Goal: Task Accomplishment & Management: Manage account settings

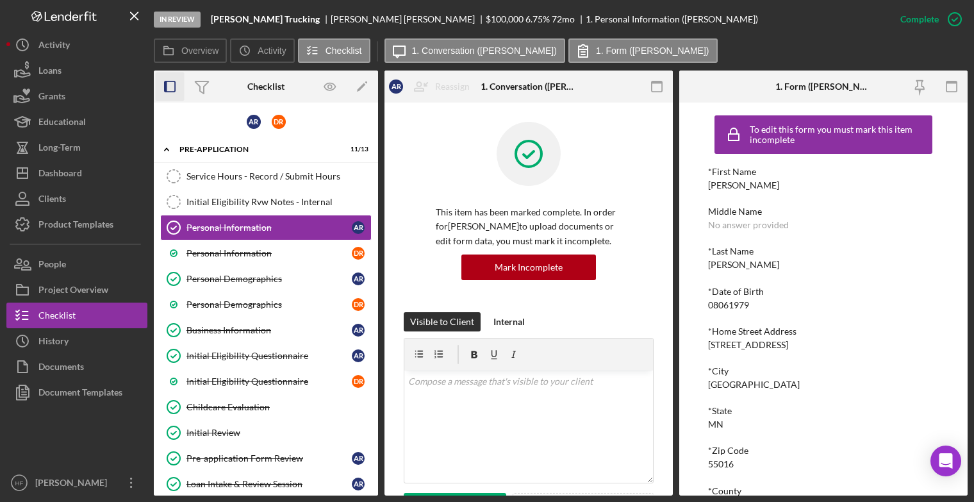
scroll to position [149, 0]
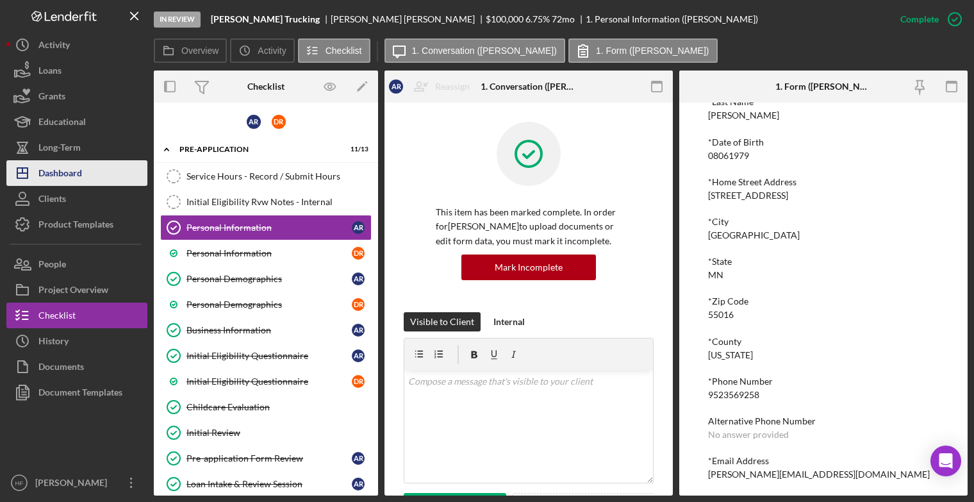
click at [90, 166] on button "Icon/Dashboard Dashboard" at bounding box center [76, 173] width 141 height 26
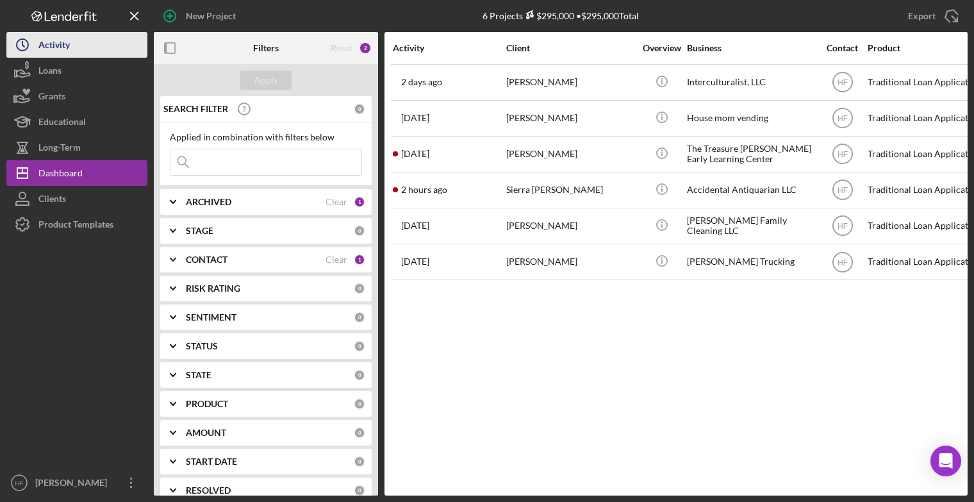
click at [58, 46] on div "Activity" at bounding box center [53, 46] width 31 height 29
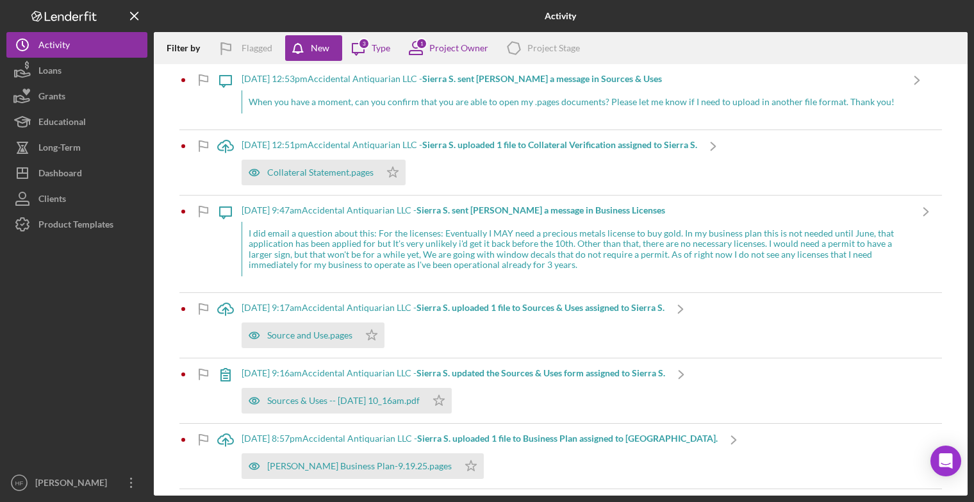
scroll to position [3, 0]
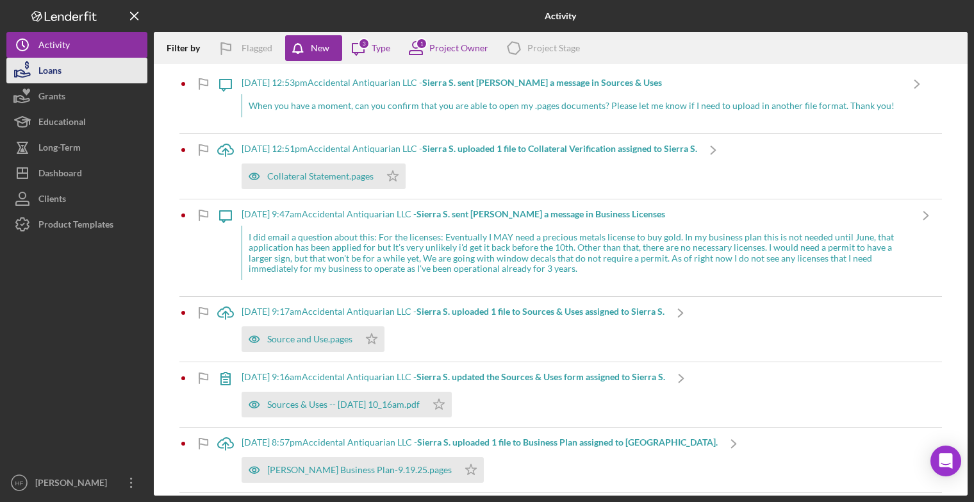
click at [92, 74] on button "Loans" at bounding box center [76, 71] width 141 height 26
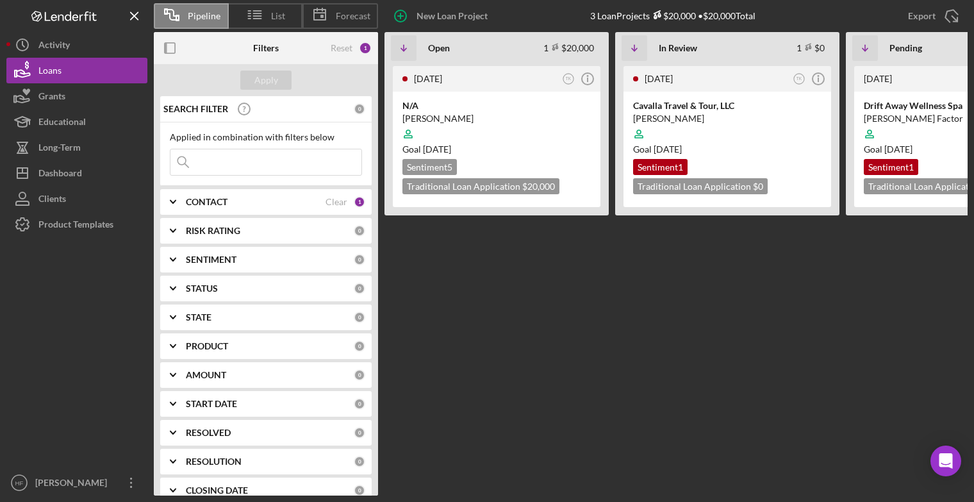
click at [290, 209] on div "CONTACT Clear 1" at bounding box center [275, 202] width 179 height 26
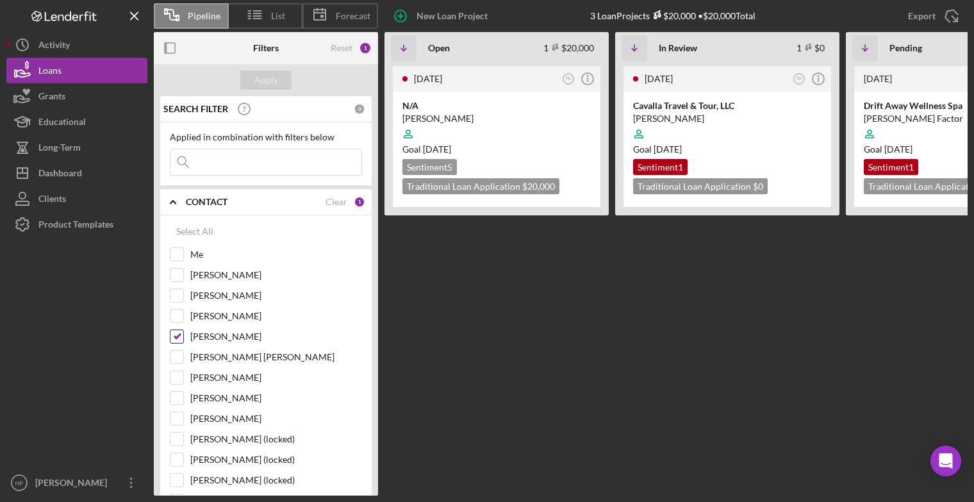
click at [177, 335] on input "Talia King" at bounding box center [176, 336] width 13 height 13
checkbox input "false"
click at [272, 81] on div "Apply" at bounding box center [266, 79] width 24 height 19
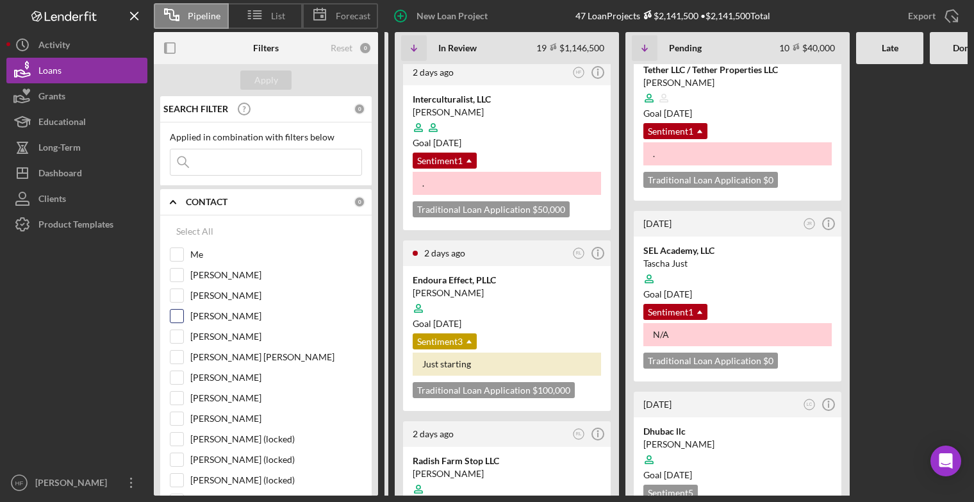
click at [174, 316] on input "Ryan Llewellyn" at bounding box center [176, 315] width 13 height 13
click at [274, 74] on div "Apply" at bounding box center [266, 79] width 24 height 19
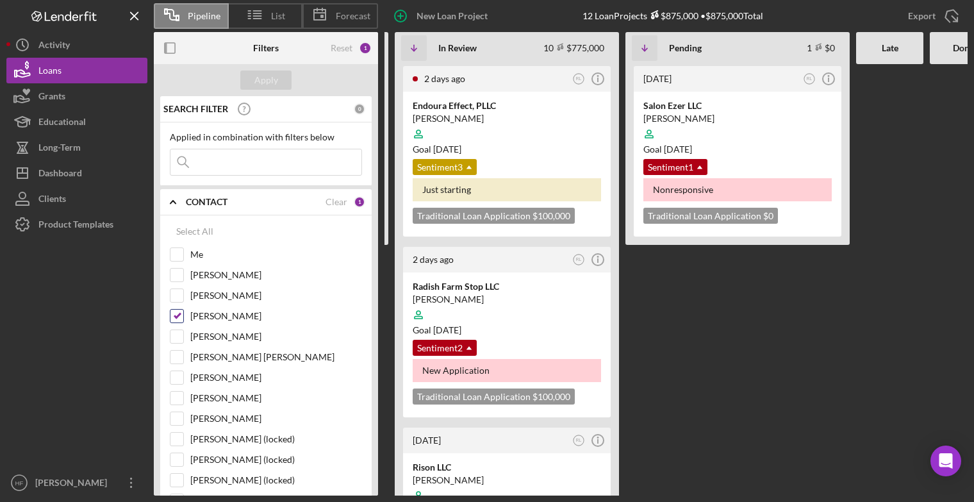
click at [178, 314] on input "Ryan Llewellyn" at bounding box center [176, 315] width 13 height 13
checkbox input "false"
click at [276, 82] on div "Apply" at bounding box center [266, 79] width 24 height 19
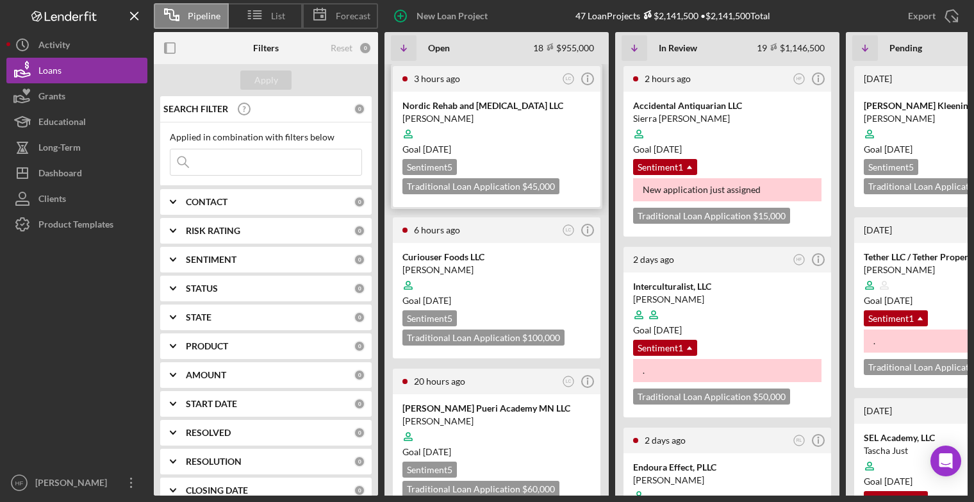
click at [534, 142] on div at bounding box center [496, 134] width 188 height 24
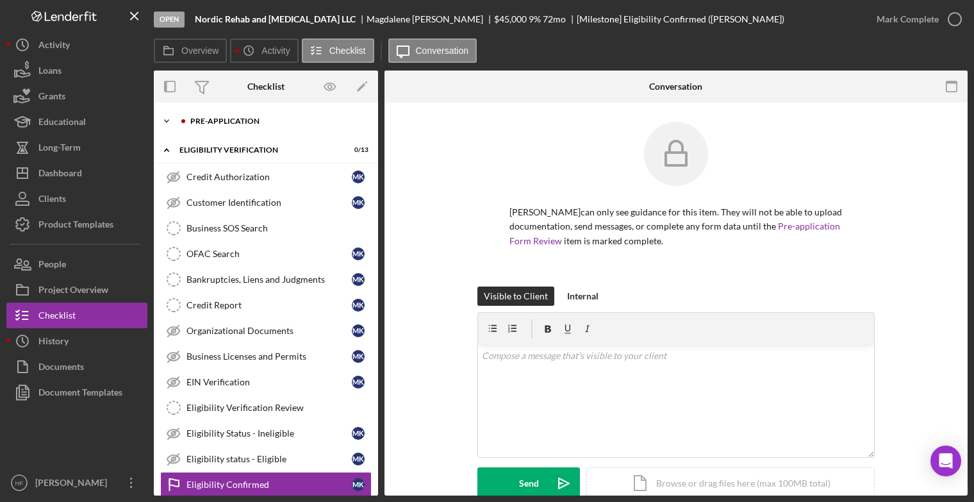
click at [238, 131] on div "Icon/Expander Pre-Application 0 / 10" at bounding box center [266, 121] width 224 height 26
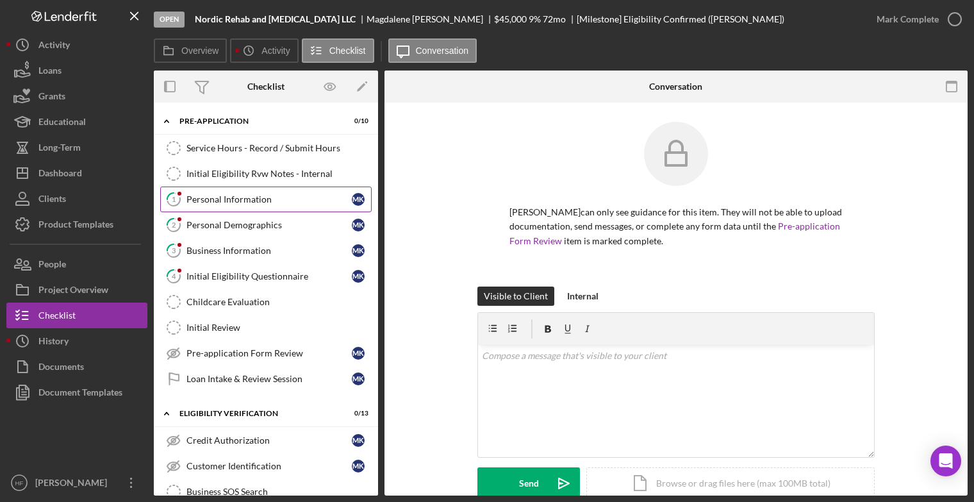
click at [241, 204] on link "1 Personal Information M K" at bounding box center [265, 199] width 211 height 26
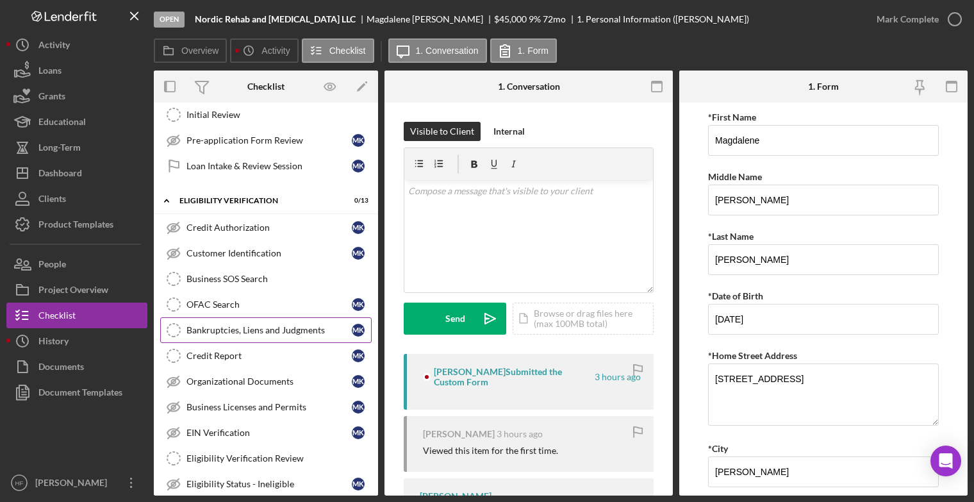
scroll to position [214, 0]
click at [235, 349] on div "Credit Report" at bounding box center [268, 354] width 165 height 10
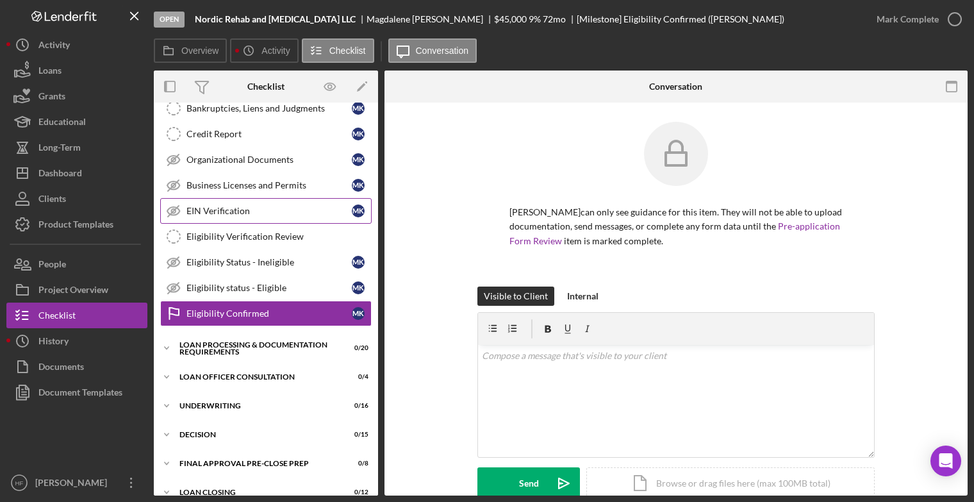
scroll to position [443, 0]
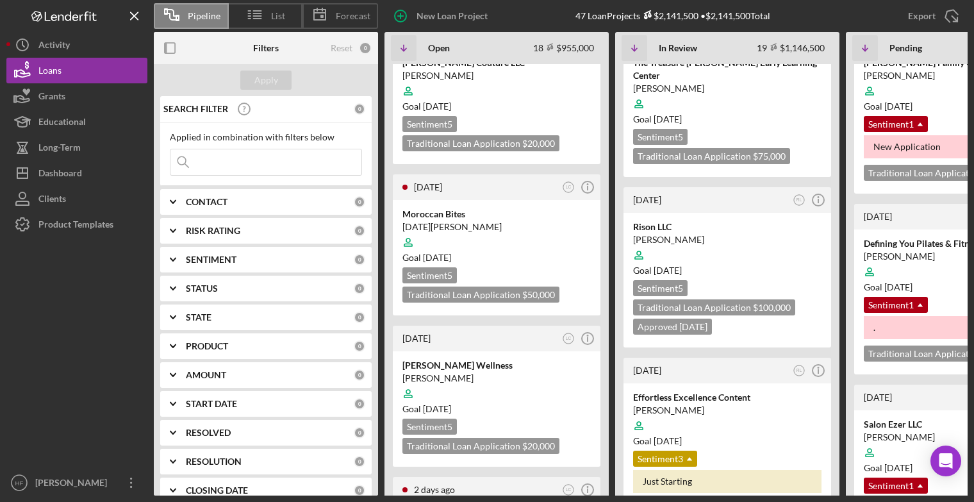
scroll to position [689, 0]
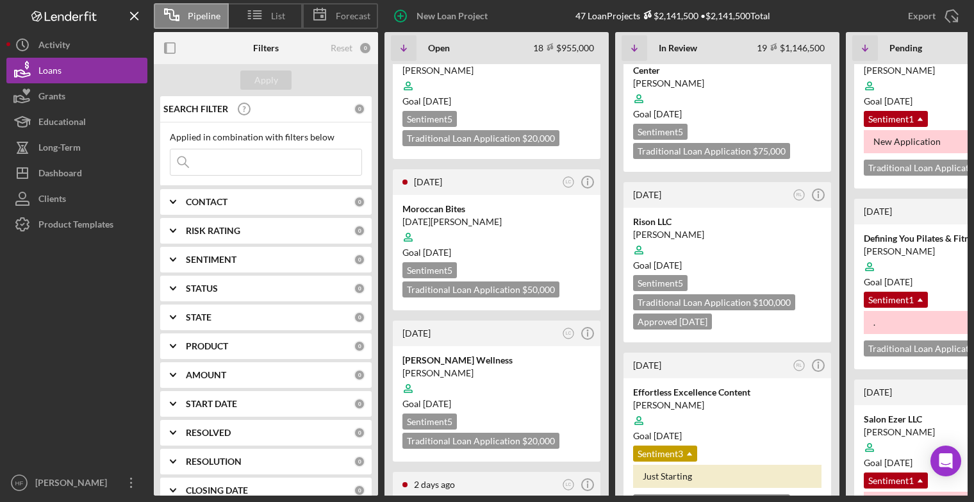
click at [174, 289] on icon "Icon/Expander" at bounding box center [173, 288] width 32 height 32
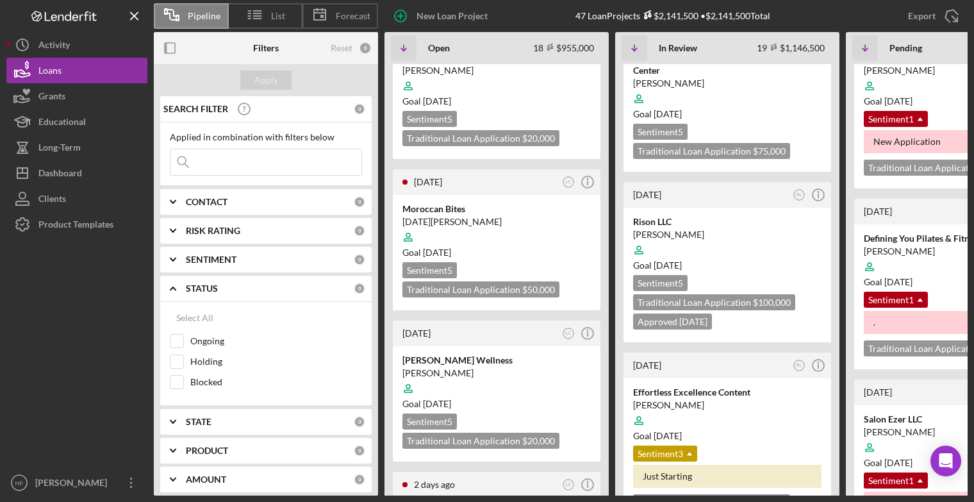
click at [174, 290] on icon "Icon/Expander" at bounding box center [173, 288] width 32 height 32
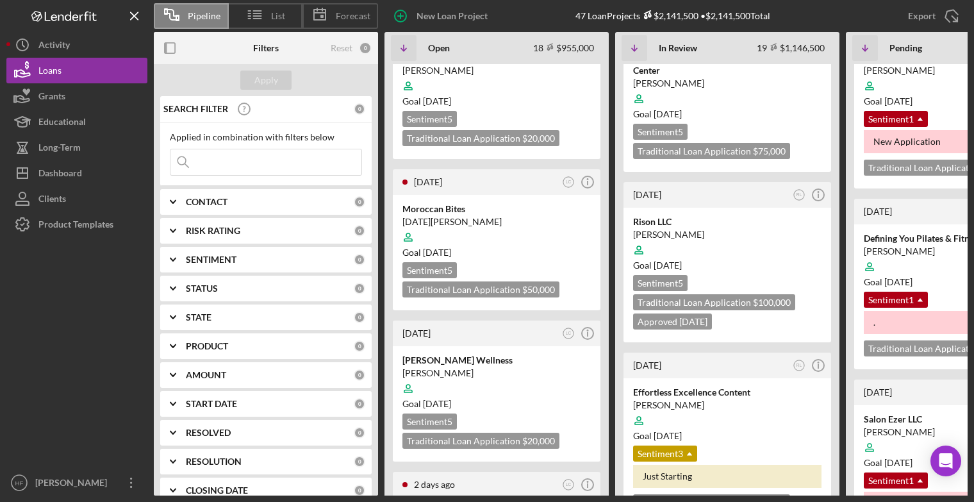
click at [172, 257] on icon "Icon/Expander" at bounding box center [173, 259] width 32 height 32
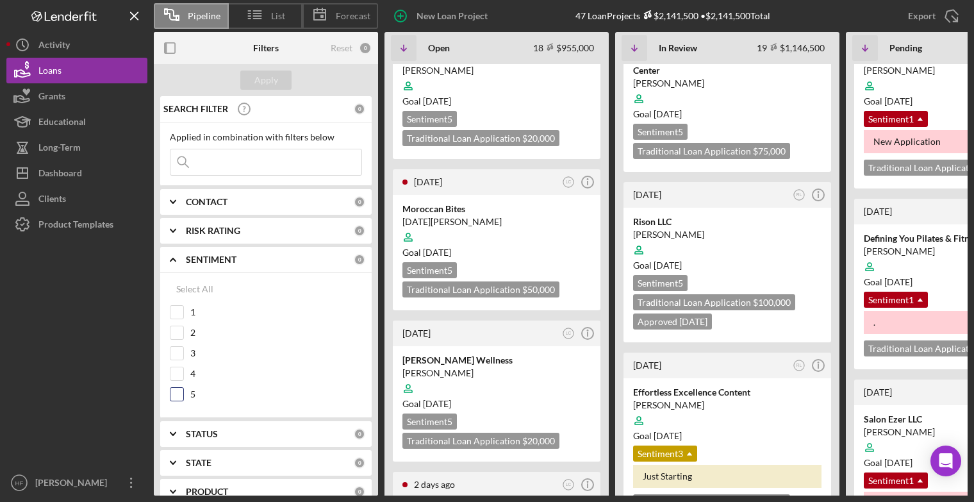
click at [177, 393] on input "5" at bounding box center [176, 394] width 13 height 13
click at [269, 84] on div "Apply" at bounding box center [266, 79] width 24 height 19
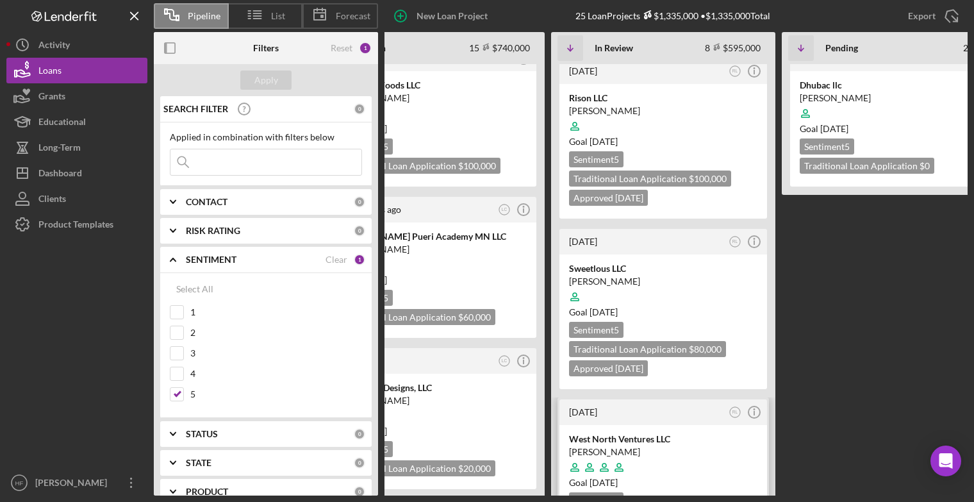
scroll to position [0, 0]
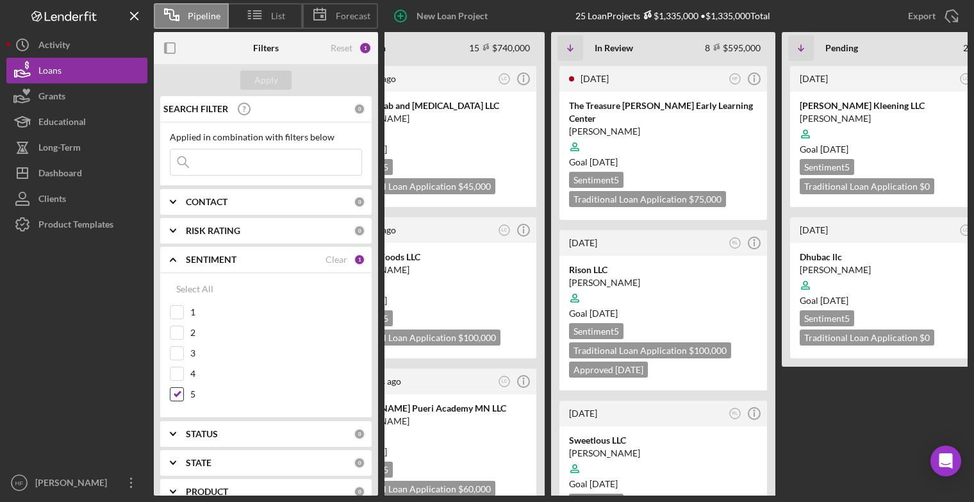
click at [178, 394] on input "5" at bounding box center [176, 394] width 13 height 13
checkbox input "false"
click at [263, 78] on div "Apply" at bounding box center [266, 79] width 24 height 19
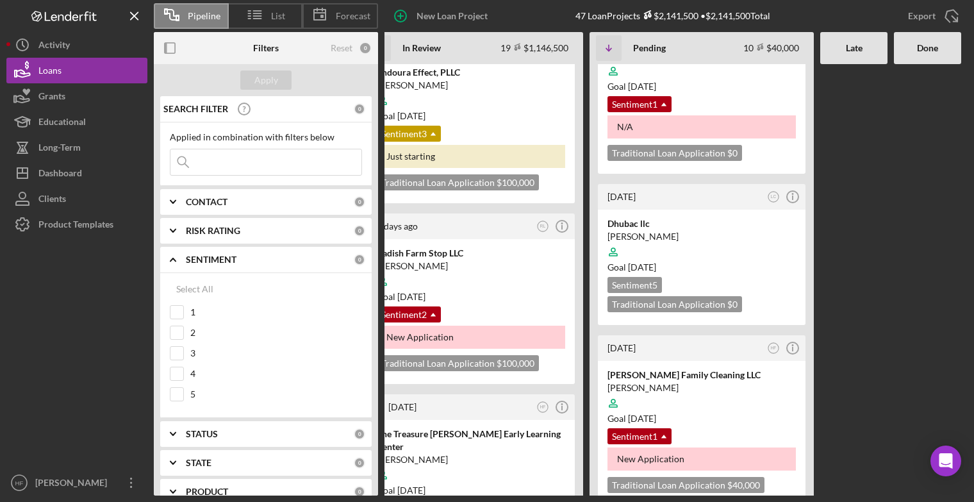
scroll to position [396, 0]
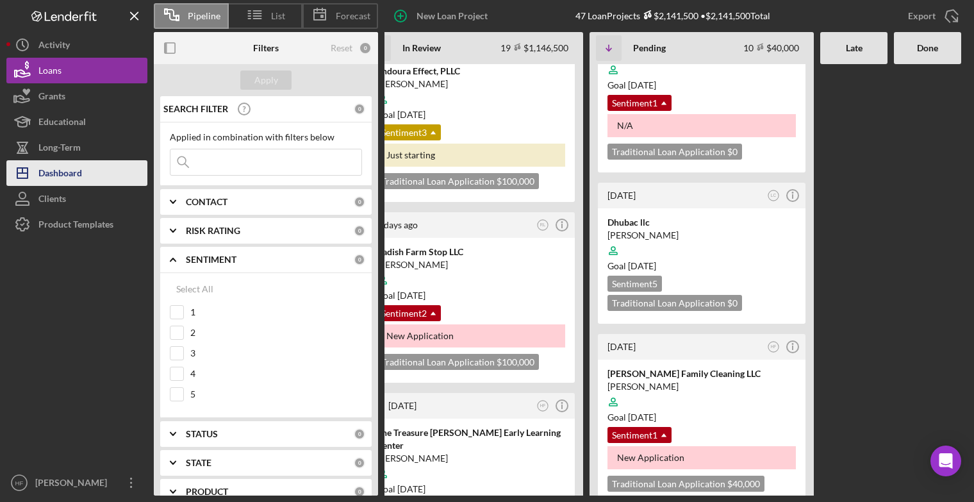
click at [88, 173] on button "Icon/Dashboard Dashboard" at bounding box center [76, 173] width 141 height 26
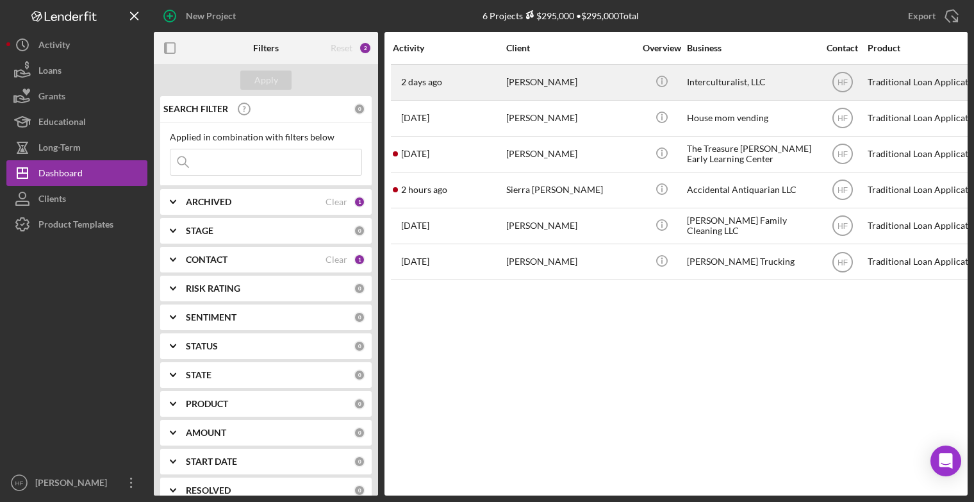
click at [501, 93] on div "[DATE] [PERSON_NAME]" at bounding box center [449, 82] width 112 height 34
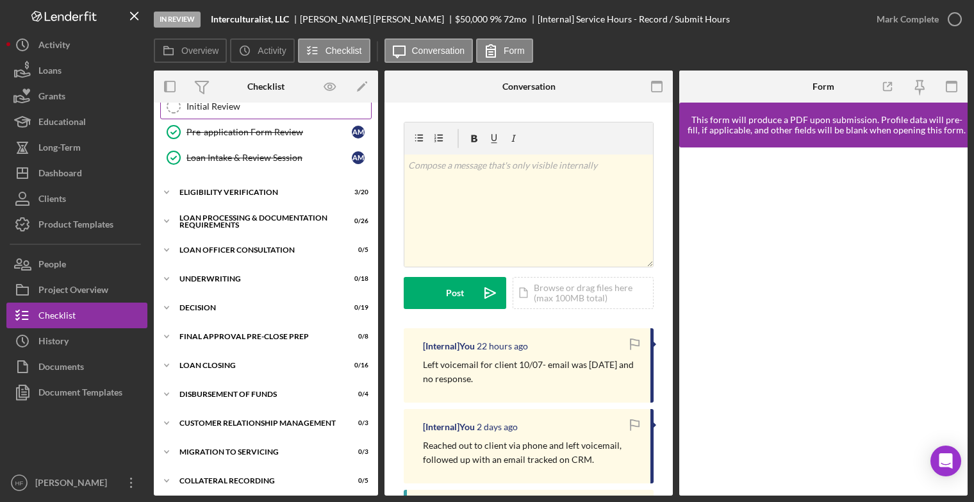
scroll to position [236, 0]
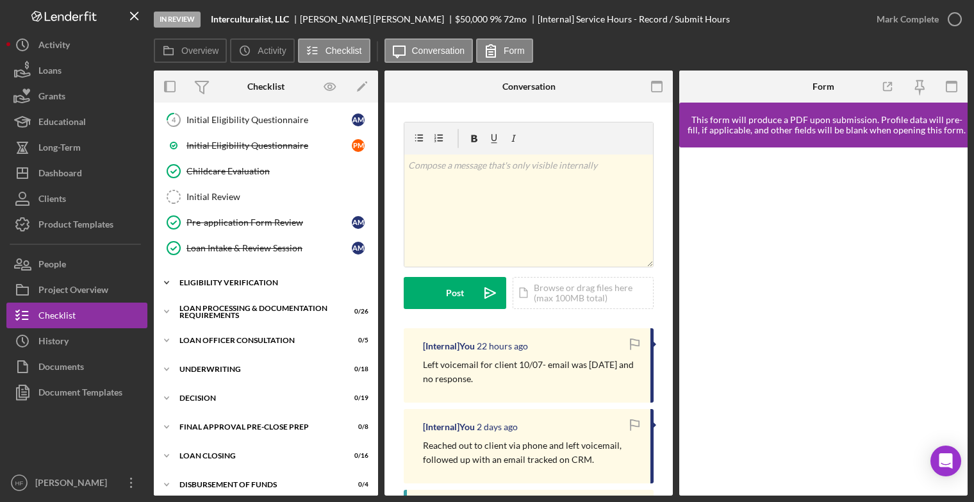
click at [172, 280] on icon "Icon/Expander" at bounding box center [167, 283] width 26 height 26
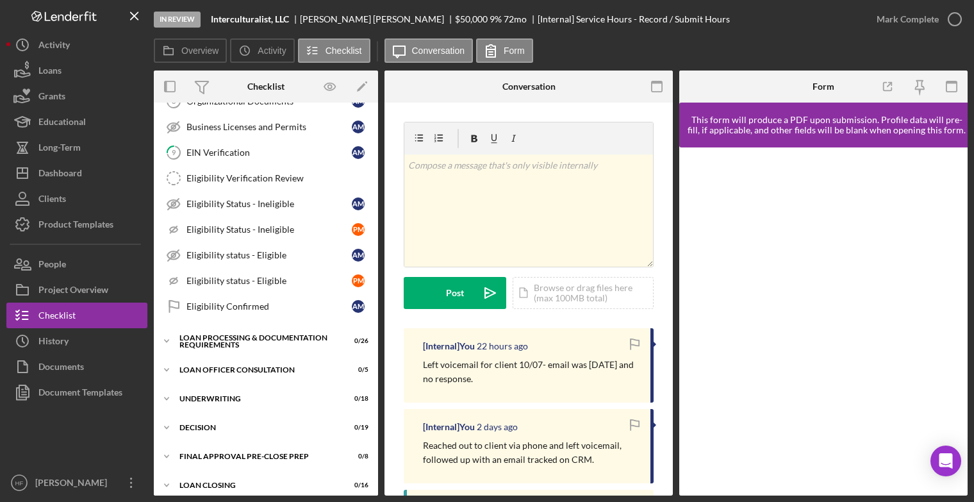
scroll to position [726, 0]
click at [166, 332] on icon "Icon/Expander" at bounding box center [167, 340] width 26 height 26
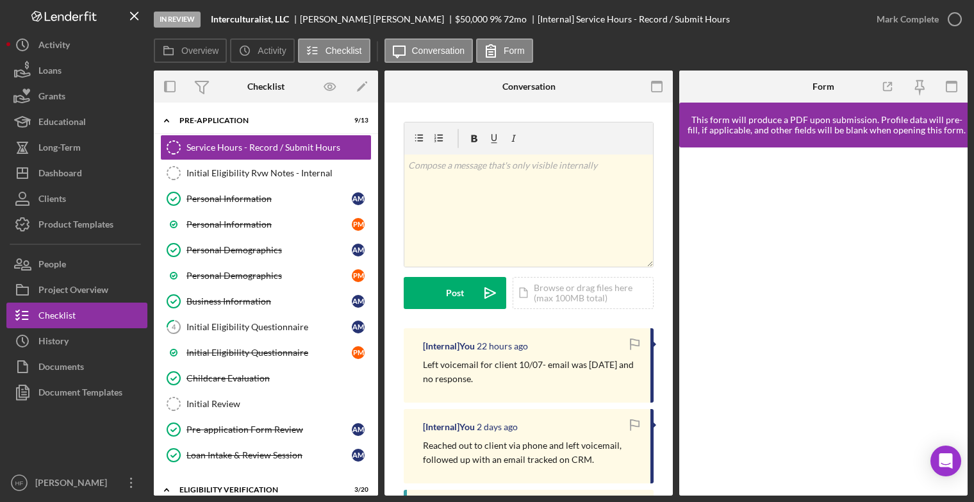
scroll to position [0, 0]
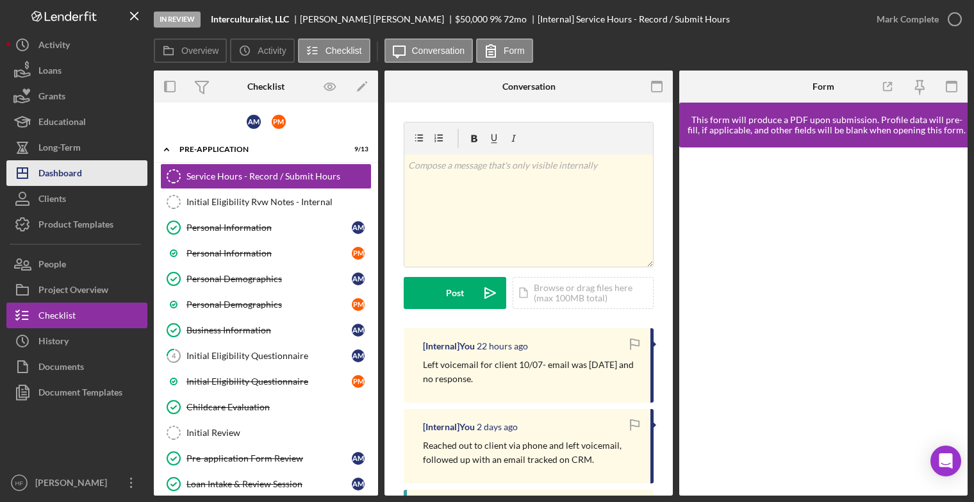
click at [77, 171] on div "Dashboard" at bounding box center [60, 174] width 44 height 29
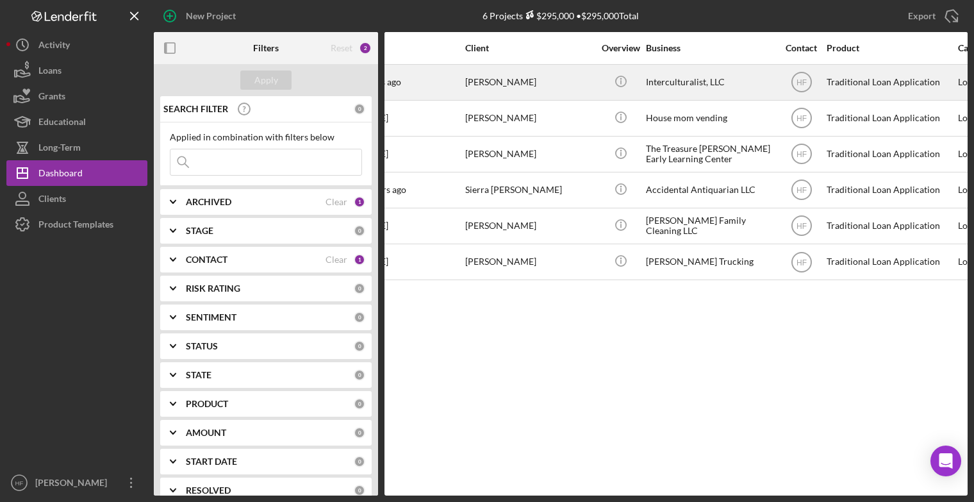
scroll to position [0, 40]
click at [493, 91] on div "[PERSON_NAME]" at bounding box center [530, 82] width 128 height 34
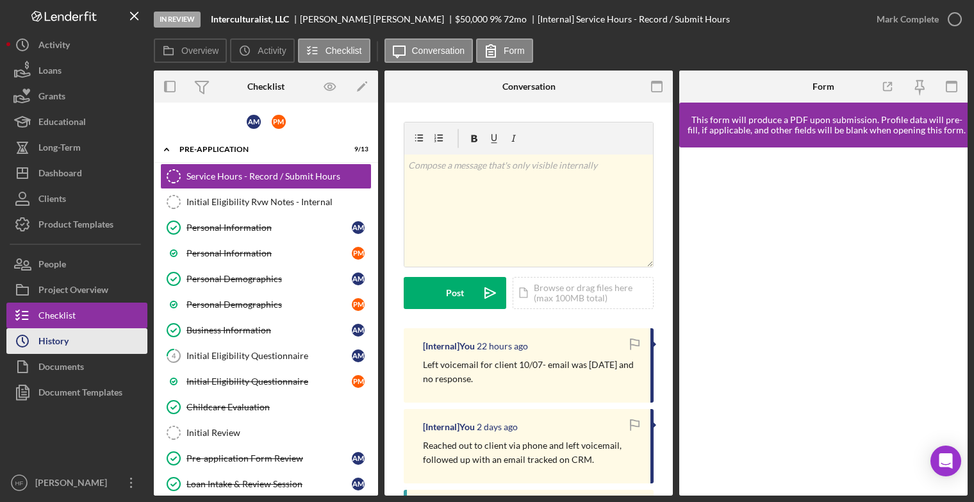
click at [78, 349] on button "Icon/History History" at bounding box center [76, 341] width 141 height 26
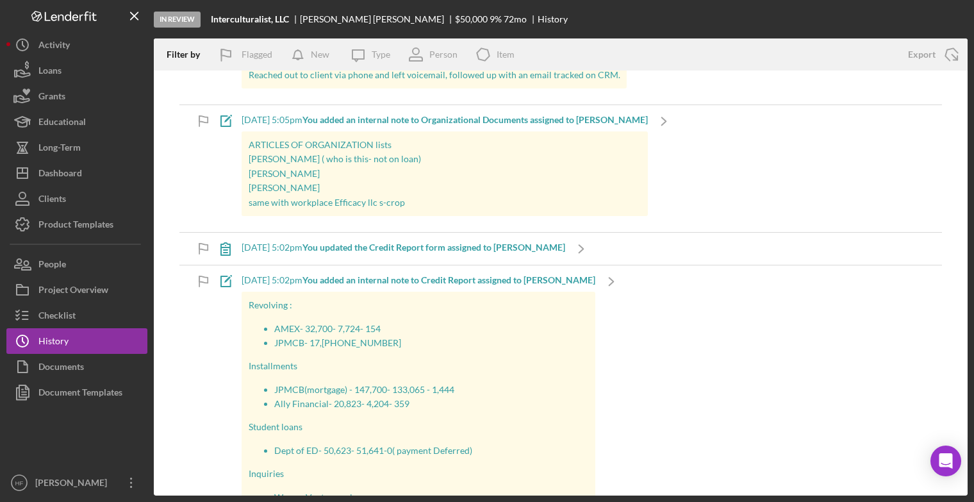
scroll to position [177, 0]
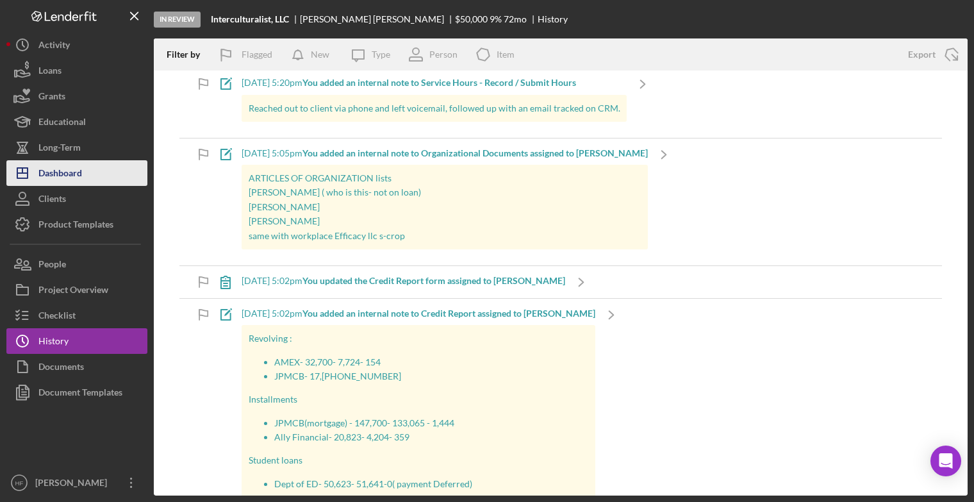
click at [90, 174] on button "Icon/Dashboard Dashboard" at bounding box center [76, 173] width 141 height 26
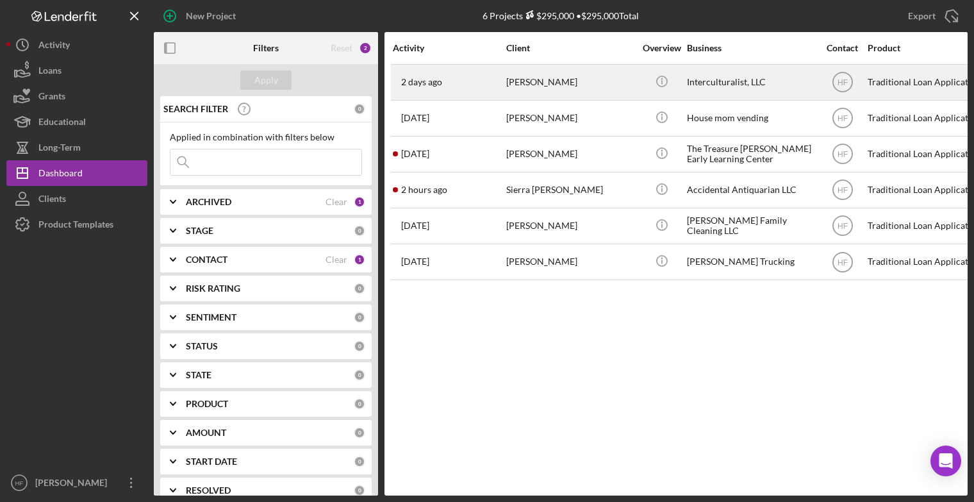
click at [543, 86] on div "[PERSON_NAME]" at bounding box center [570, 82] width 128 height 34
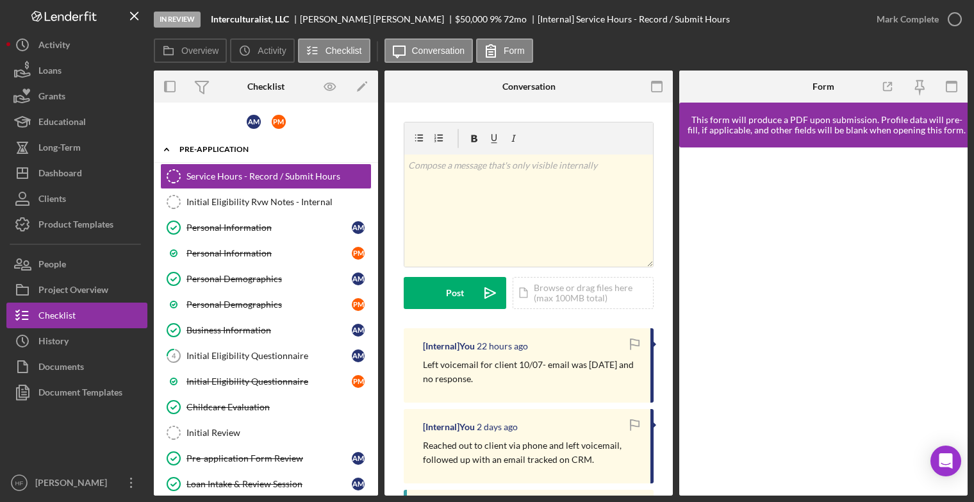
click at [171, 158] on icon "Icon/Expander" at bounding box center [167, 149] width 26 height 26
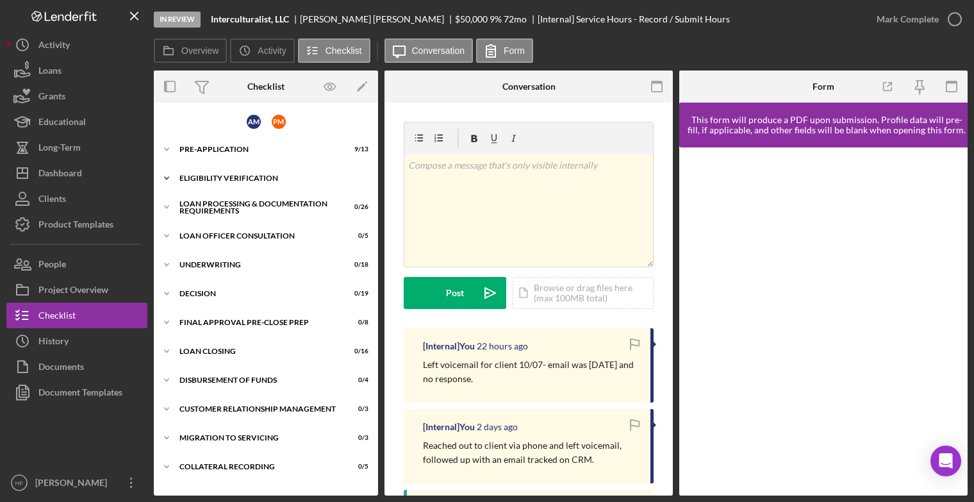
click at [173, 178] on icon "Icon/Expander" at bounding box center [167, 178] width 26 height 26
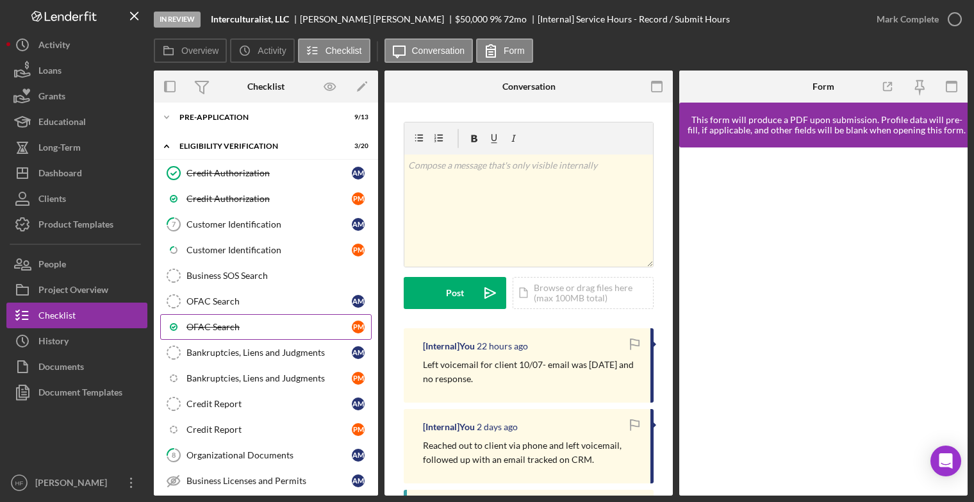
scroll to position [30, 0]
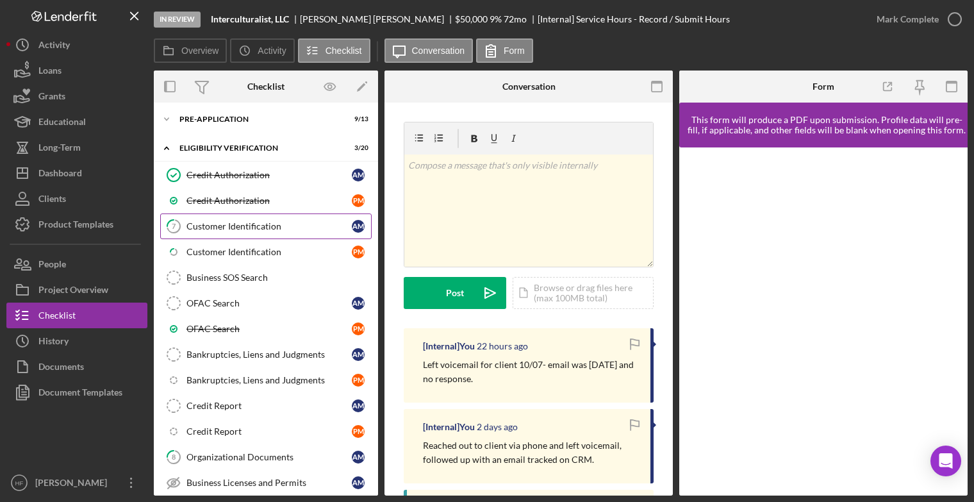
click at [277, 235] on link "7 Customer Identification A M" at bounding box center [265, 226] width 211 height 26
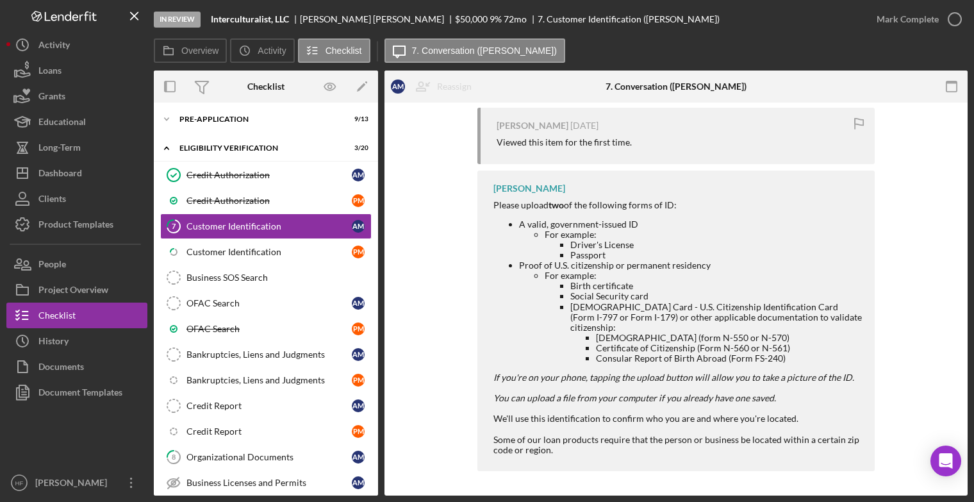
scroll to position [108, 0]
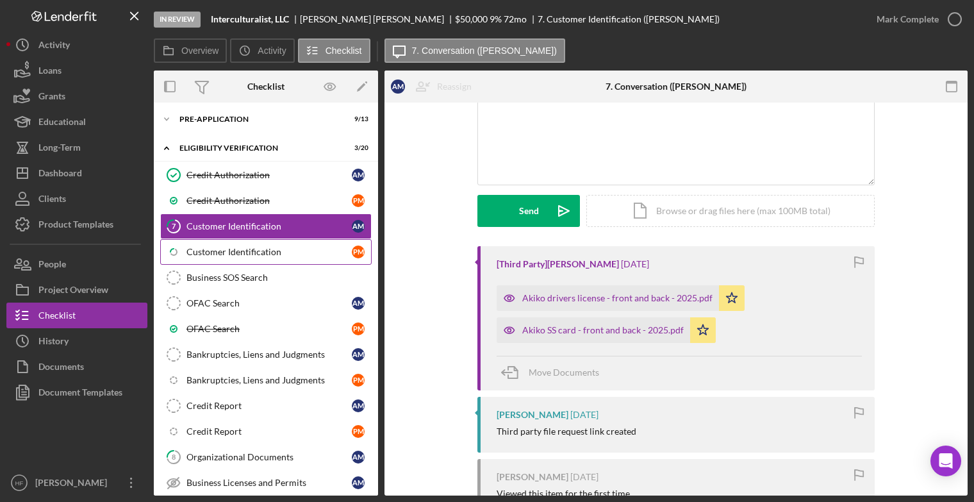
click at [269, 249] on div "Customer Identification" at bounding box center [268, 252] width 165 height 10
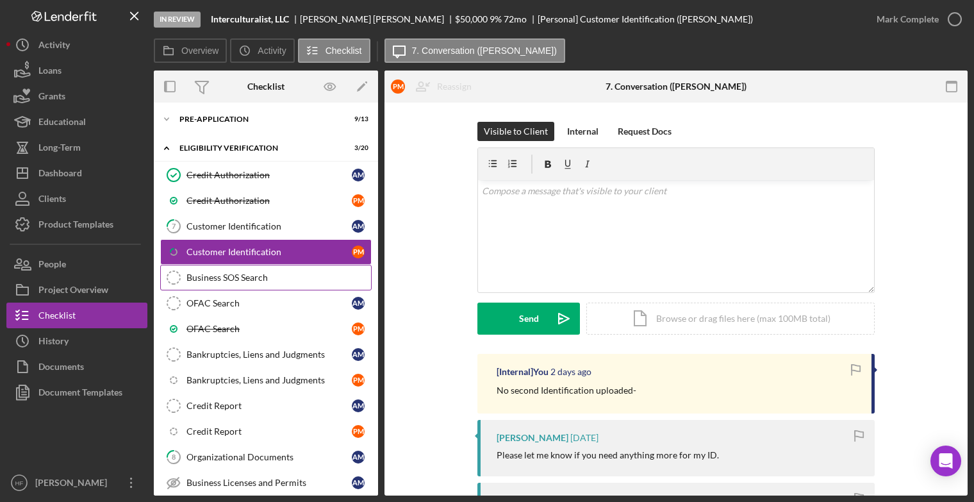
click at [268, 273] on div "Business SOS Search" at bounding box center [278, 277] width 185 height 10
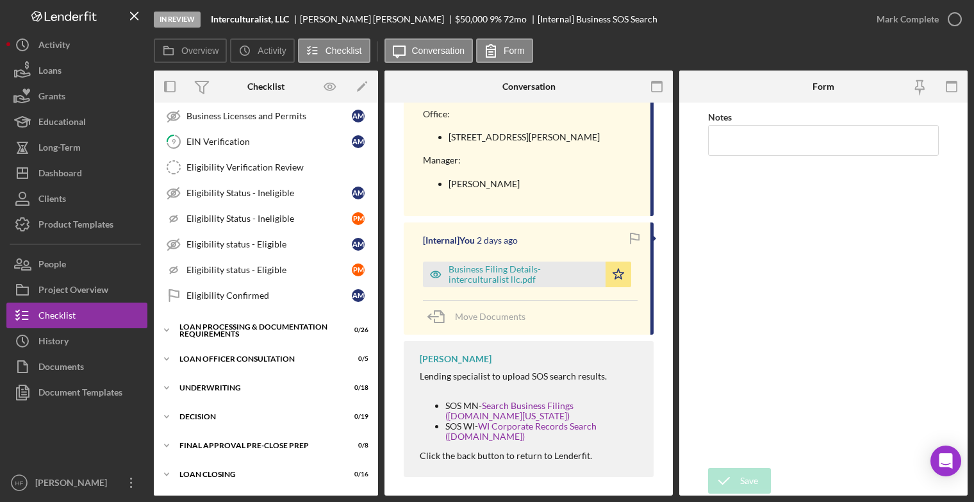
scroll to position [404, 0]
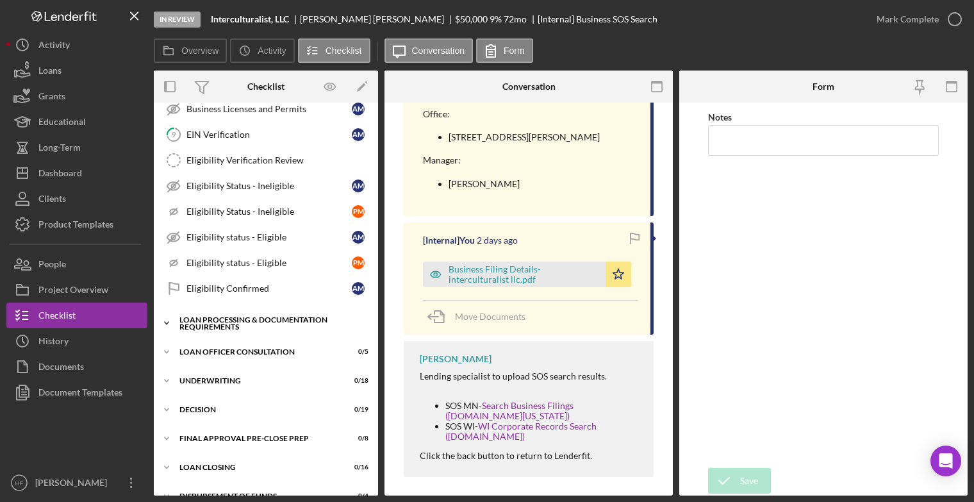
click at [227, 316] on div "Loan Processing & Documentation Requirements" at bounding box center [270, 323] width 183 height 15
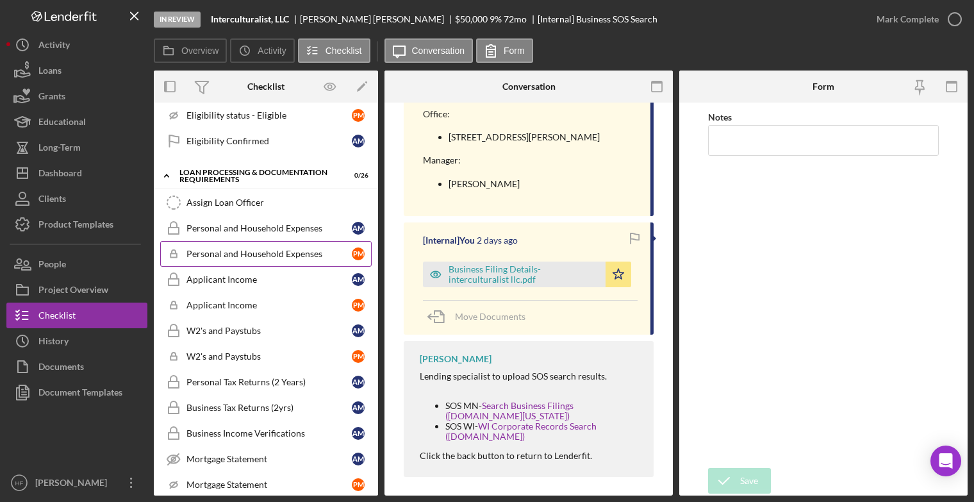
scroll to position [561, 0]
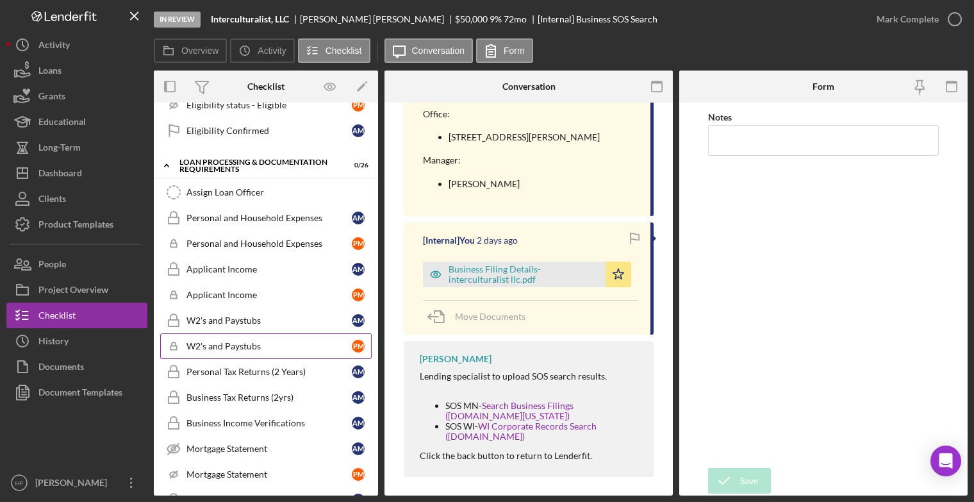
click at [251, 333] on link "Icon/Checklist Item Sub Locked W2's and Paystubs P M" at bounding box center [265, 346] width 211 height 26
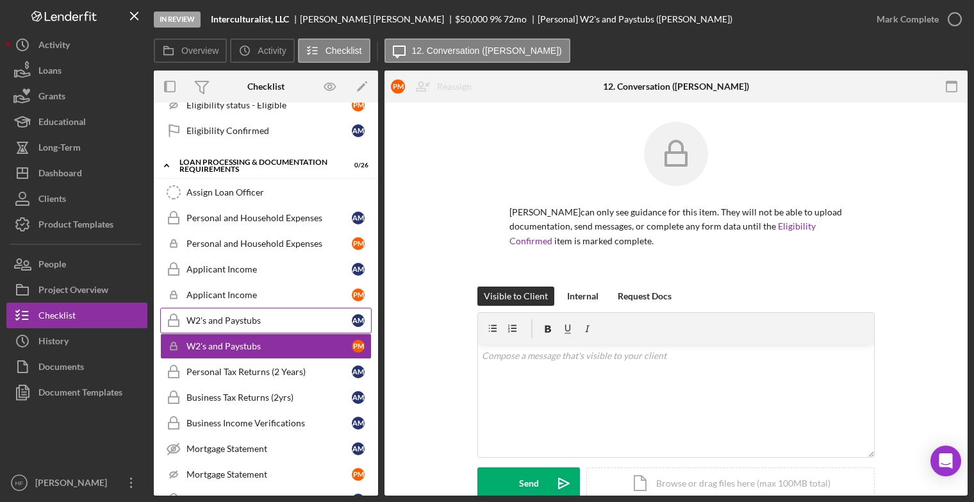
click at [253, 315] on div "W2's and Paystubs" at bounding box center [268, 320] width 165 height 10
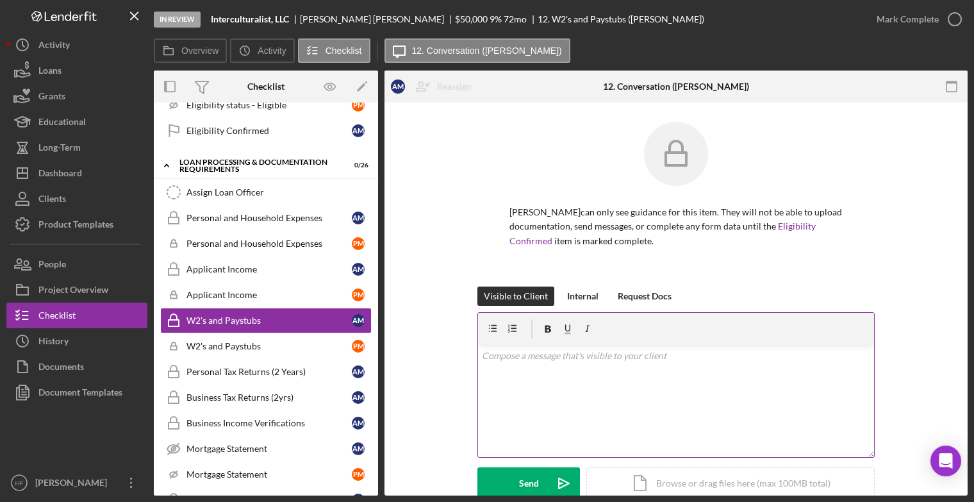
scroll to position [253, 0]
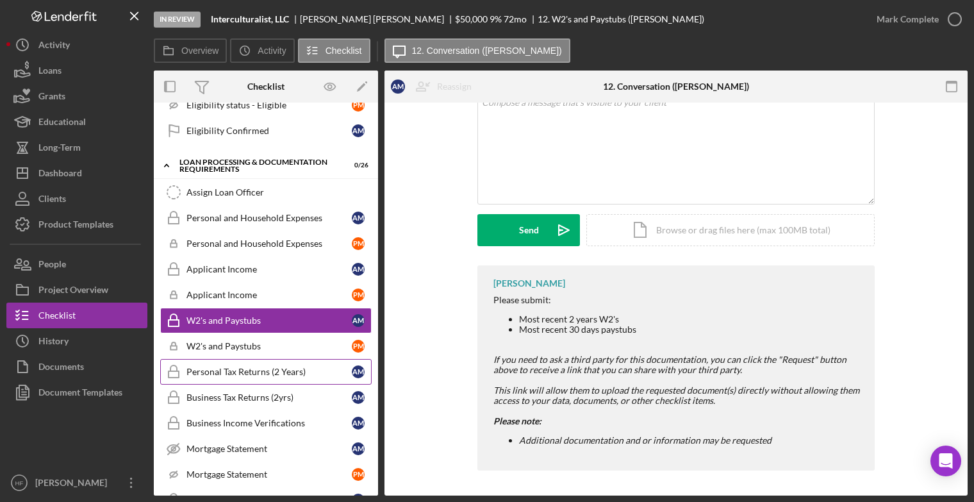
click at [250, 366] on div "Personal Tax Returns (2 Years)" at bounding box center [268, 371] width 165 height 10
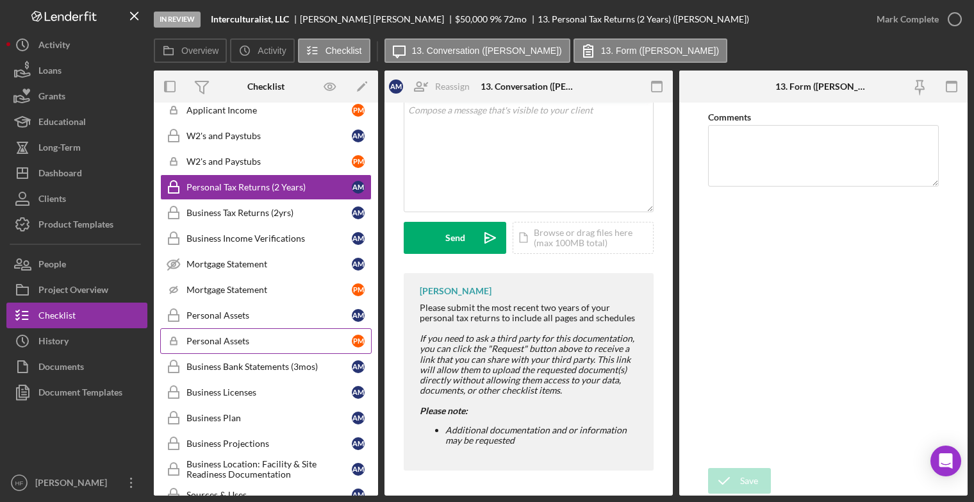
scroll to position [747, 0]
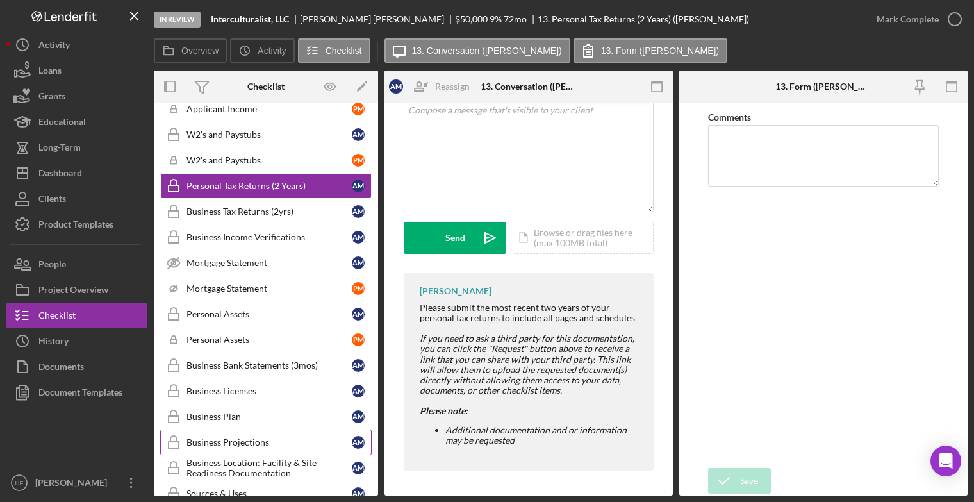
click at [251, 429] on link "Business Projections Business Projections A M" at bounding box center [265, 442] width 211 height 26
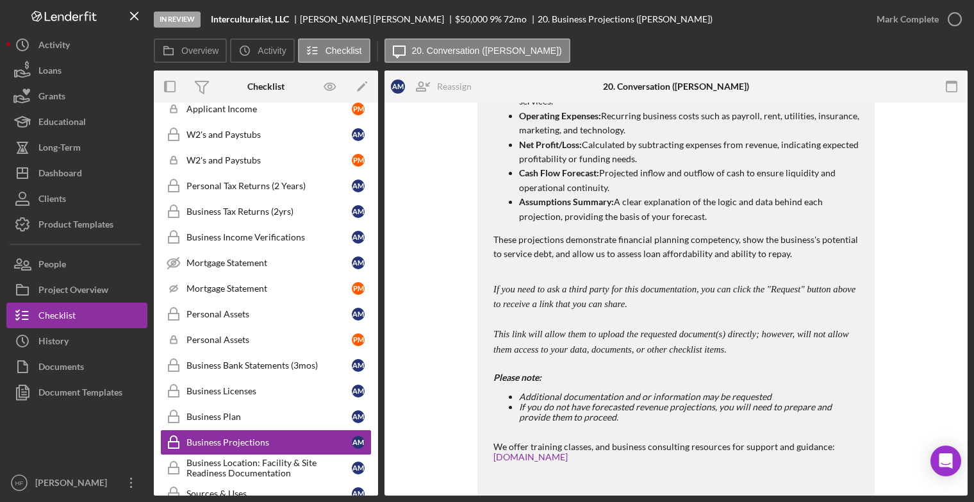
scroll to position [619, 0]
click at [72, 185] on div "Dashboard" at bounding box center [60, 174] width 44 height 29
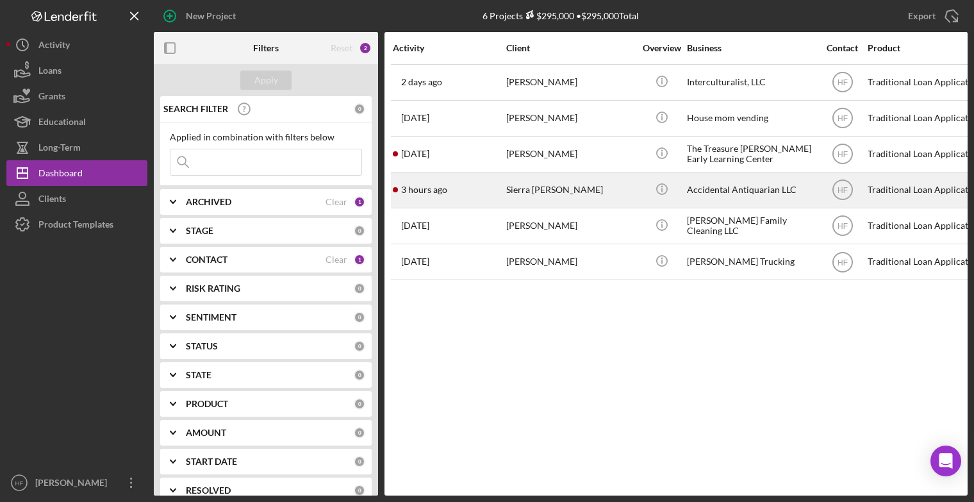
click at [640, 183] on div "Icon/Info" at bounding box center [661, 190] width 48 height 34
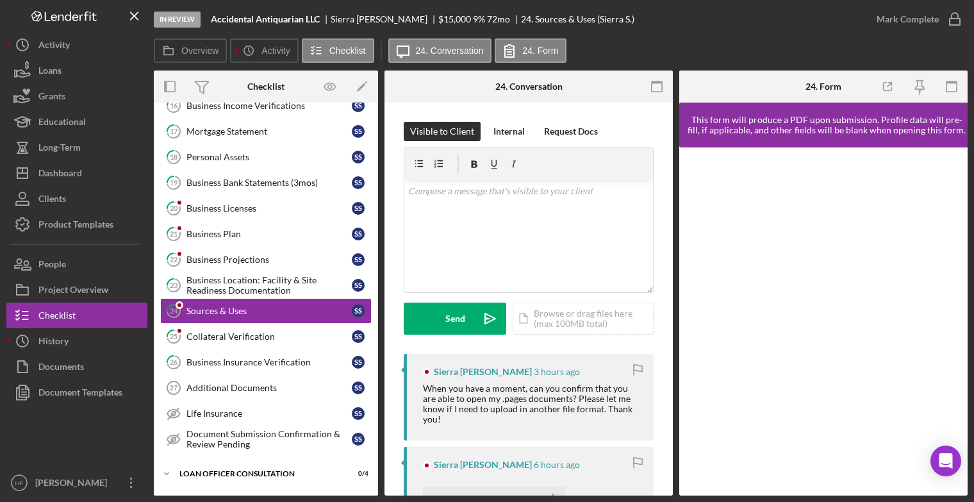
scroll to position [261, 0]
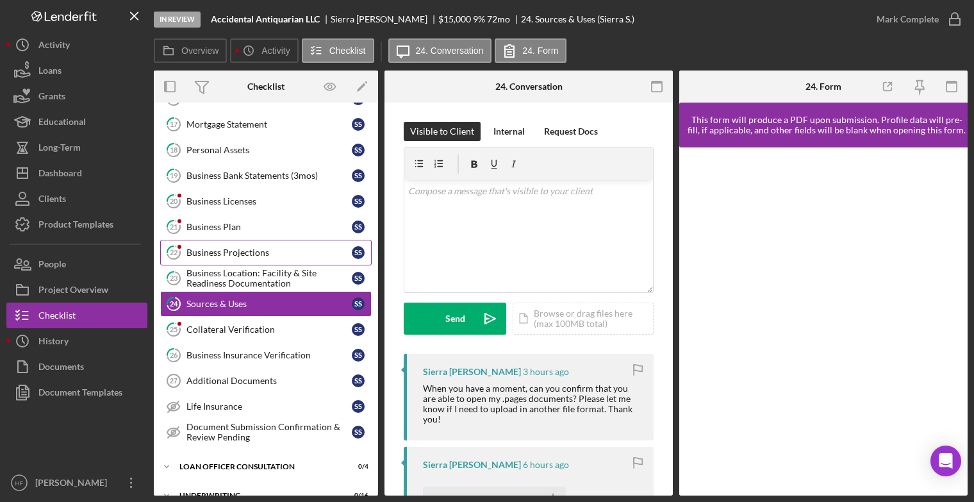
click at [264, 248] on div "Business Projections" at bounding box center [268, 252] width 165 height 10
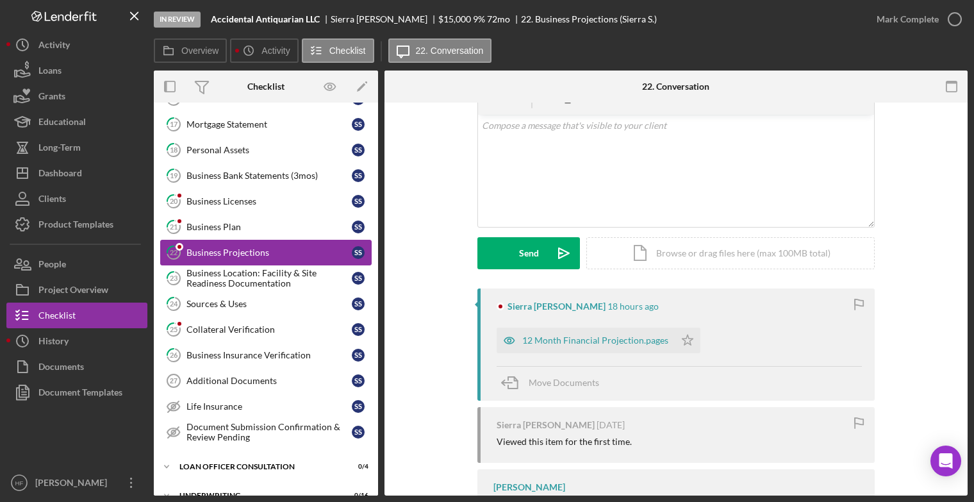
scroll to position [66, 0]
click at [552, 340] on div "12 Month Financial Projection.pages" at bounding box center [595, 339] width 146 height 10
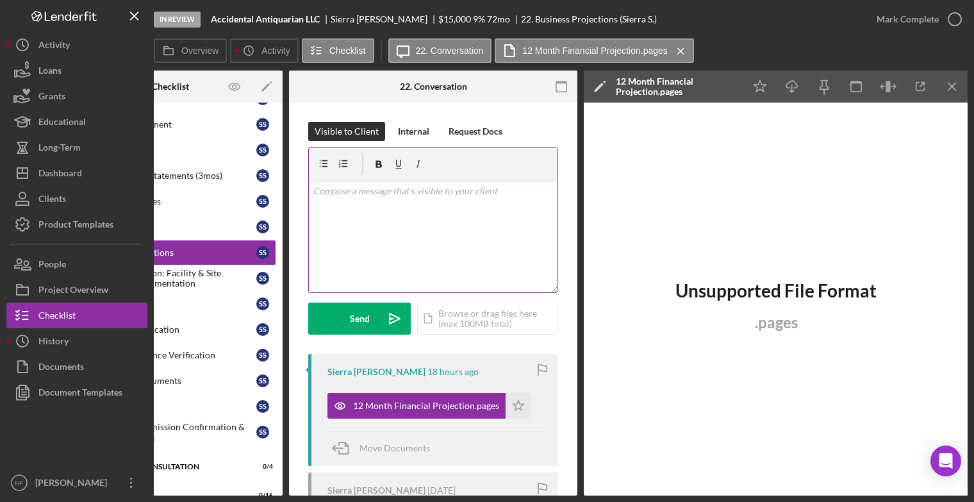
scroll to position [0, 0]
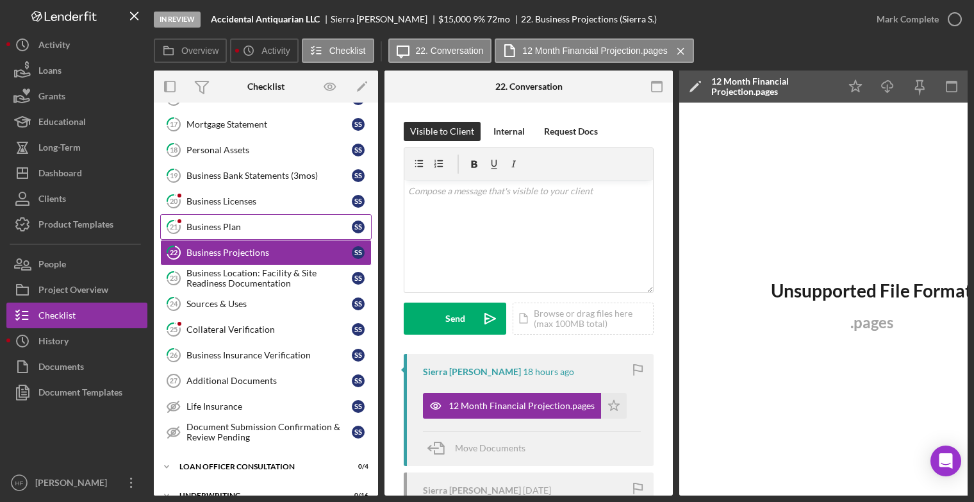
click at [256, 226] on div "Business Plan" at bounding box center [268, 227] width 165 height 10
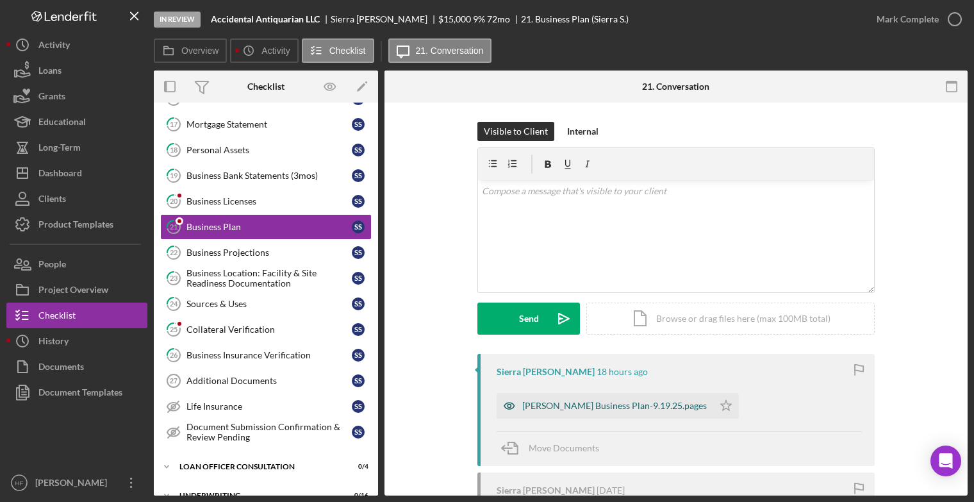
drag, startPoint x: 545, startPoint y: 411, endPoint x: 527, endPoint y: 410, distance: 17.3
click at [527, 410] on div "Sager Business Plan-9.19.25.pages" at bounding box center [614, 405] width 185 height 10
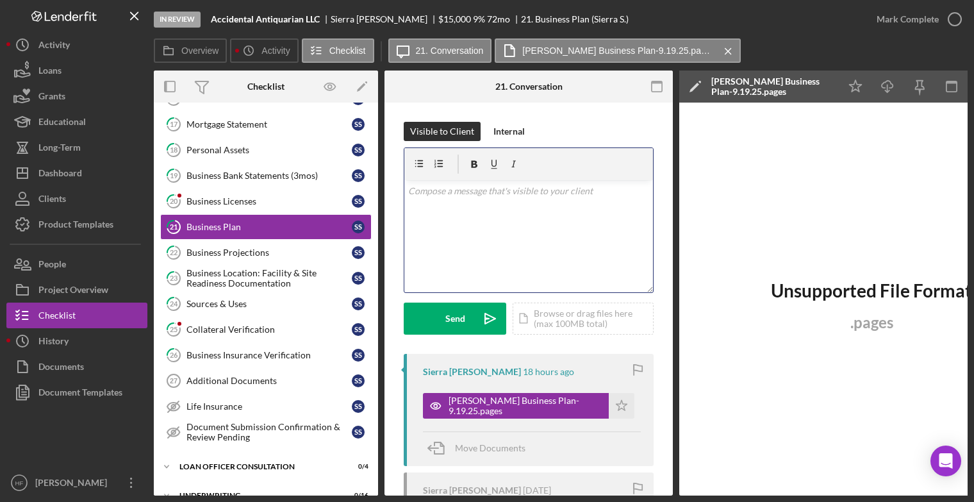
click at [507, 214] on div "v Color teal Color pink Remove color Add row above Add row below Add column bef…" at bounding box center [528, 236] width 249 height 112
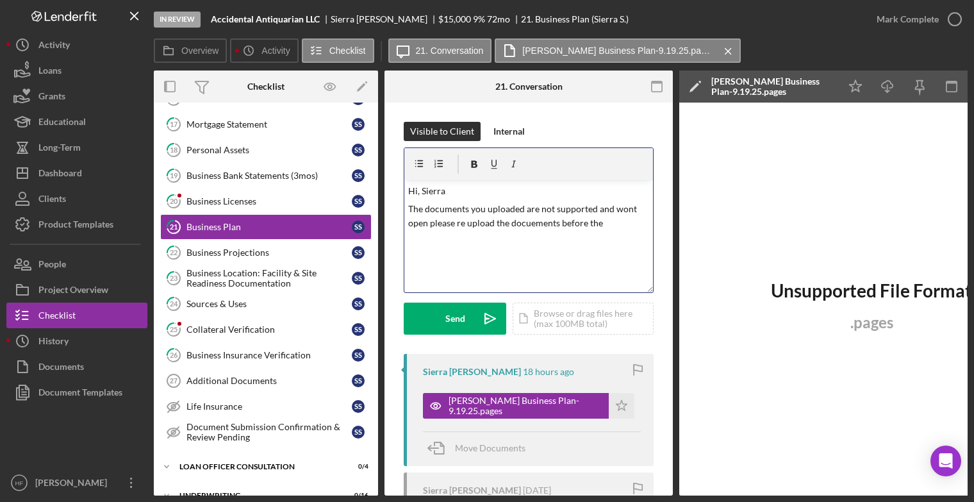
click at [616, 226] on p "The documents you uploaded are not supported and wont open please re upload the…" at bounding box center [529, 216] width 242 height 29
click at [602, 227] on p "The documents you uploaded are not supported and wont open please re upload the…" at bounding box center [529, 216] width 242 height 29
drag, startPoint x: 509, startPoint y: 243, endPoint x: 403, endPoint y: 192, distance: 117.5
click at [404, 192] on div "v Color teal Color pink Remove color Add row above Add row below Add column bef…" at bounding box center [529, 219] width 250 height 145
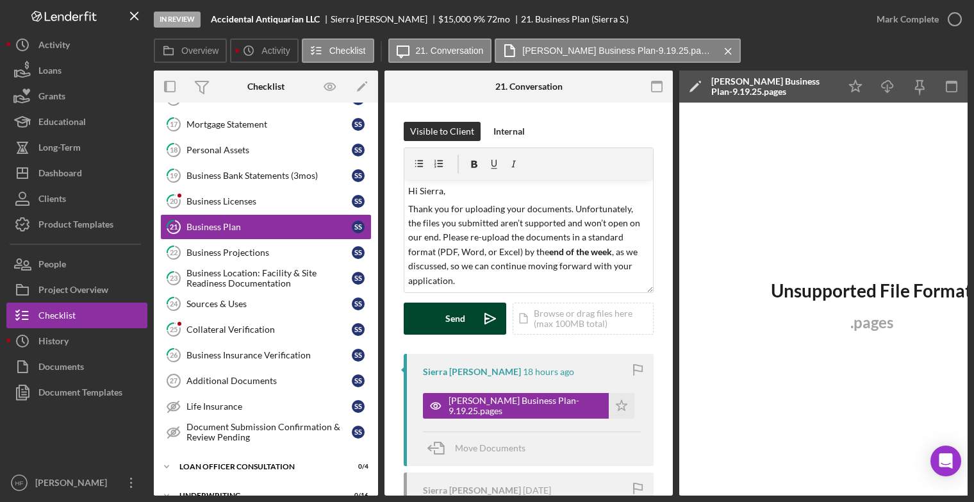
click at [458, 320] on div "Send" at bounding box center [455, 318] width 20 height 32
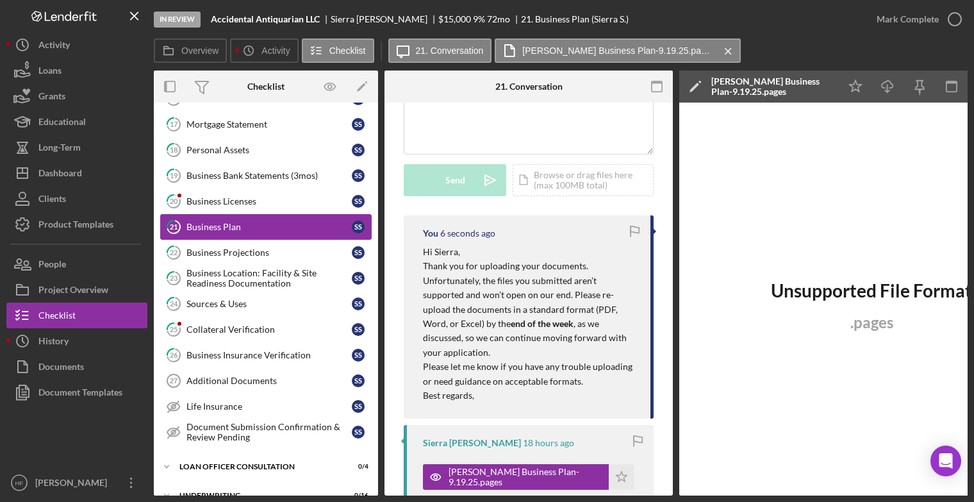
scroll to position [131, 0]
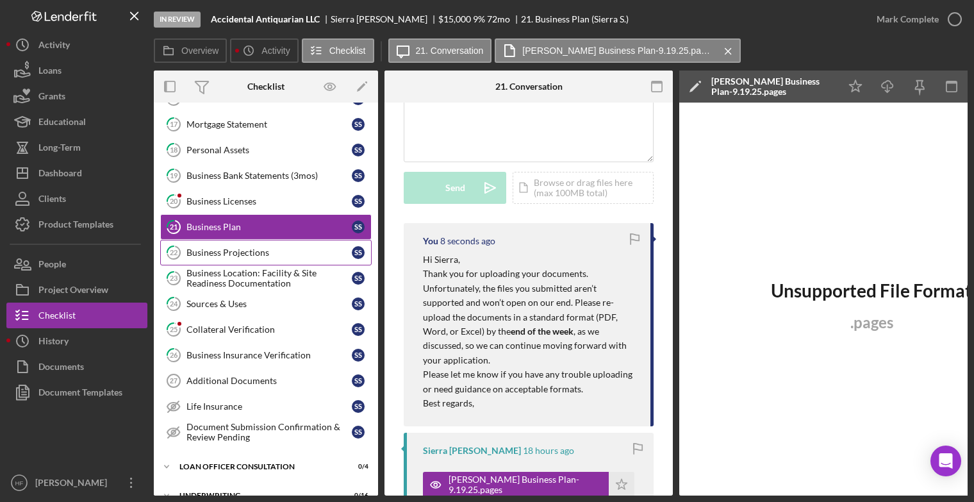
click at [285, 249] on div "Business Projections" at bounding box center [268, 252] width 165 height 10
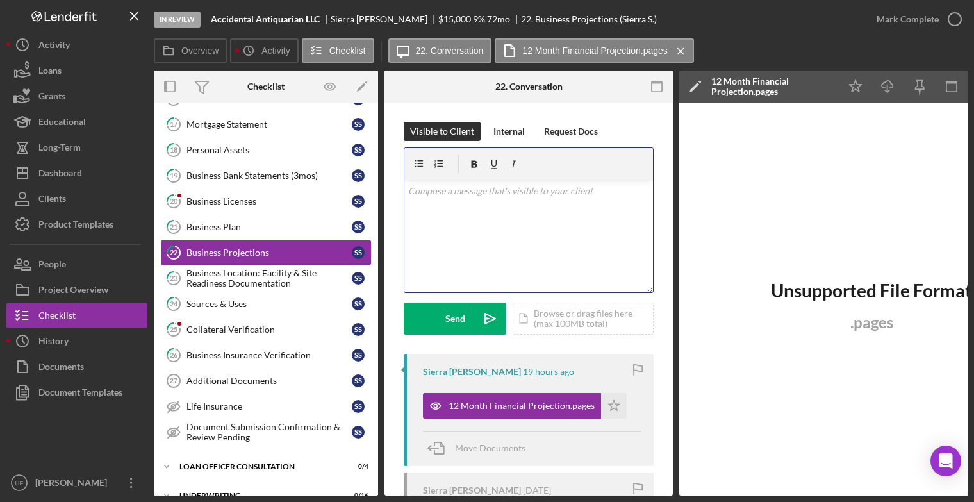
click at [523, 217] on div "v Color teal Color pink Remove color Add row above Add row below Add column bef…" at bounding box center [528, 236] width 249 height 112
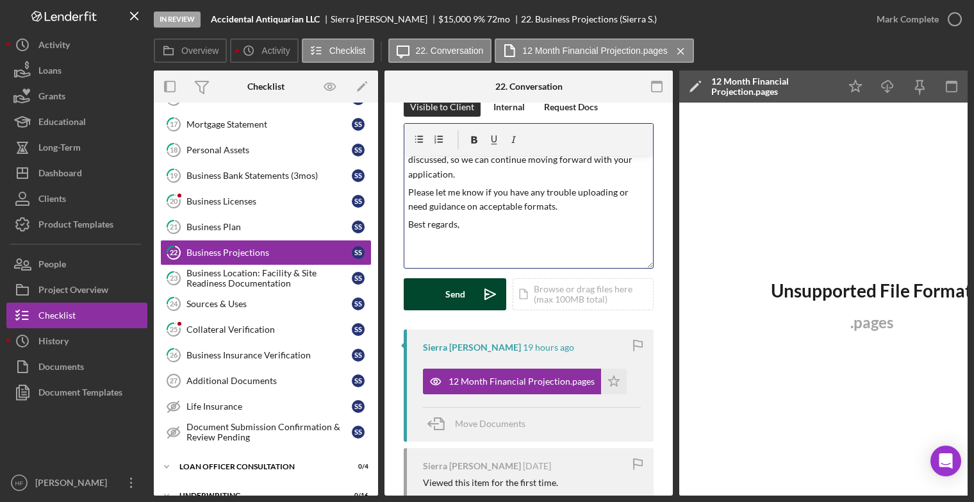
scroll to position [67, 0]
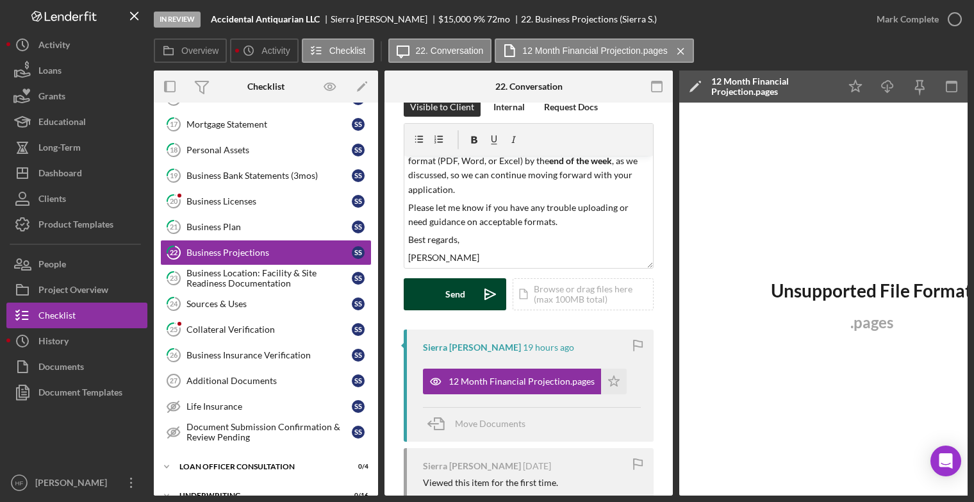
click at [443, 286] on button "Send Icon/icon-invite-send" at bounding box center [455, 294] width 103 height 32
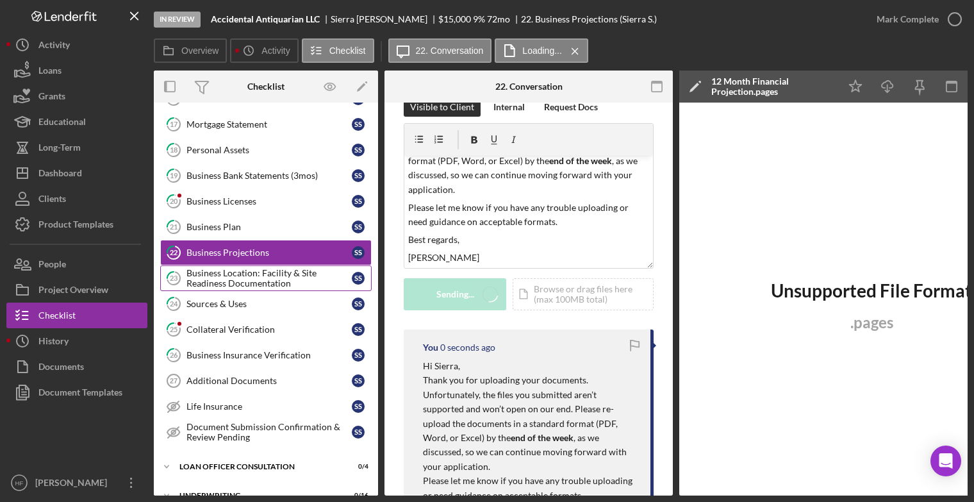
scroll to position [0, 0]
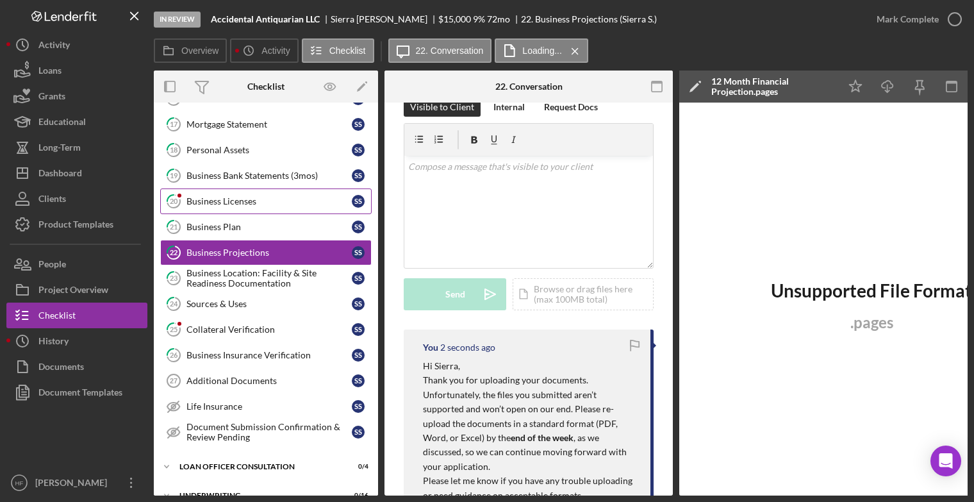
click at [265, 202] on div "Business Licenses" at bounding box center [268, 201] width 165 height 10
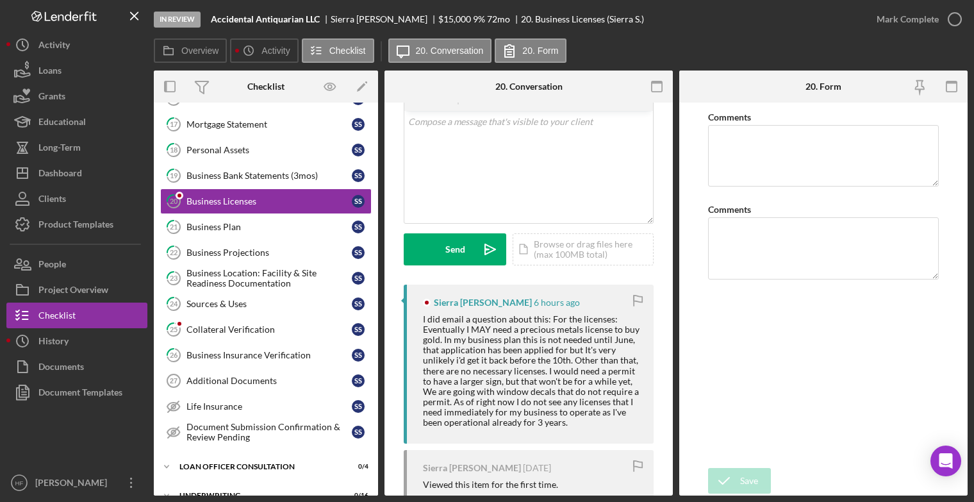
scroll to position [69, 0]
click at [425, 321] on div "I did email a question about this: For the licenses: Eventually I MAY need a pr…" at bounding box center [532, 370] width 218 height 113
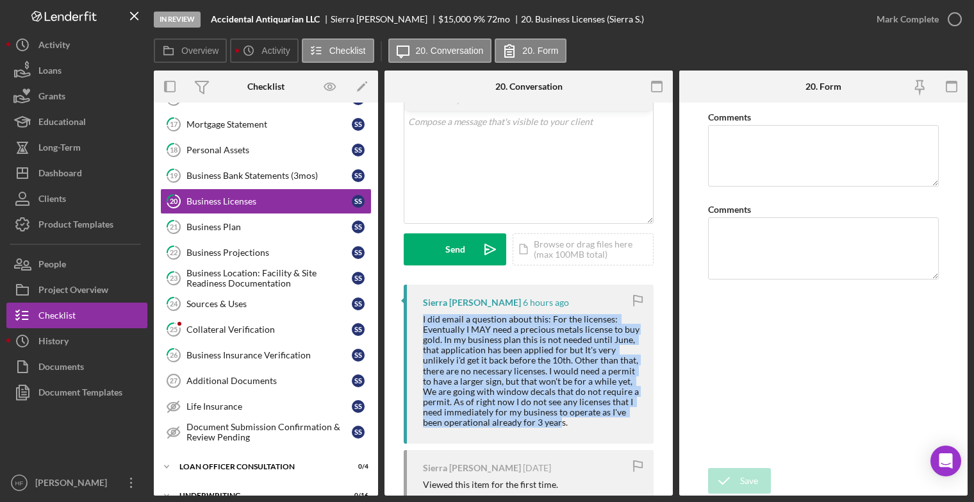
drag, startPoint x: 418, startPoint y: 315, endPoint x: 561, endPoint y: 425, distance: 180.9
click at [561, 425] on div "Sierra Sager 6 hours ago I did email a question about this: For the licenses: E…" at bounding box center [529, 363] width 250 height 159
copy div "I did email a question about this: For the licenses: Eventually I MAY need a pr…"
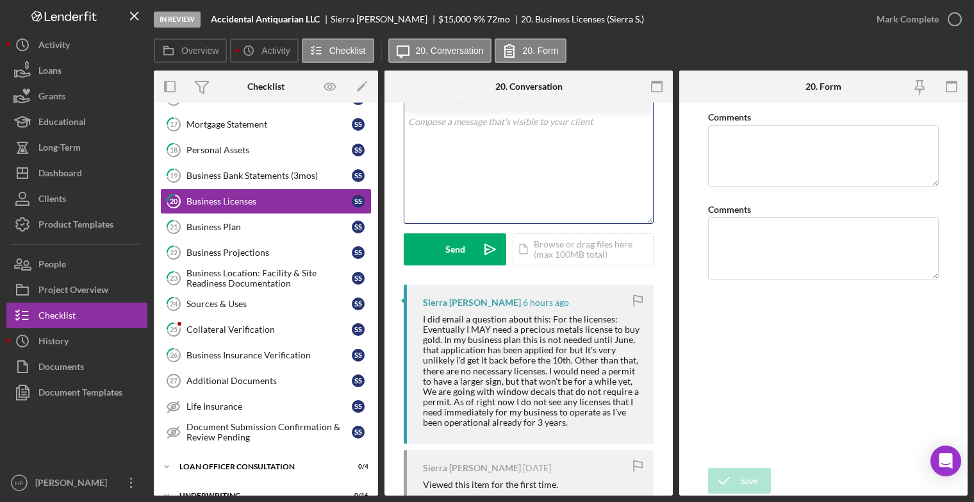
click at [493, 202] on div "v Color teal Color pink Remove color Add row above Add row below Add column bef…" at bounding box center [528, 167] width 249 height 112
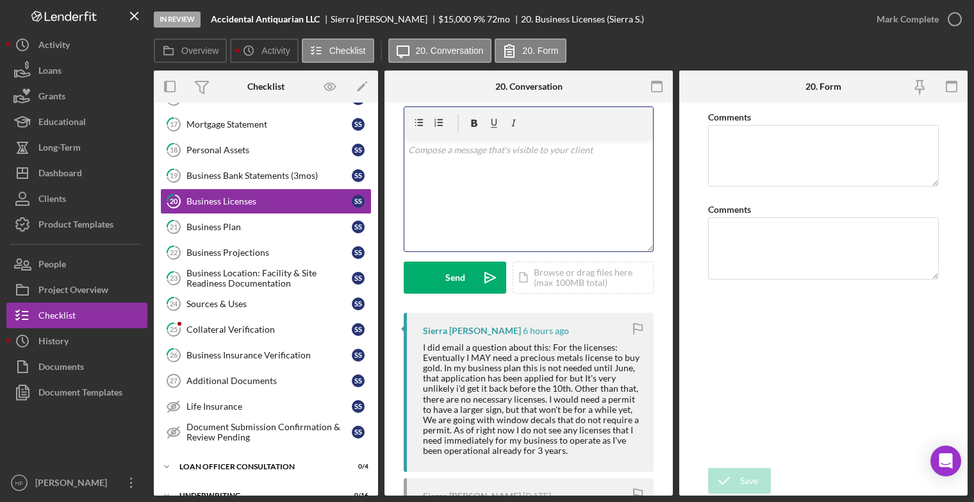
scroll to position [37, 0]
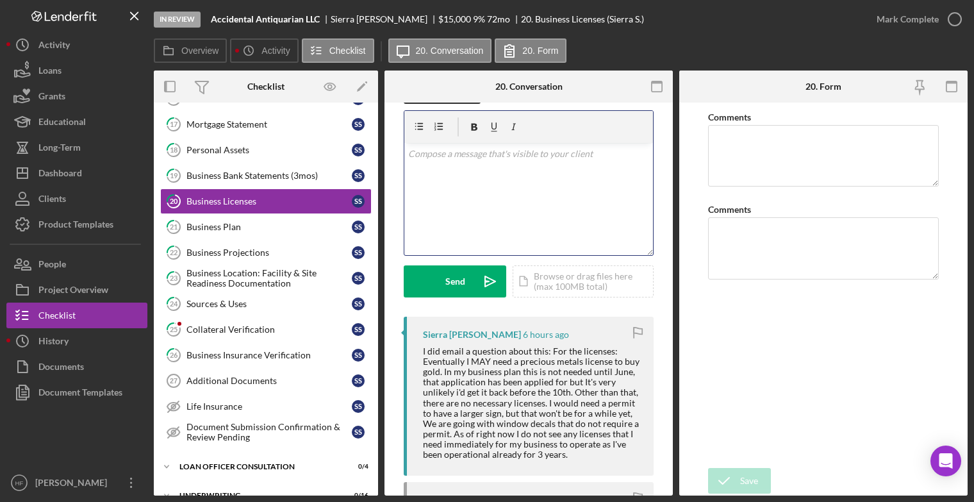
click at [495, 185] on div "v Color teal Color pink Remove color Add row above Add row below Add column bef…" at bounding box center [528, 199] width 249 height 112
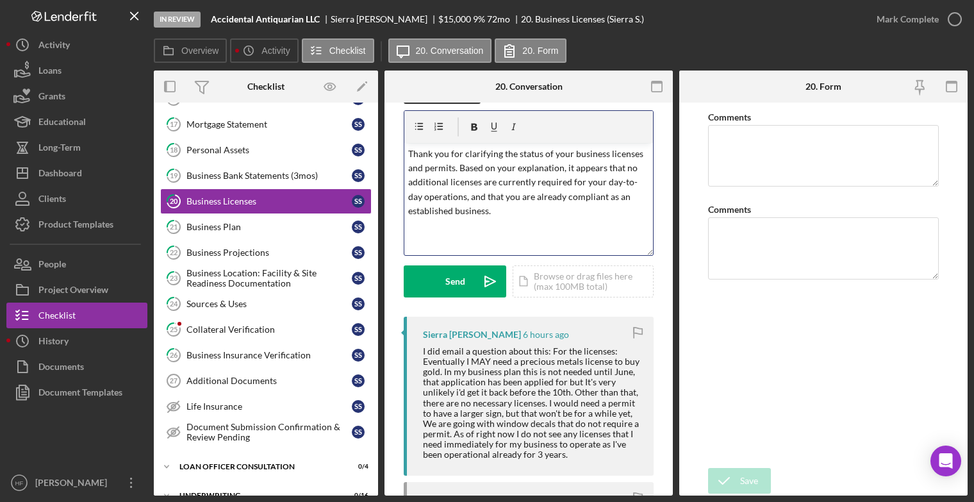
click at [495, 185] on p "Thank you for clarifying the status of your business licenses and permits. Base…" at bounding box center [529, 183] width 242 height 72
click at [510, 222] on div "v Color teal Color pink Remove color Add row above Add row below Add column bef…" at bounding box center [528, 199] width 249 height 112
click at [579, 229] on p "Thank you for clarifying the status of your business licenses and permits. Base…" at bounding box center [529, 190] width 242 height 86
click at [594, 224] on p "Thank you for clarifying the status of your business licenses and permits. Base…" at bounding box center [529, 190] width 242 height 86
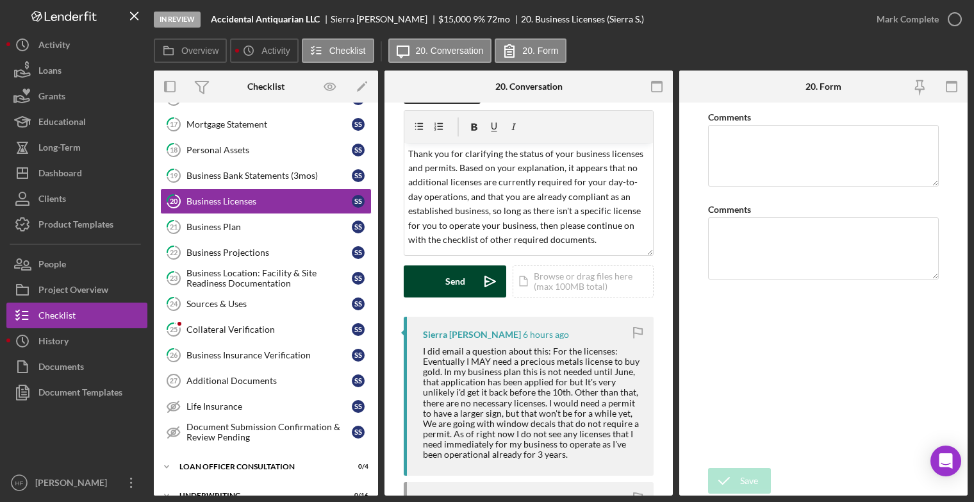
click at [443, 295] on button "Send Icon/icon-invite-send" at bounding box center [455, 281] width 103 height 32
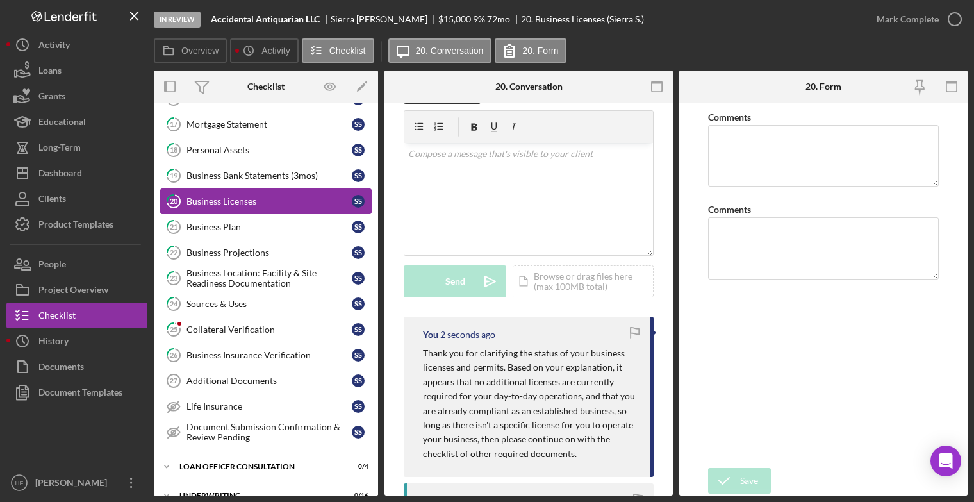
click at [285, 196] on div "Business Licenses" at bounding box center [268, 201] width 165 height 10
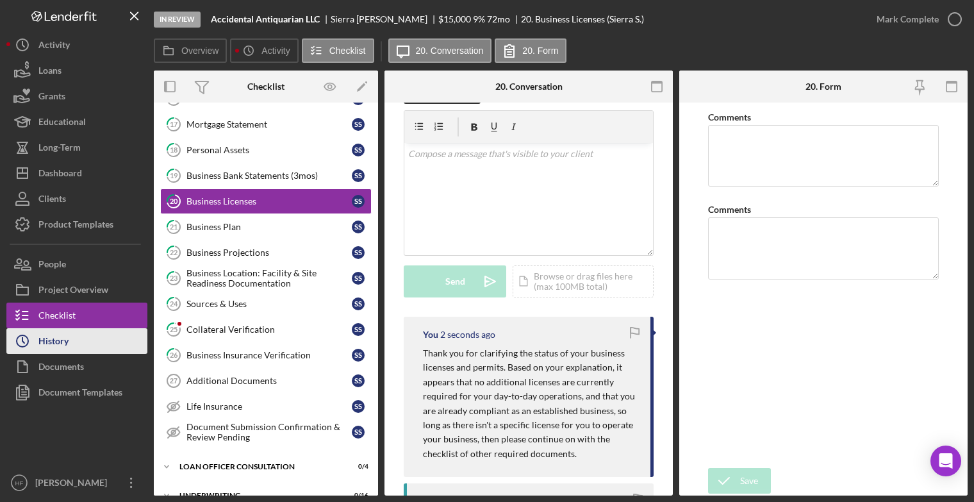
click at [69, 336] on button "Icon/History History" at bounding box center [76, 341] width 141 height 26
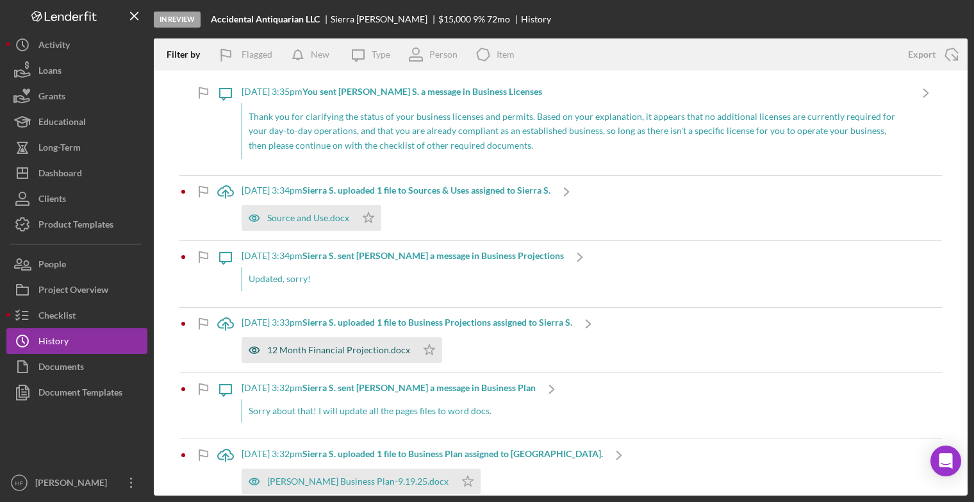
click at [313, 345] on div "12 Month Financial Projection.docx" at bounding box center [338, 350] width 143 height 10
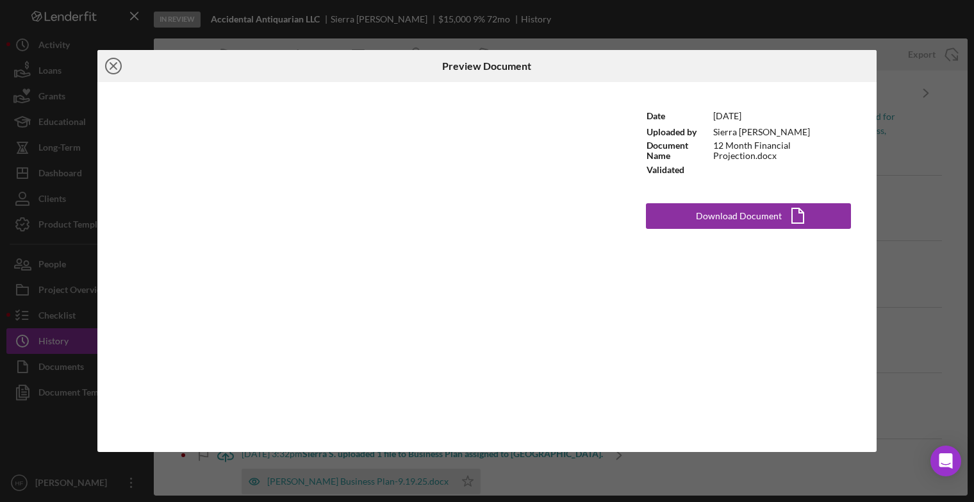
click at [114, 68] on icon "Icon/Close" at bounding box center [113, 66] width 32 height 32
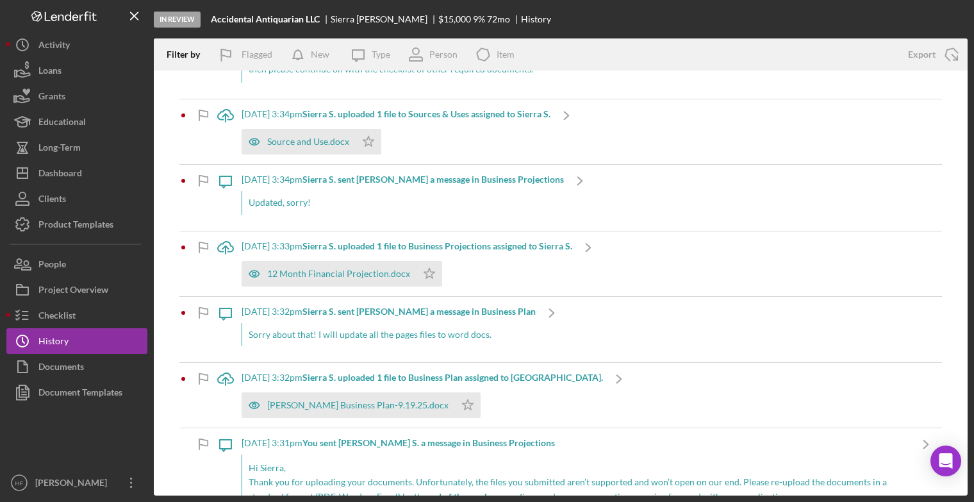
scroll to position [81, 0]
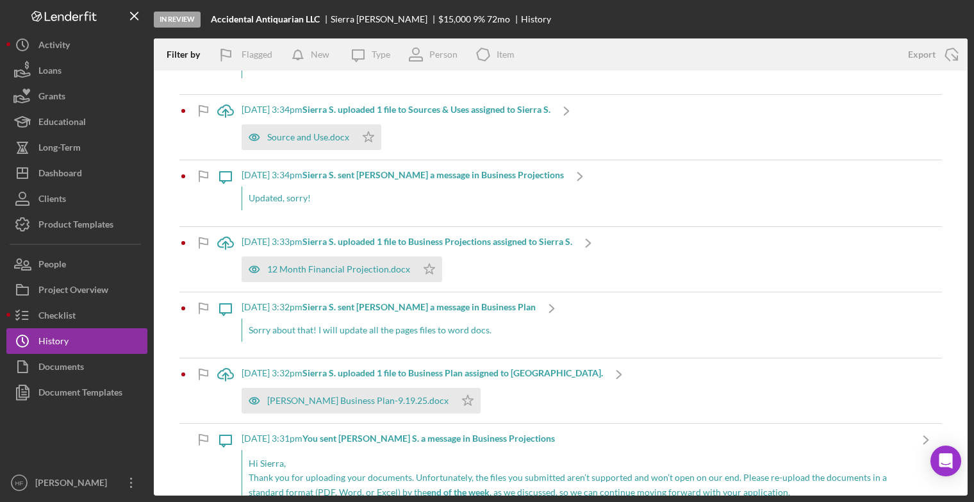
click at [495, 247] on div "10/8/2025 at 3:33pm Sierra S. uploaded 1 file to Business Projections assigned …" at bounding box center [407, 259] width 331 height 65
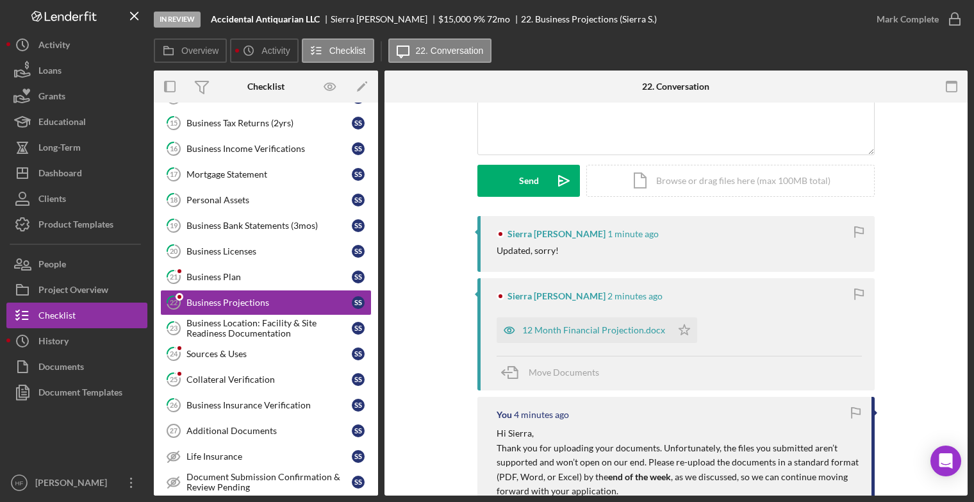
scroll to position [143, 0]
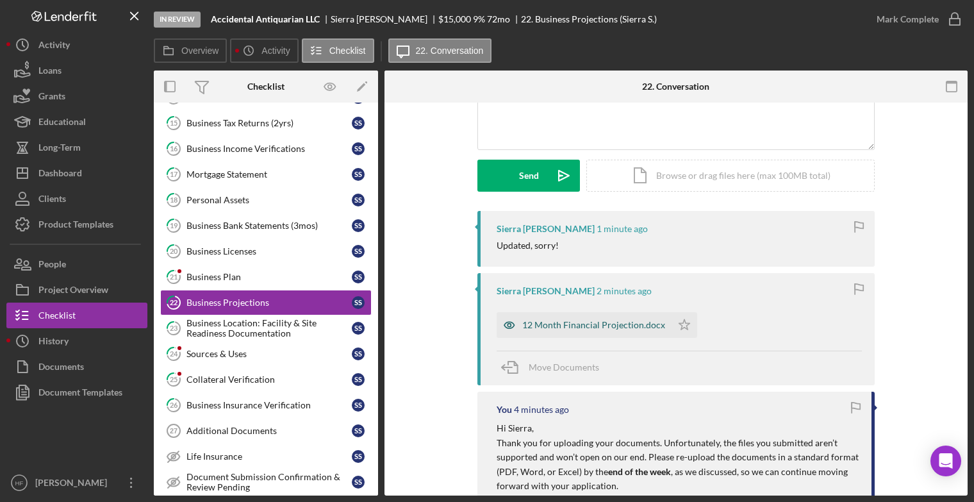
click at [561, 325] on div "12 Month Financial Projection.docx" at bounding box center [593, 325] width 143 height 10
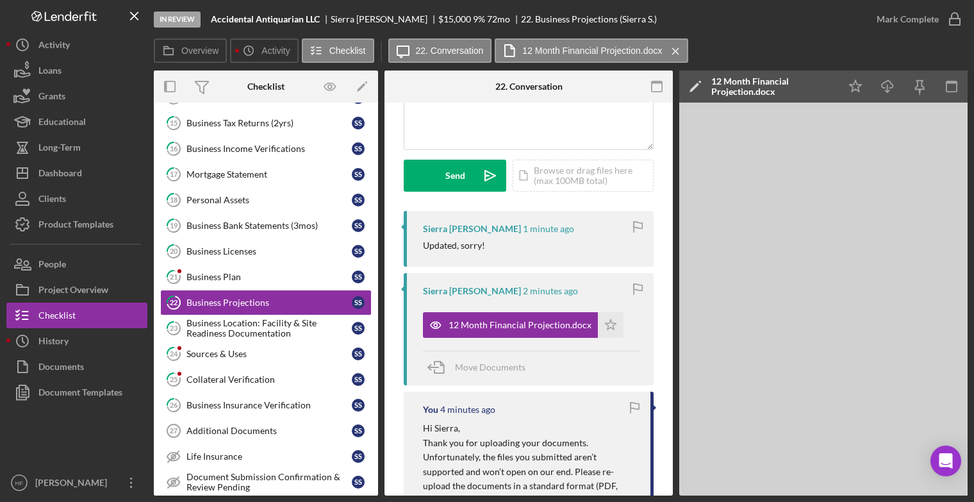
scroll to position [0, 95]
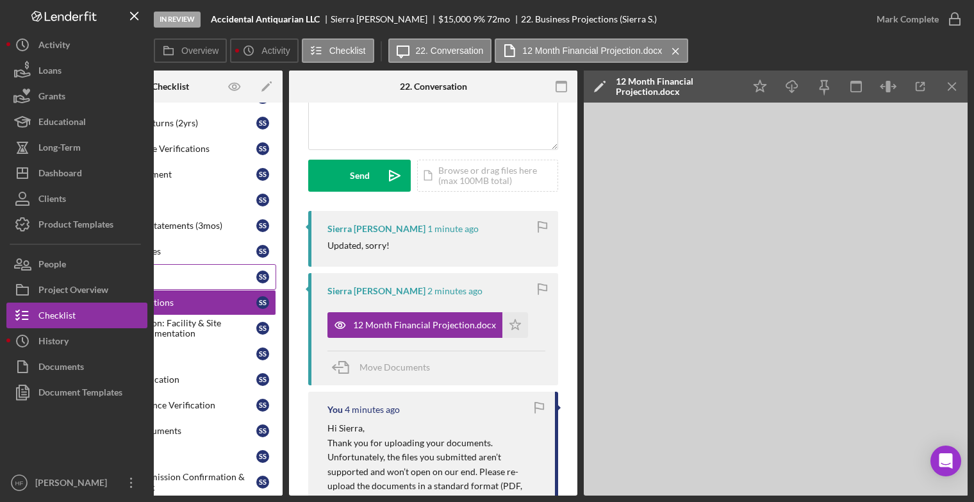
click at [226, 279] on link "21 Business Plan S S" at bounding box center [170, 277] width 211 height 26
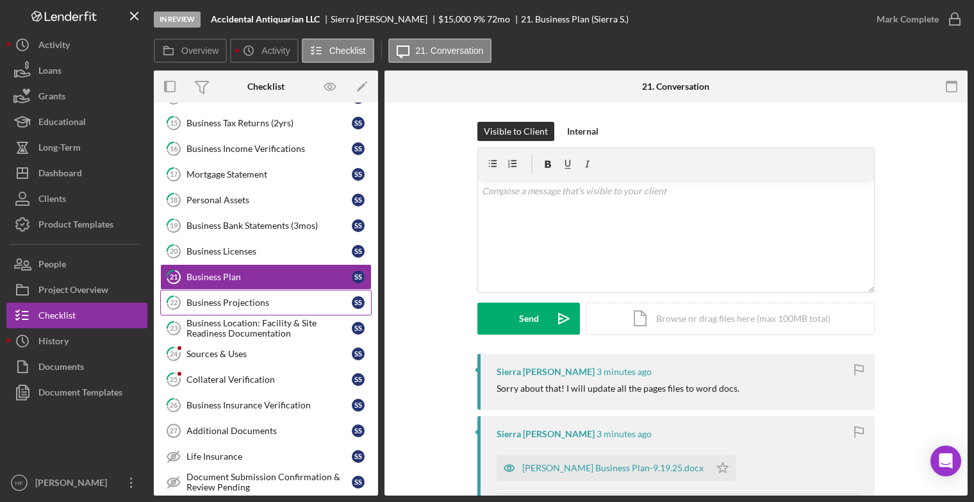
click at [220, 302] on div "Business Projections" at bounding box center [268, 302] width 165 height 10
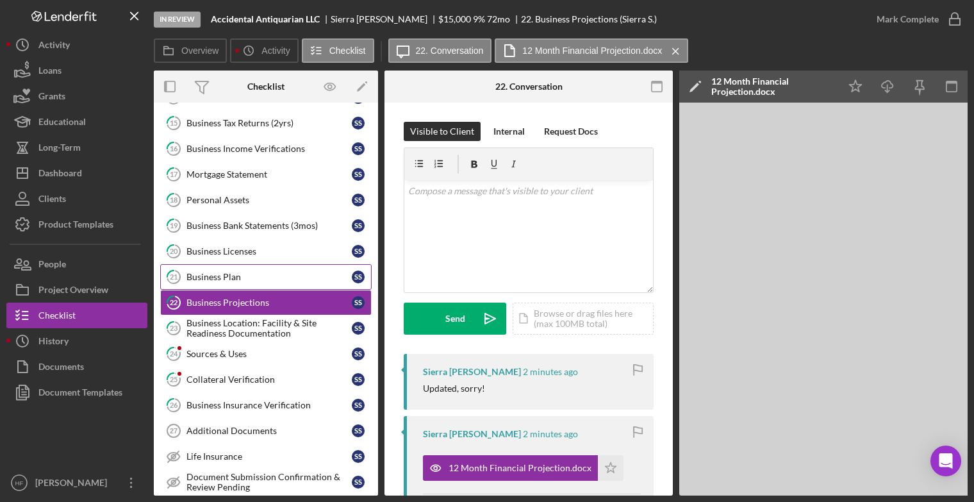
click at [291, 275] on div "Business Plan" at bounding box center [268, 277] width 165 height 10
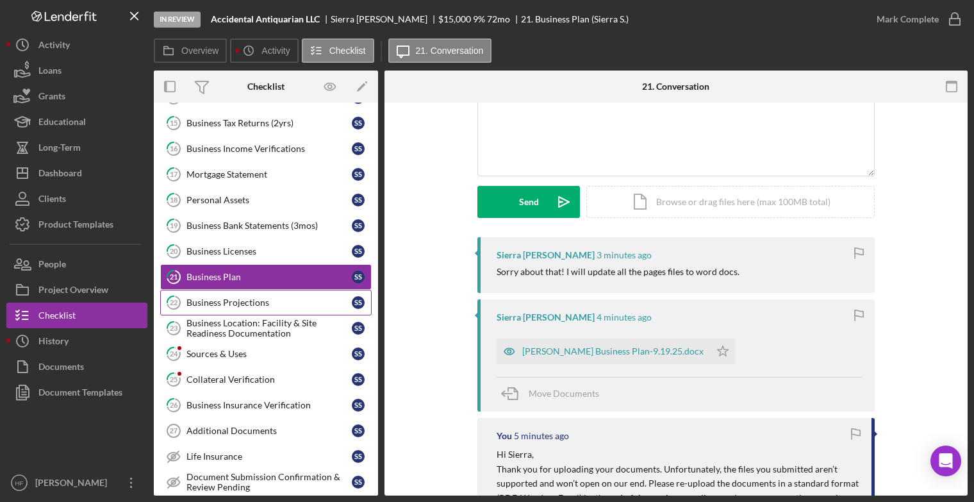
scroll to position [117, 0]
click at [573, 356] on div "Sager Business Plan-9.19.25.docx" at bounding box center [603, 351] width 213 height 26
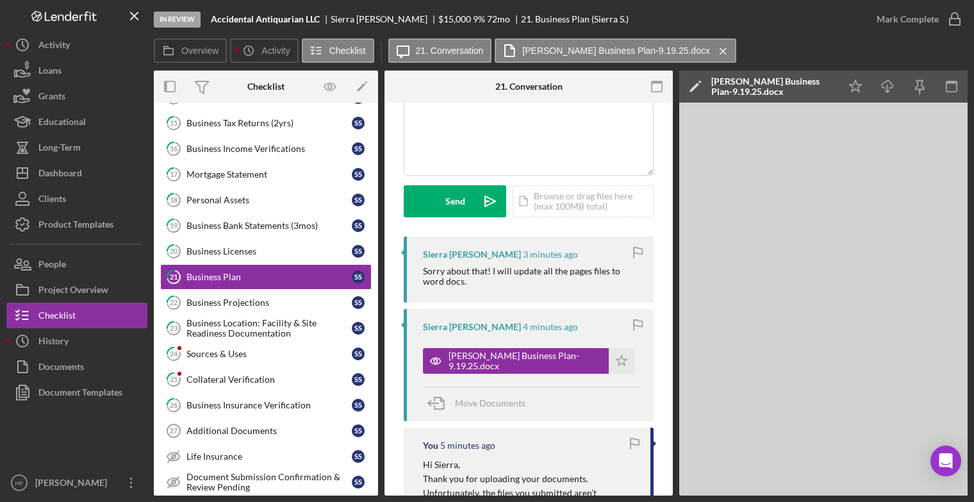
scroll to position [0, 95]
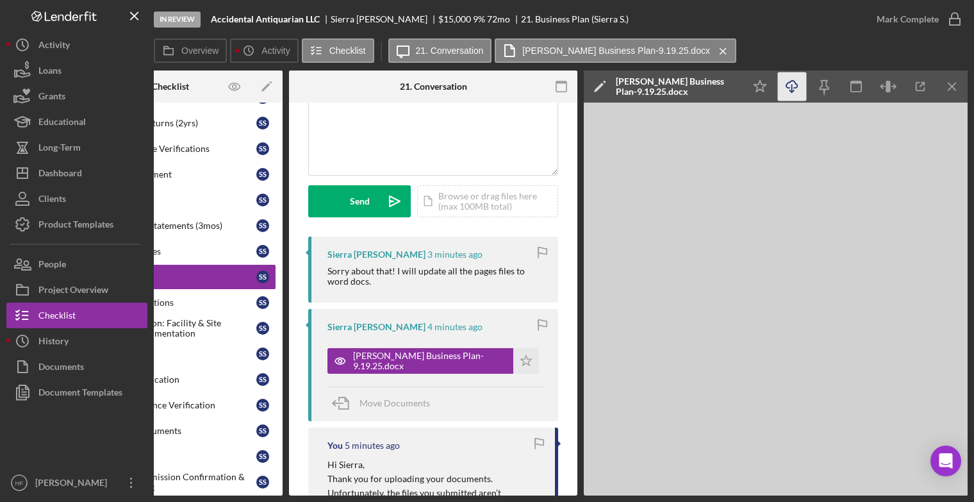
click at [794, 92] on icon "Icon/Download" at bounding box center [792, 86] width 29 height 29
click at [923, 98] on icon "button" at bounding box center [920, 86] width 29 height 29
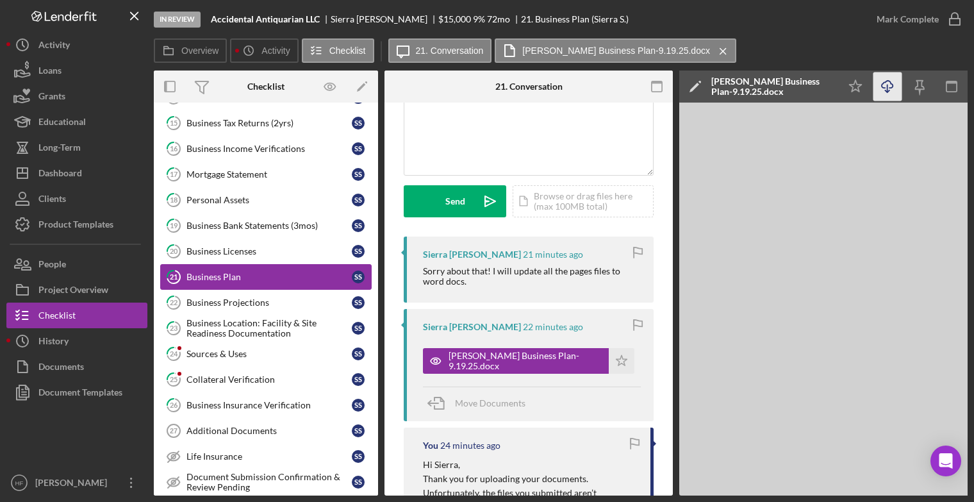
scroll to position [0, 0]
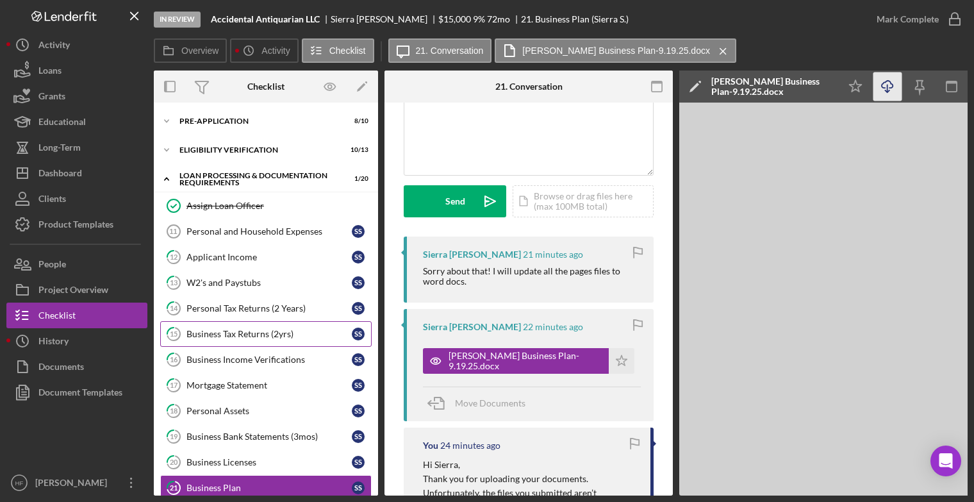
click at [264, 332] on div "Business Tax Returns (2yrs)" at bounding box center [268, 334] width 165 height 10
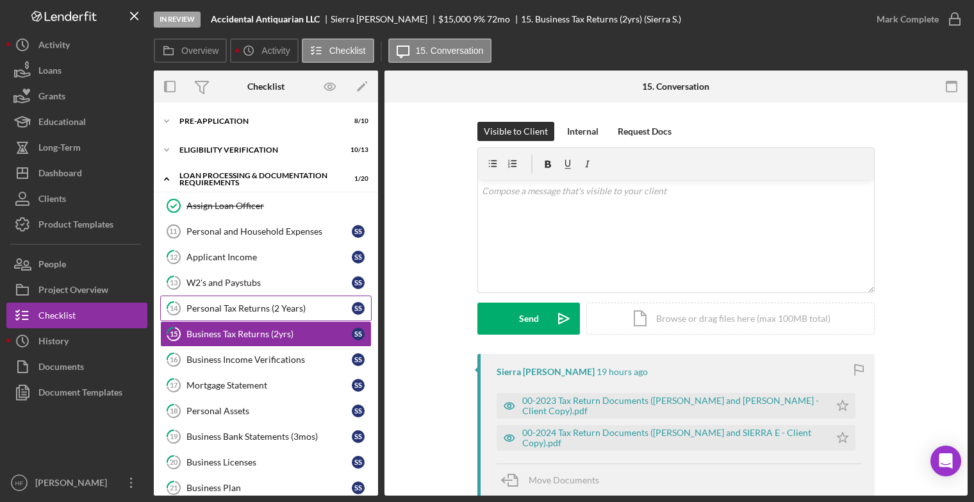
click at [310, 312] on div "Personal Tax Returns (2 Years)" at bounding box center [268, 308] width 165 height 10
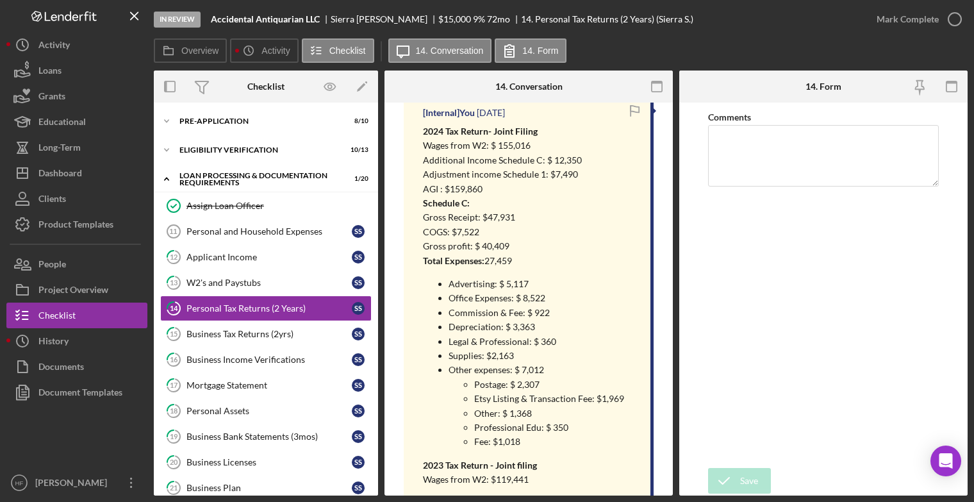
scroll to position [259, 0]
drag, startPoint x: 420, startPoint y: 206, endPoint x: 525, endPoint y: 254, distance: 115.5
click at [525, 254] on div "[Internal] You 2 weeks ago 2024 Tax Return- Joint Filing Wages from W2: $ 155,0…" at bounding box center [529, 453] width 250 height 716
copy div "Schedule C: Gross Receipt: $47,931 COGS: $7,522 Gross profit: $ 40,409 Total Ex…"
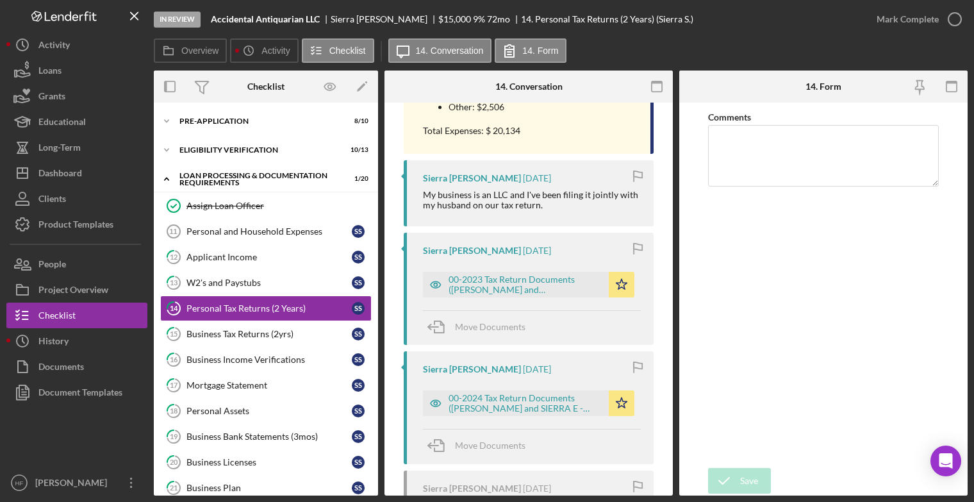
scroll to position [917, 0]
click at [300, 331] on div "Business Tax Returns (2yrs)" at bounding box center [268, 334] width 165 height 10
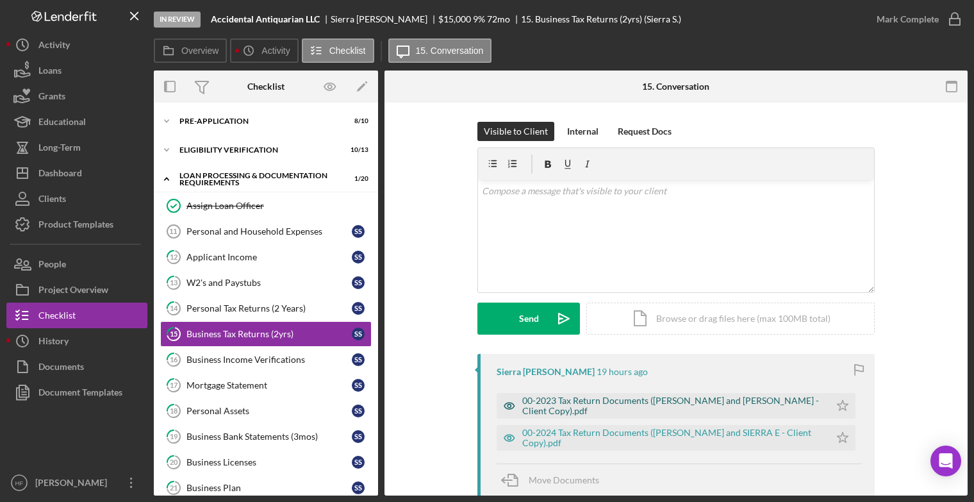
click at [543, 406] on div "00-2023 Tax Return Documents (SAGER THOMAS P and SIER - Client Copy).pdf" at bounding box center [672, 405] width 301 height 21
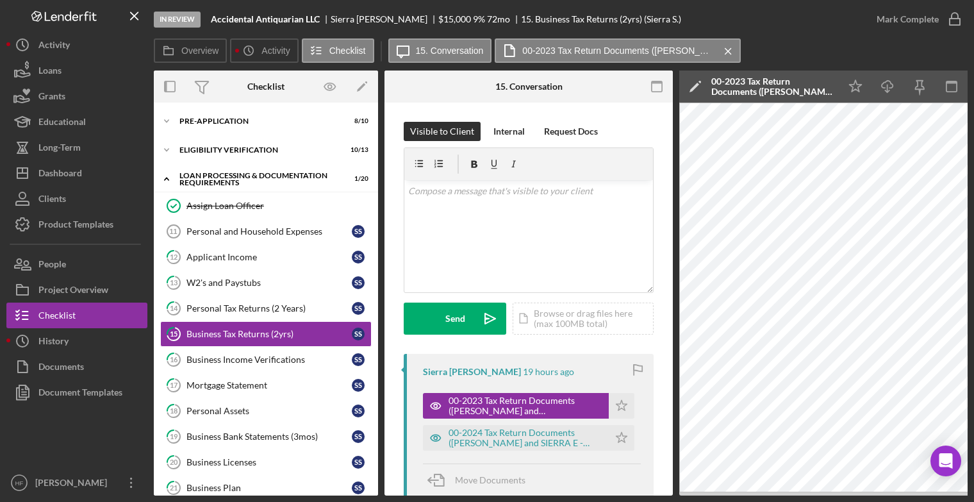
scroll to position [0, 95]
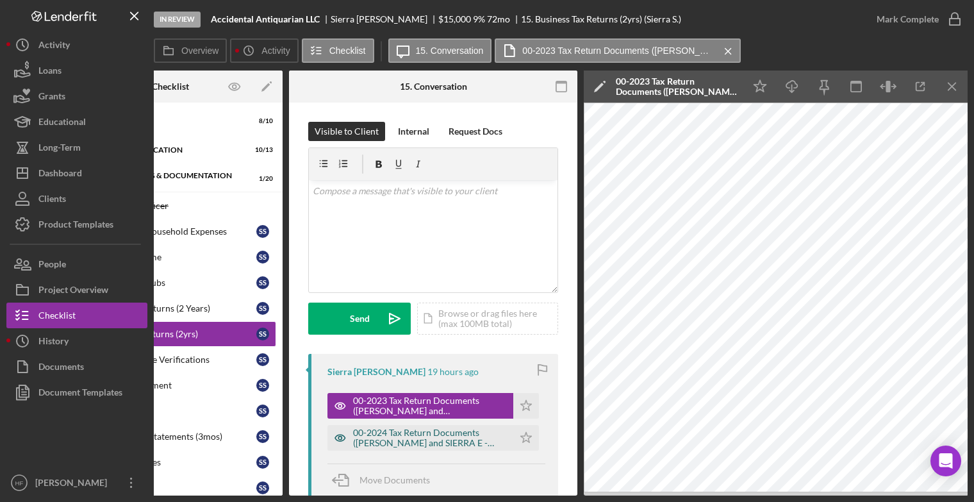
click at [443, 439] on div "00-2024 Tax Return Documents (SAGER THOMAS P and SIERRA E - Client Copy).pdf" at bounding box center [430, 437] width 154 height 21
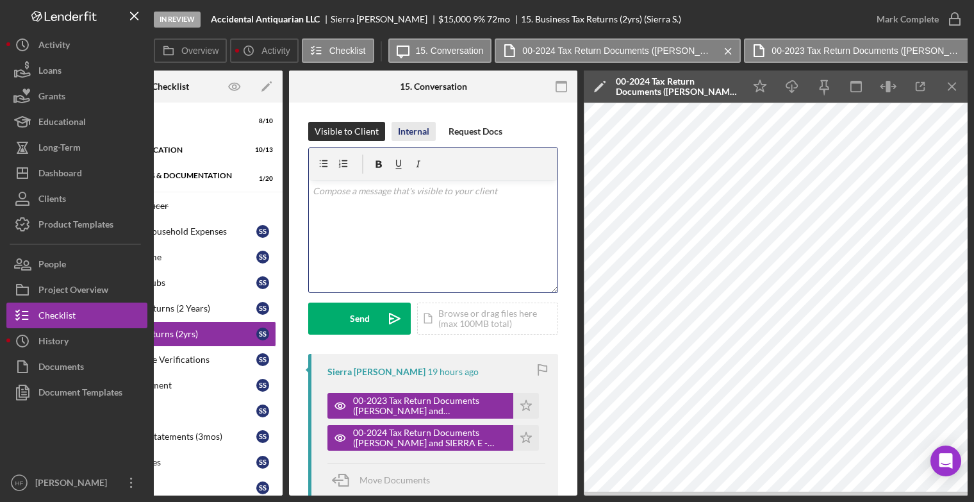
drag, startPoint x: 416, startPoint y: 127, endPoint x: 420, endPoint y: 136, distance: 10.0
click at [420, 136] on div "Visible to Client Internal Request Docs v Color teal Color pink Remove color Ad…" at bounding box center [433, 238] width 250 height 232
click at [408, 140] on div "Internal" at bounding box center [413, 131] width 31 height 19
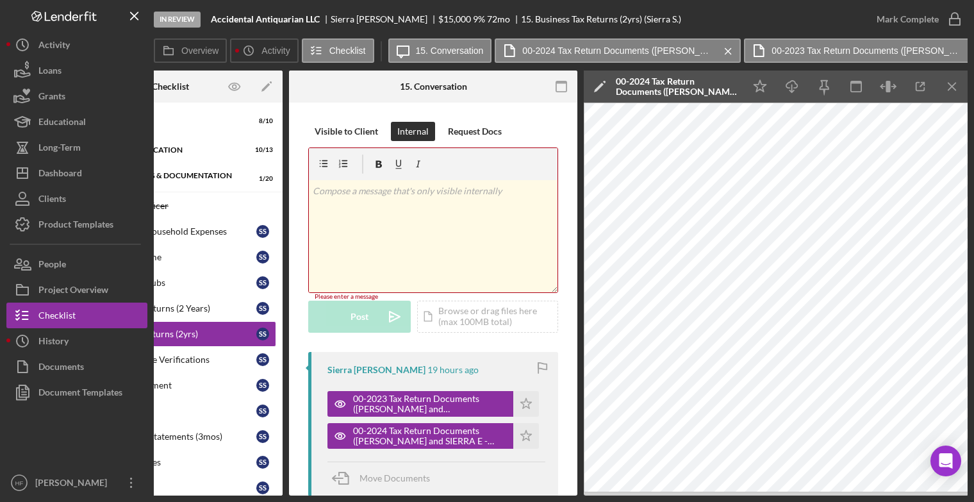
click at [372, 205] on div "v Color teal Color pink Remove color Add row above Add row below Add column bef…" at bounding box center [433, 236] width 249 height 112
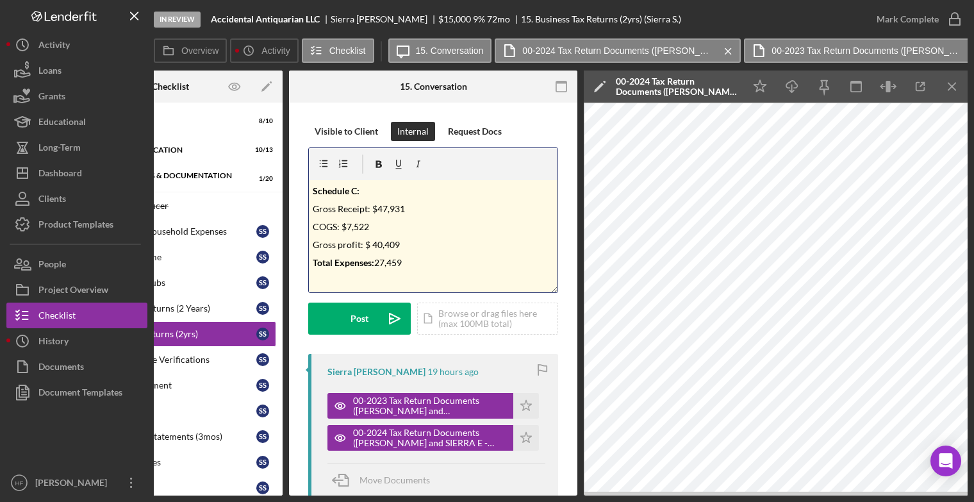
click at [372, 205] on mark "Gross Receipt: $47,931" at bounding box center [359, 208] width 92 height 11
click at [450, 271] on div "v Color teal Color pink Remove color Add row above Add row below Add column bef…" at bounding box center [433, 236] width 249 height 112
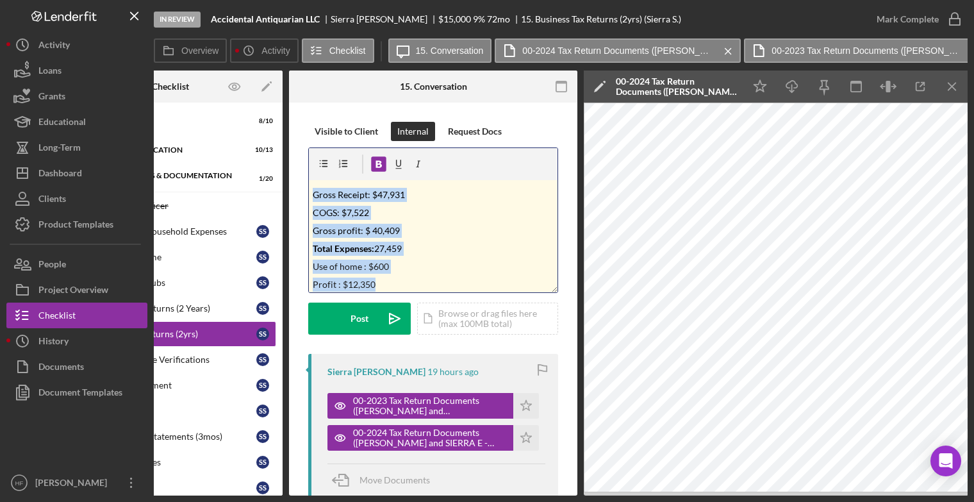
scroll to position [0, 0]
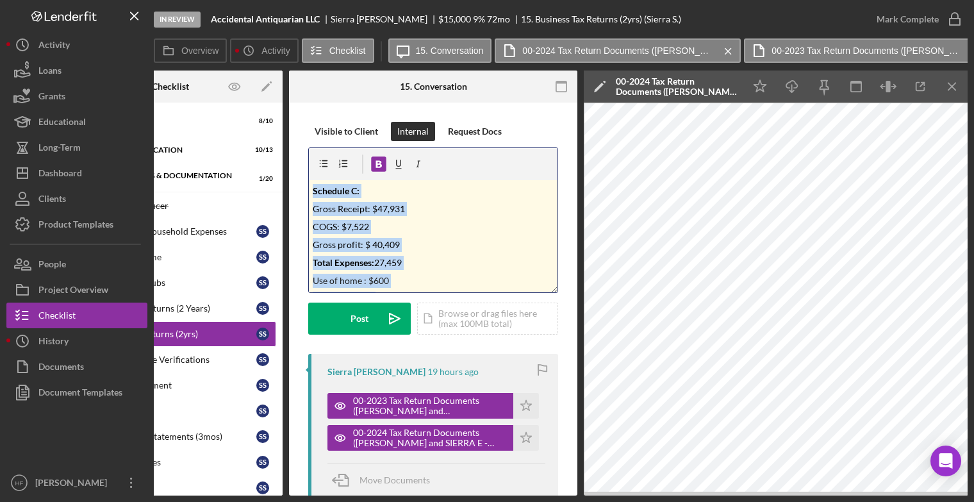
drag, startPoint x: 406, startPoint y: 289, endPoint x: 300, endPoint y: 172, distance: 157.4
click at [300, 172] on div "Visible to Client Internal Request Docs v Color teal Color pink Remove color Ad…" at bounding box center [433, 503] width 288 height 801
copy div "Schedule C: Gross Receipt: $47,931 COGS: $7,522 Gross profit: $ 40,409 Total Ex…"
click at [457, 267] on p "Total Expenses: 27,459" at bounding box center [434, 263] width 242 height 14
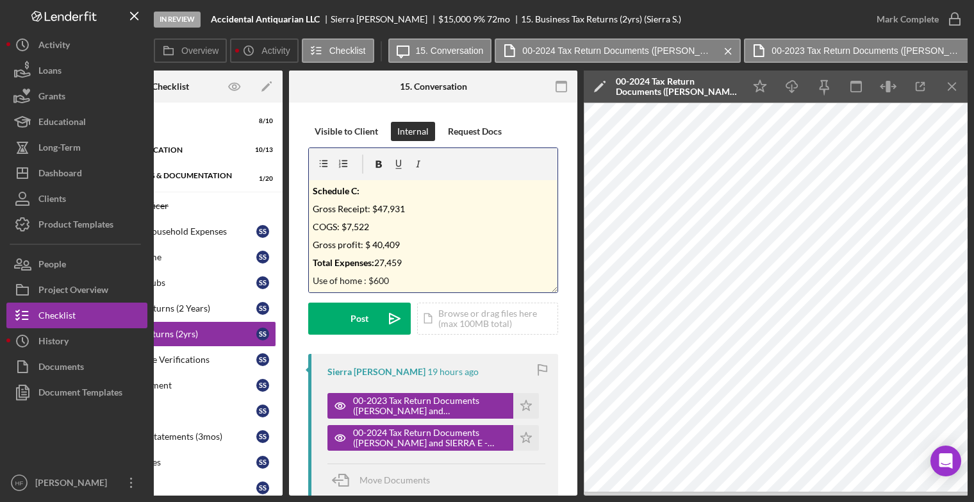
scroll to position [17, 0]
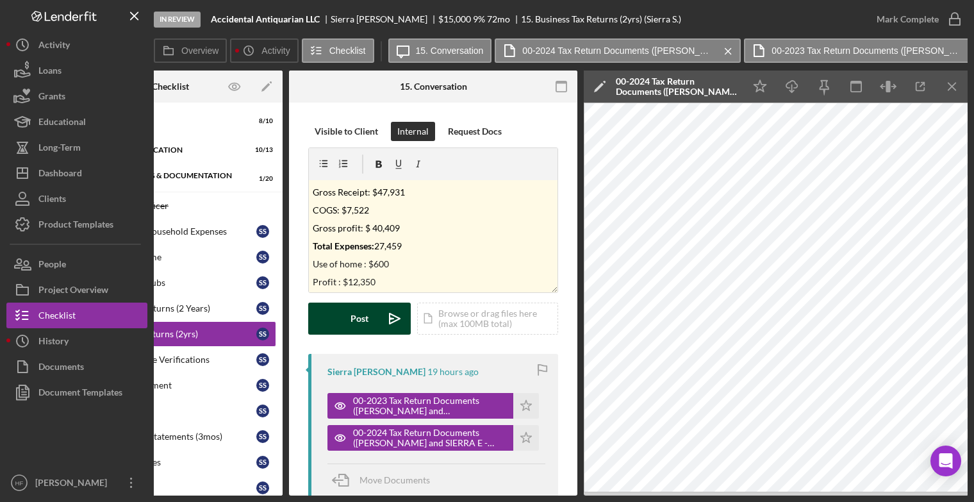
click at [327, 327] on button "Post Icon/icon-invite-send" at bounding box center [359, 318] width 103 height 32
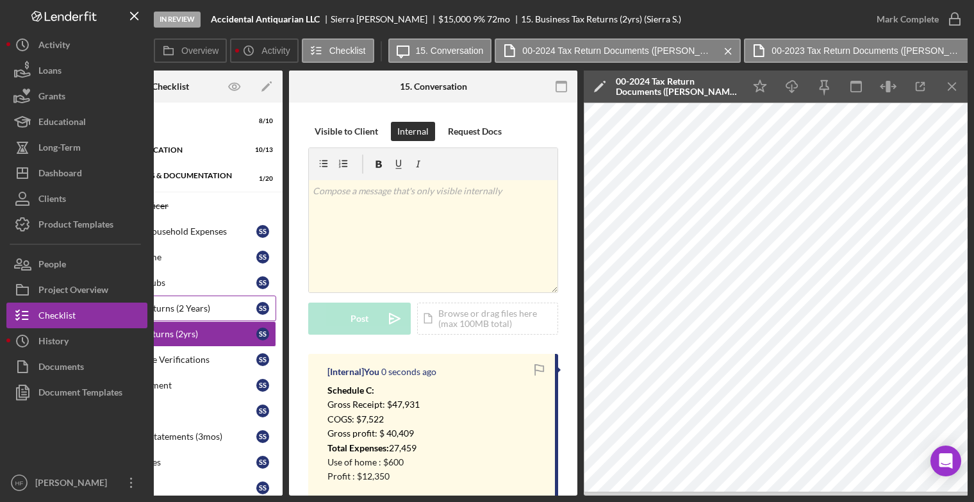
scroll to position [0, 0]
click at [220, 311] on div "Personal Tax Returns (2 Years)" at bounding box center [173, 308] width 165 height 10
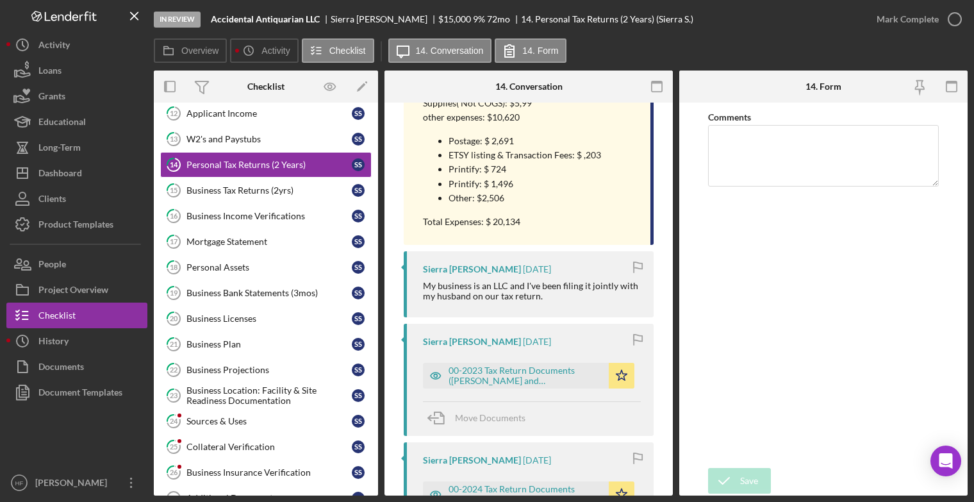
scroll to position [825, 0]
click at [505, 379] on div "00-2023 Tax Return Documents (SAGER THOMAS P and SIER - Client Copy).pdf" at bounding box center [525, 375] width 154 height 21
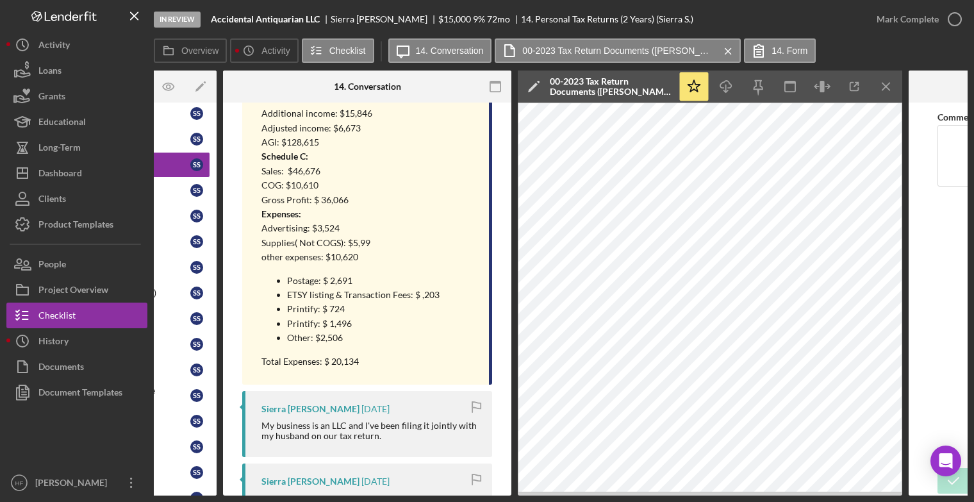
scroll to position [677, 0]
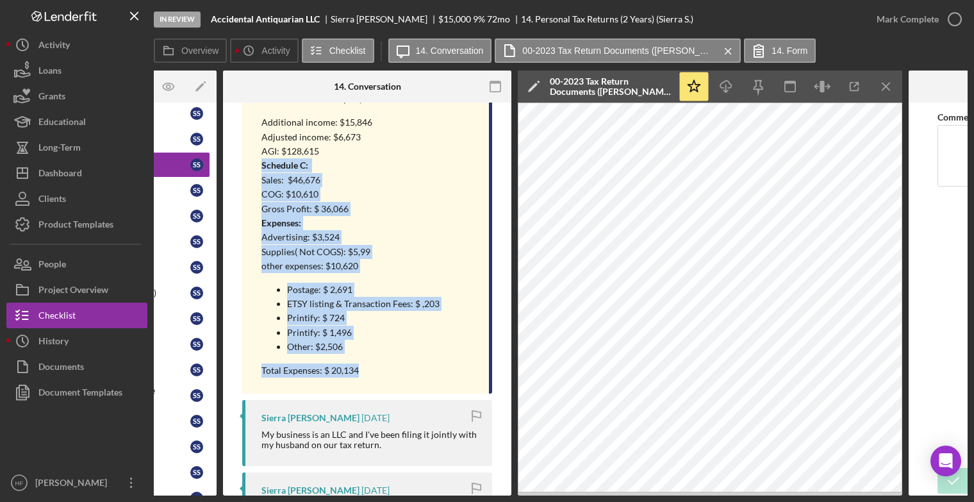
drag, startPoint x: 261, startPoint y: 165, endPoint x: 379, endPoint y: 367, distance: 233.9
click at [379, 367] on div "2024 Tax Return- Joint Filing Wages from W2: $ 155,016 Additional Income Schedu…" at bounding box center [361, 42] width 201 height 671
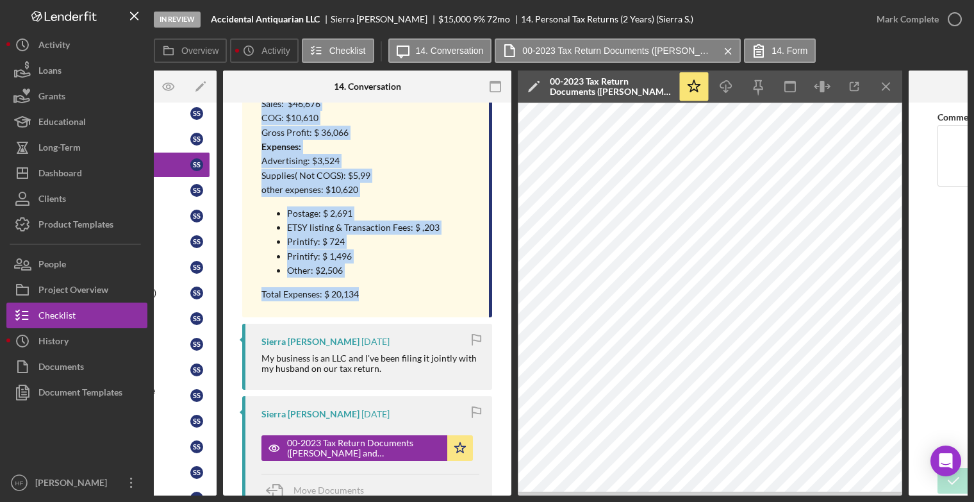
scroll to position [756, 0]
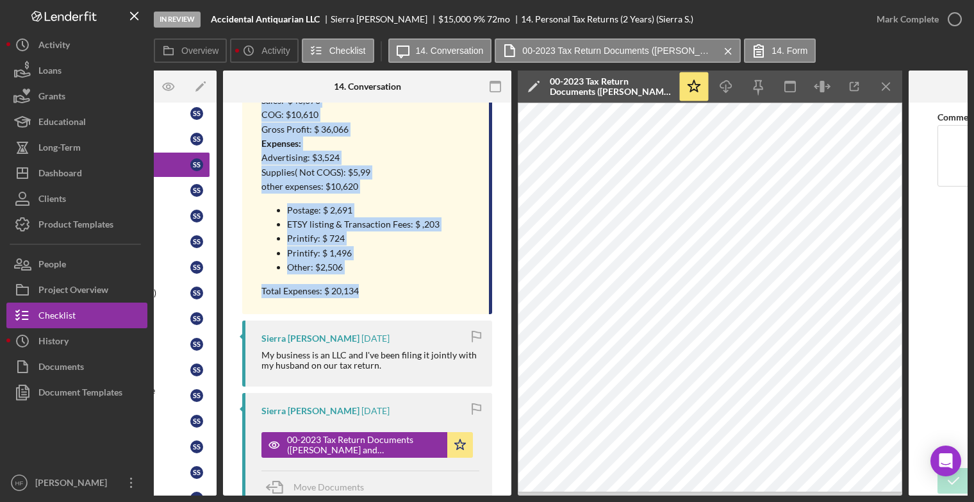
copy div "Schedule C: Sales: $46,676 COG: $10,610 Gross Profit: $ 36,066 Expenses: Advert…"
click at [399, 252] on p "Printify: $ 1,496" at bounding box center [375, 253] width 176 height 14
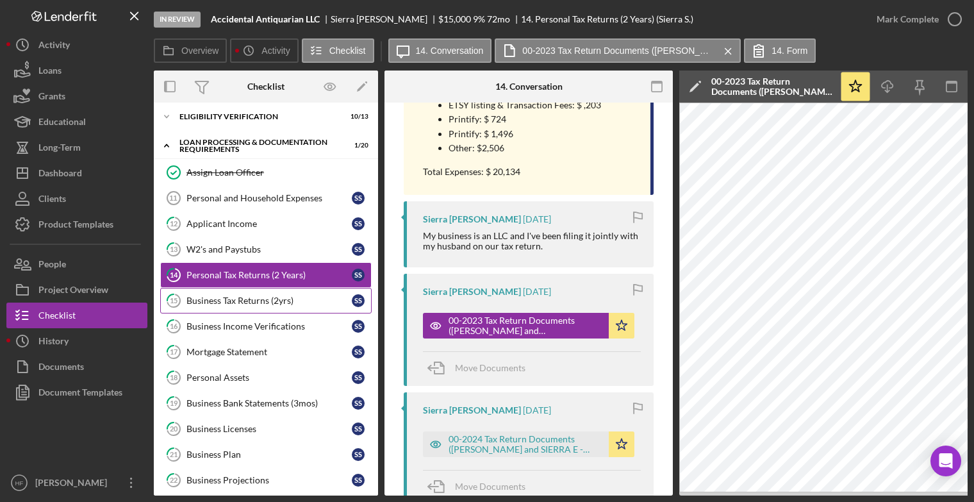
scroll to position [32, 0]
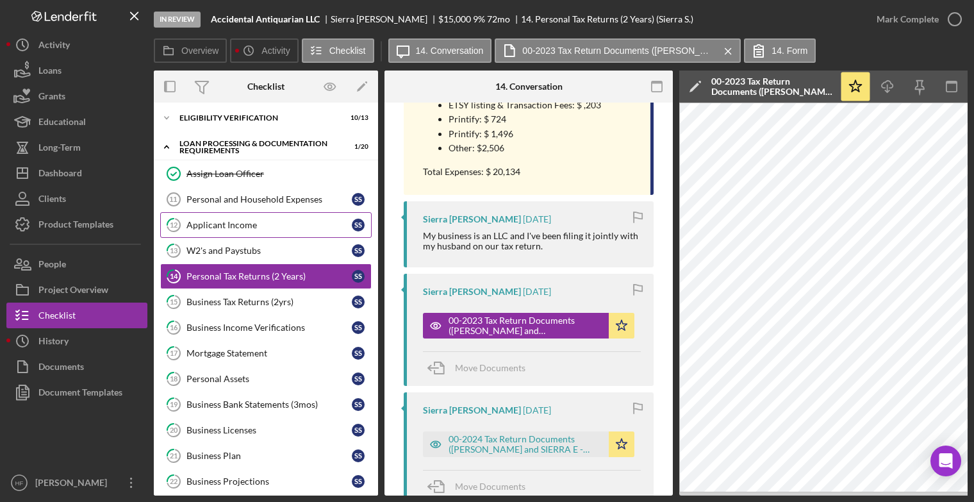
click at [258, 212] on link "12 Applicant Income S S" at bounding box center [265, 225] width 211 height 26
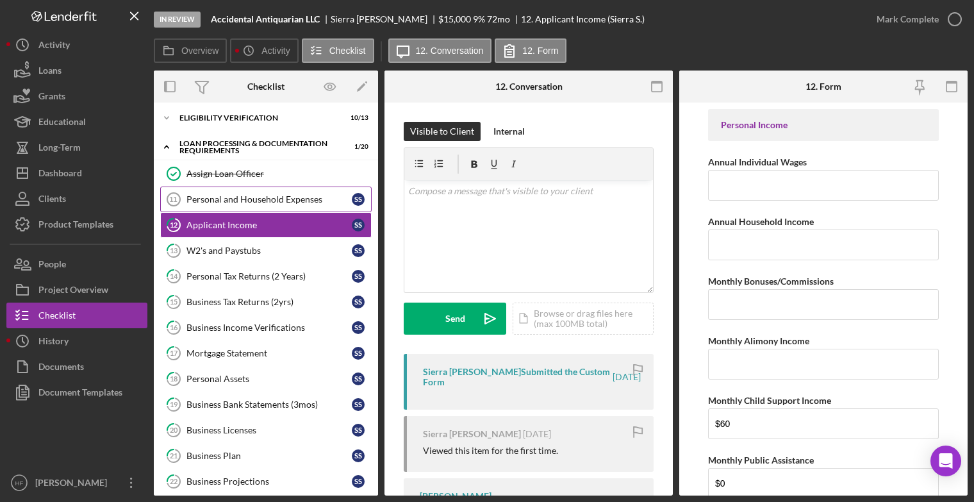
click at [265, 198] on div "Personal and Household Expenses" at bounding box center [268, 199] width 165 height 10
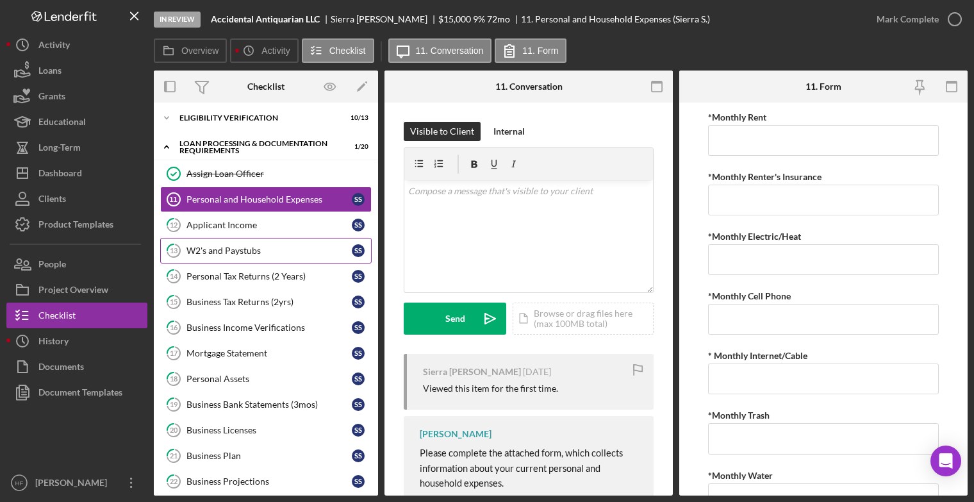
click at [263, 251] on div "W2's and Paystubs" at bounding box center [268, 250] width 165 height 10
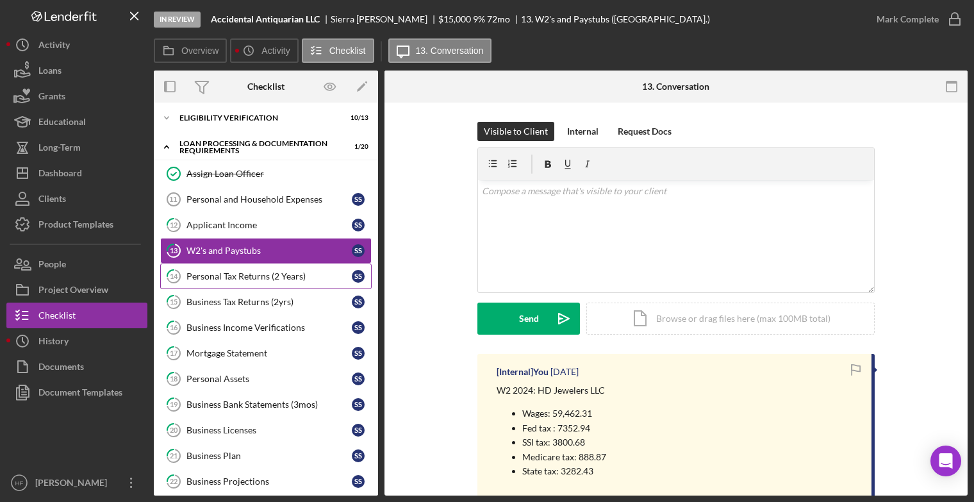
click at [292, 284] on link "14 Personal Tax Returns (2 Years) S S" at bounding box center [265, 276] width 211 height 26
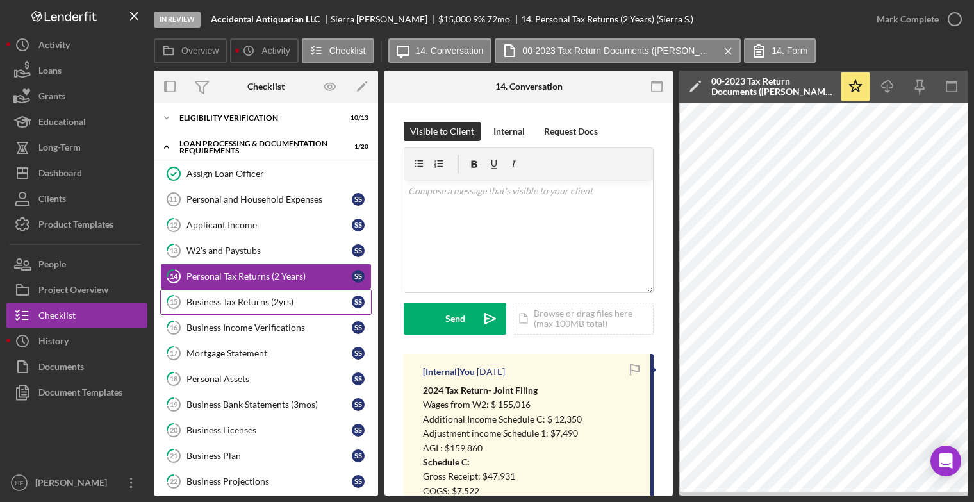
click at [295, 307] on link "15 Business Tax Returns (2yrs) S S" at bounding box center [265, 302] width 211 height 26
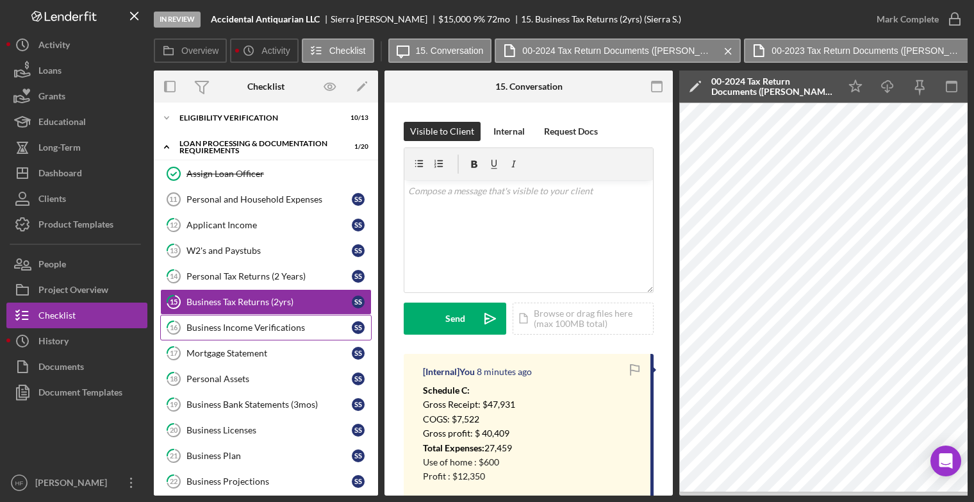
click at [297, 330] on div "Business Income Verifications" at bounding box center [268, 327] width 165 height 10
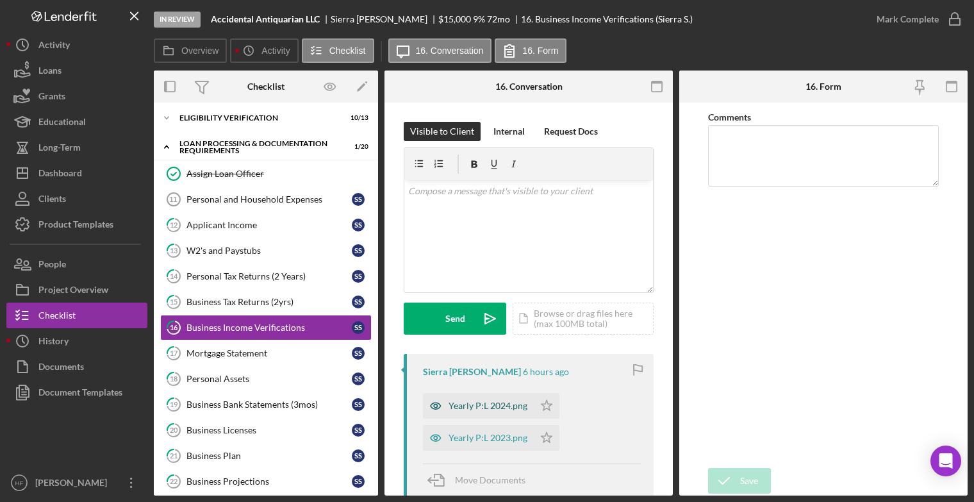
click at [496, 406] on div "Yearly P:L 2024.png" at bounding box center [487, 405] width 79 height 10
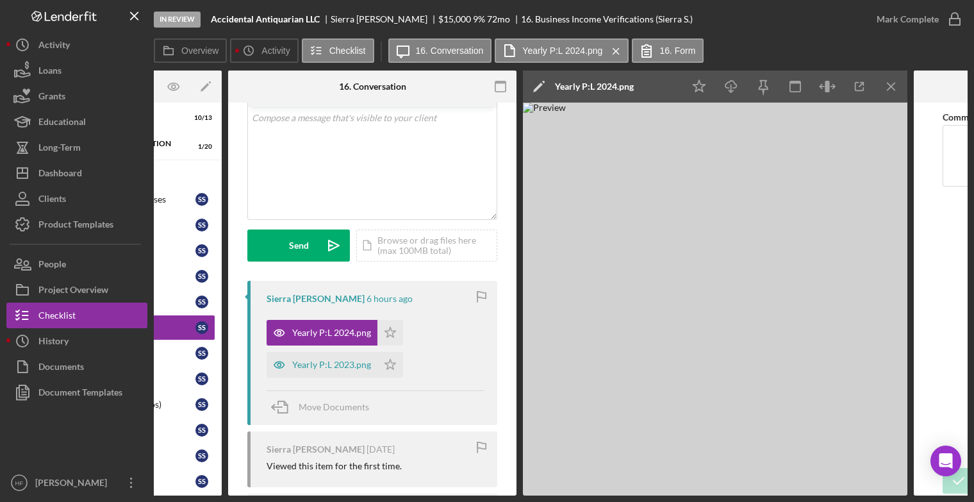
scroll to position [0, 158]
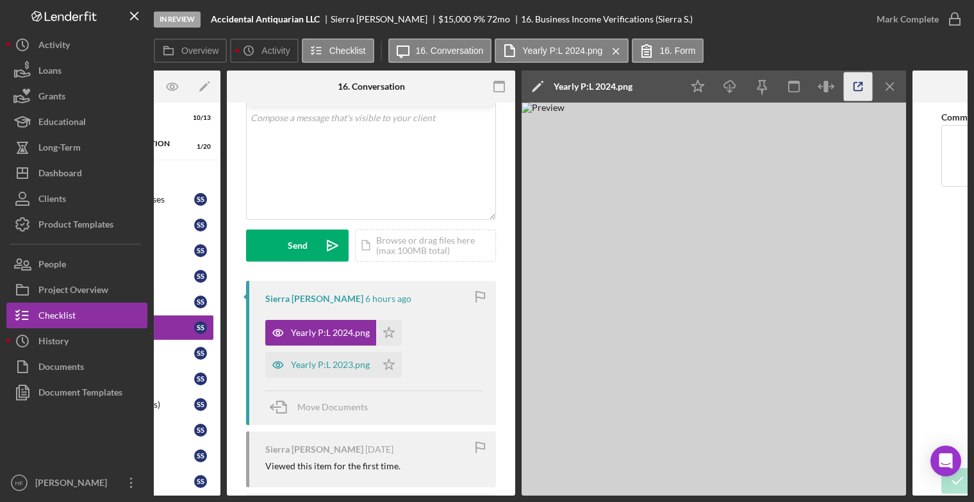
click at [857, 89] on icon "button" at bounding box center [858, 86] width 29 height 29
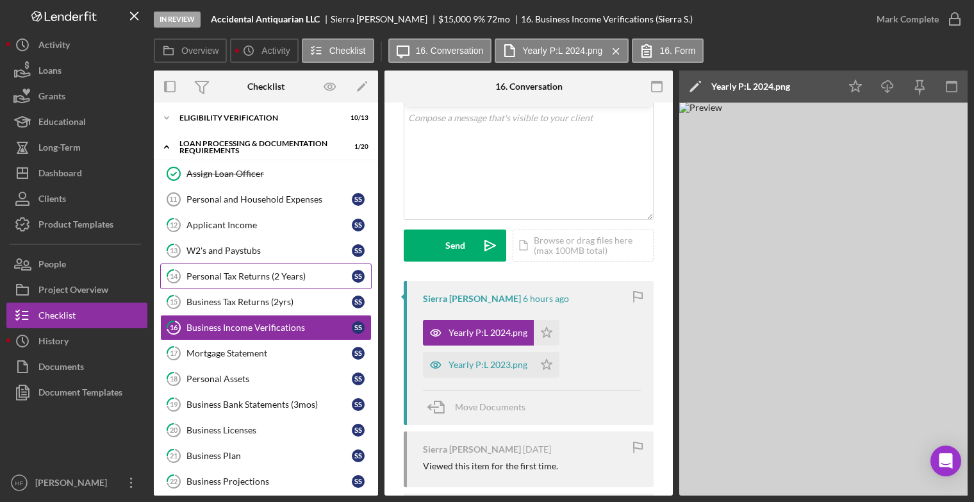
click at [270, 279] on div "Personal Tax Returns (2 Years)" at bounding box center [268, 276] width 165 height 10
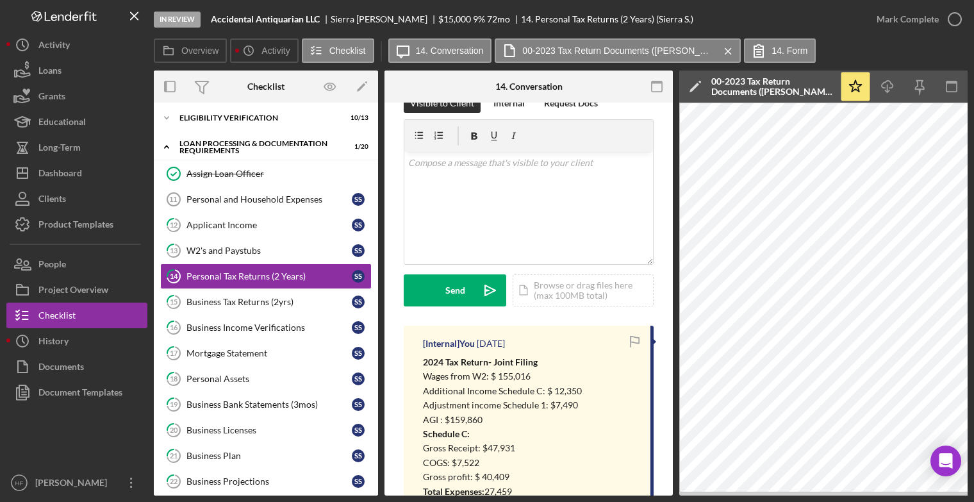
scroll to position [30, 0]
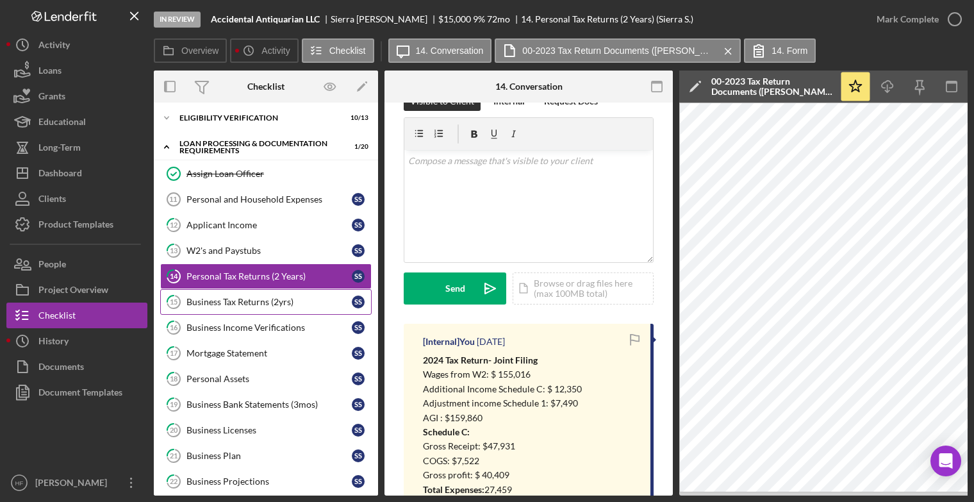
click at [320, 297] on div "Business Tax Returns (2yrs)" at bounding box center [268, 302] width 165 height 10
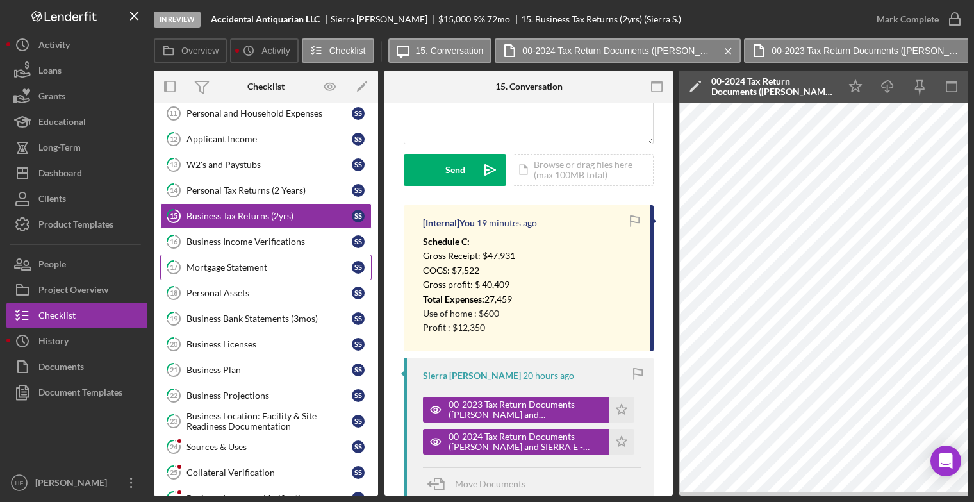
scroll to position [122, 0]
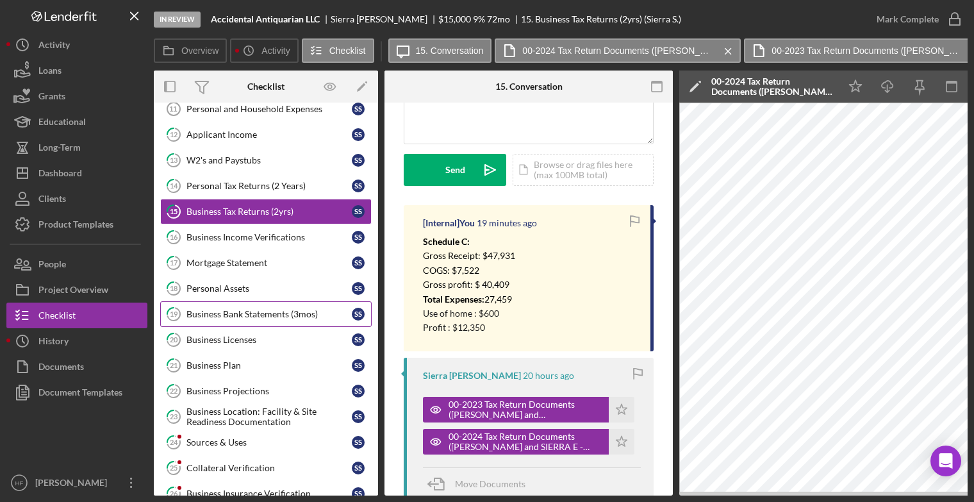
click at [281, 318] on link "19 Business Bank Statements (3mos) S S" at bounding box center [265, 314] width 211 height 26
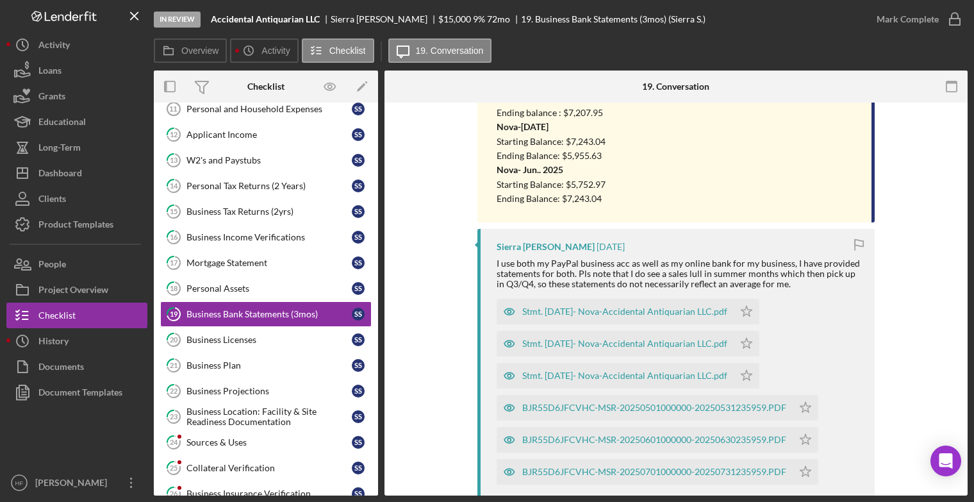
scroll to position [309, 0]
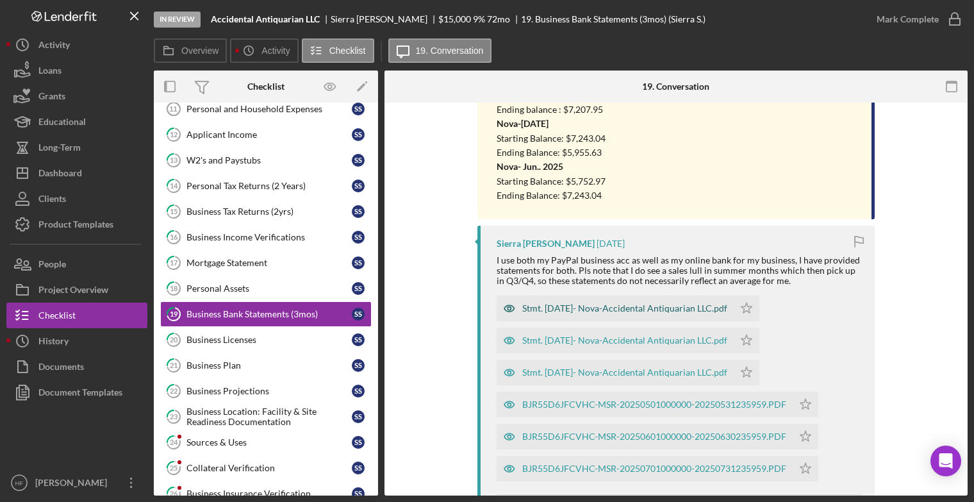
click at [571, 307] on div "Stmt. Aug.2025- Nova-Accidental Antiquarian LLC.pdf" at bounding box center [624, 308] width 205 height 10
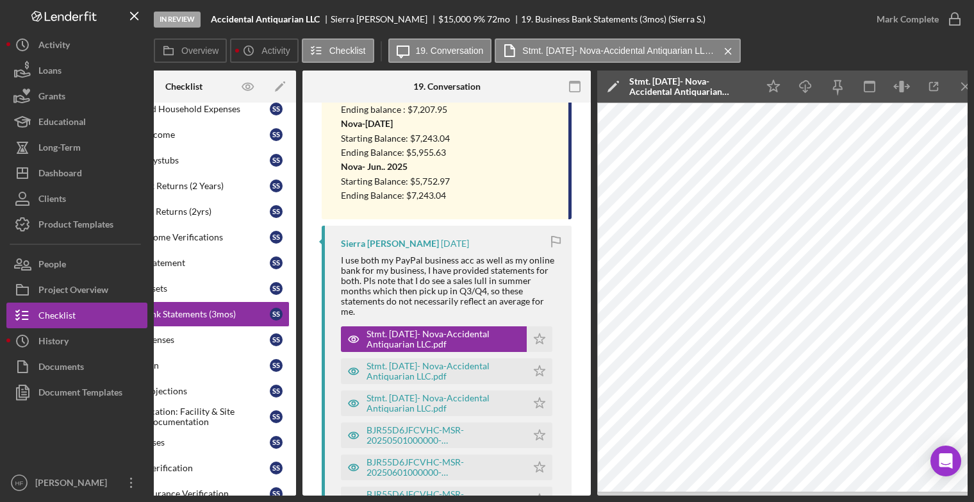
scroll to position [0, 95]
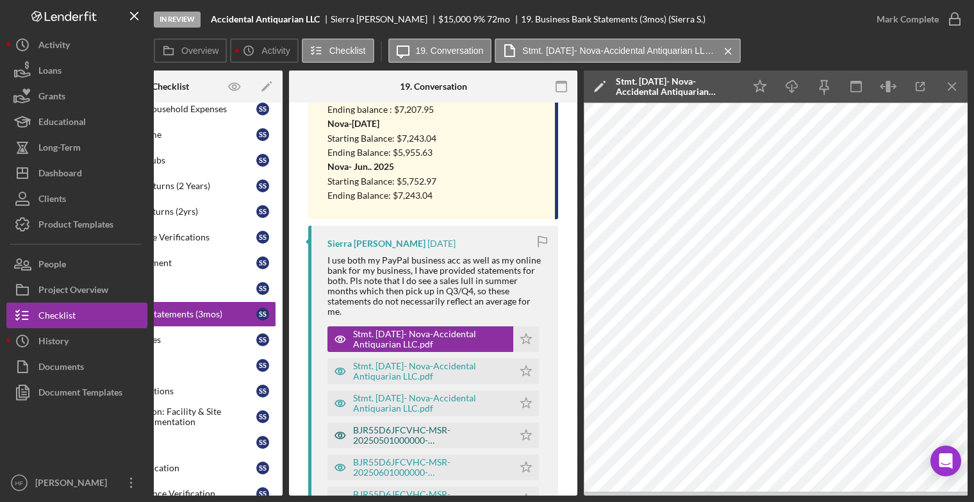
click at [373, 436] on div "BJR55D6JFCVHC-MSR-20250501000000-20250531235959.PDF" at bounding box center [430, 435] width 154 height 21
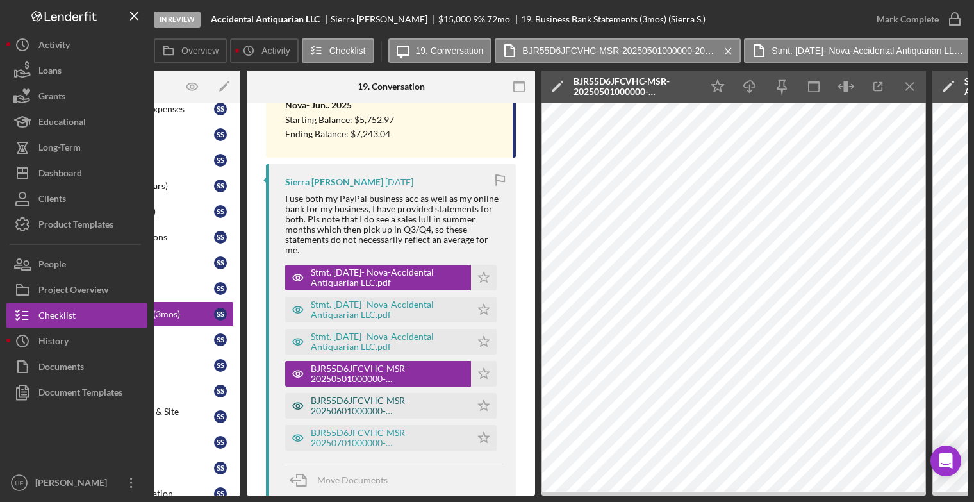
scroll to position [0, 138]
click at [404, 413] on div "BJR55D6JFCVHC-MSR-20250601000000-20250630235959.PDF" at bounding box center [387, 405] width 154 height 21
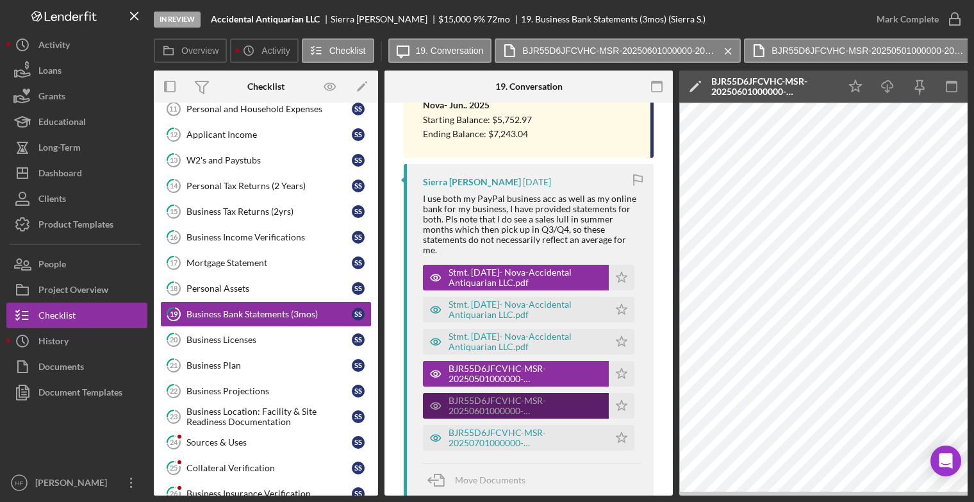
scroll to position [0, 0]
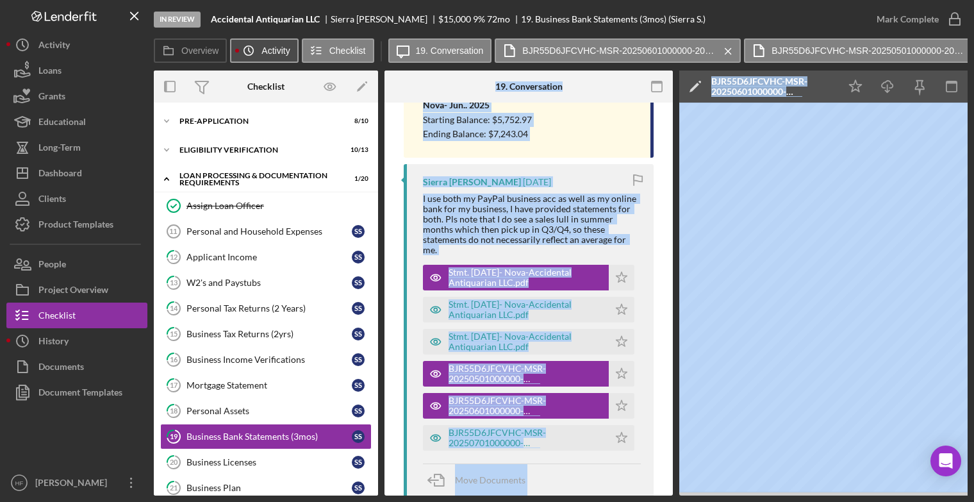
drag, startPoint x: 677, startPoint y: 326, endPoint x: 274, endPoint y: 53, distance: 486.7
click at [274, 53] on div "Overview Icon/History Activity Checklist Icon/Message 19. Conversation BJR55D6J…" at bounding box center [561, 266] width 814 height 457
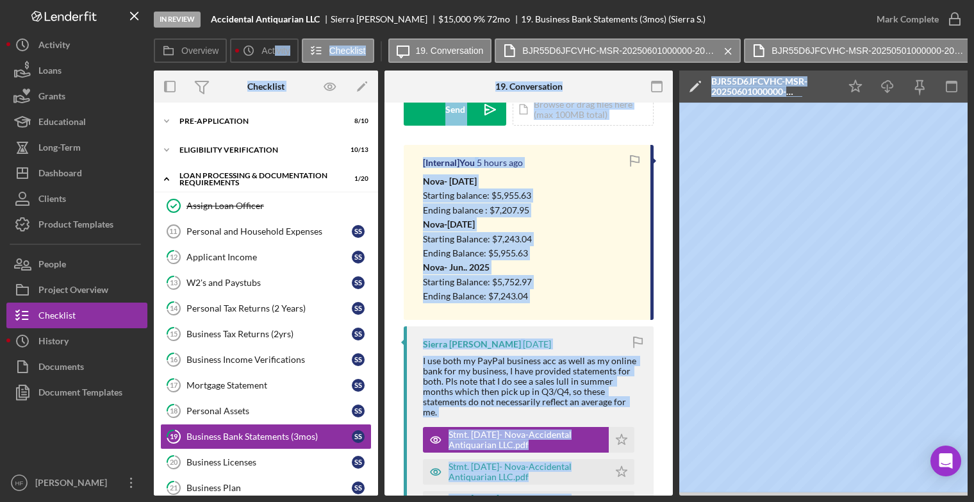
click at [596, 300] on div "Nova- Aug 2025 Starting balance: $5,955.63 Ending balance : $7,207.95 Nova-Jul.…" at bounding box center [530, 238] width 215 height 129
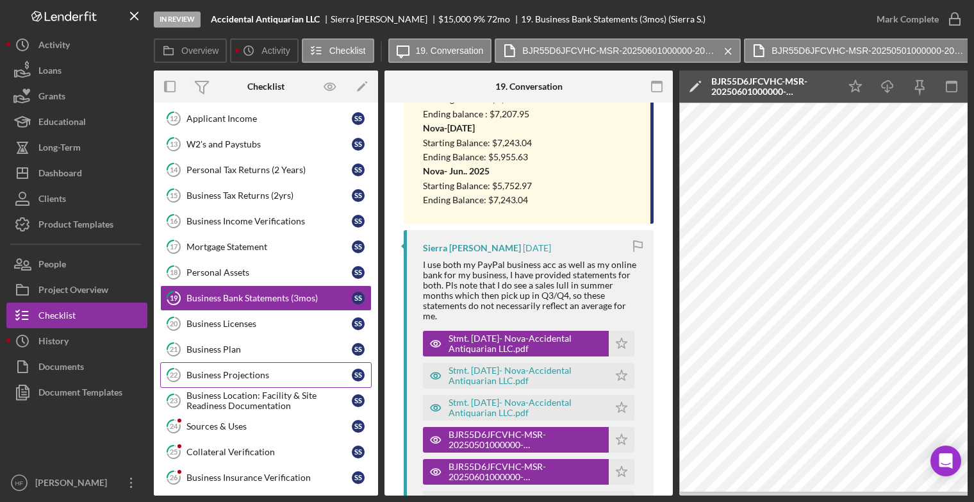
scroll to position [138, 0]
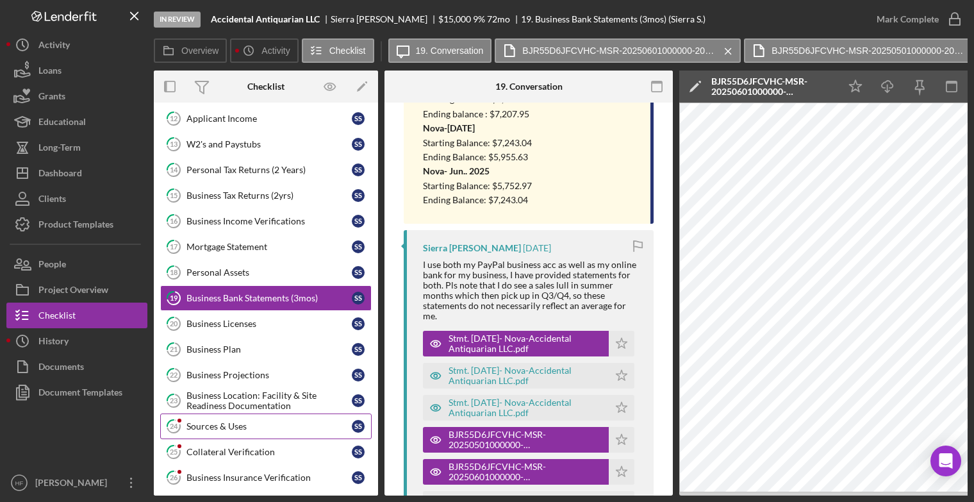
click at [283, 433] on link "24 Sources & Uses S S" at bounding box center [265, 426] width 211 height 26
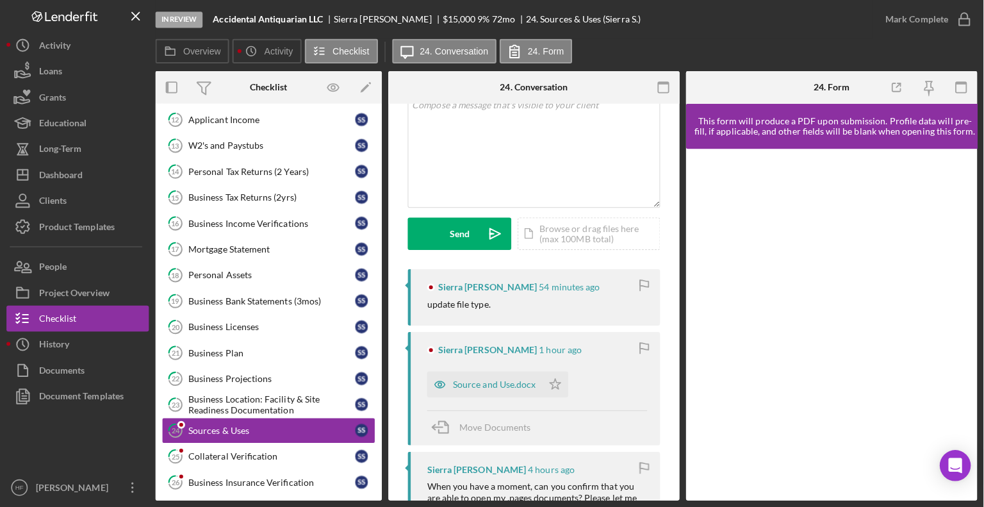
scroll to position [86, 0]
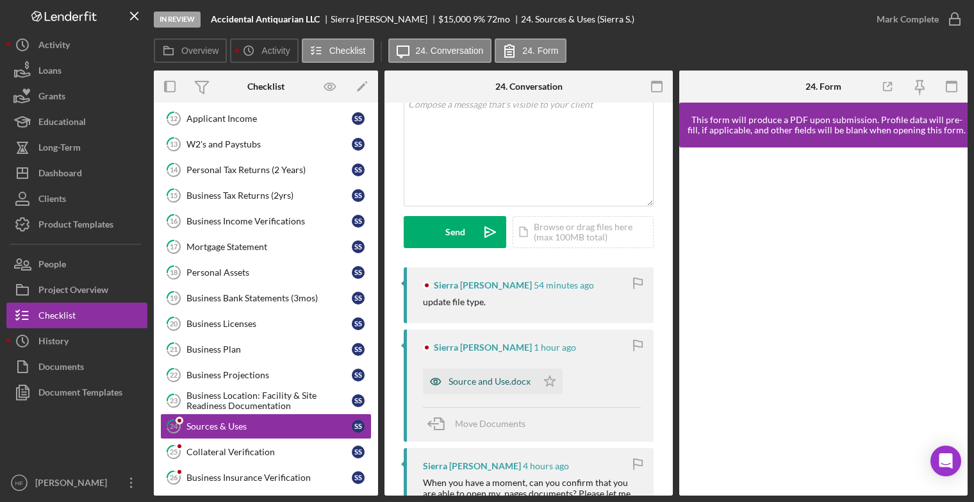
click at [500, 384] on div "Source and Use.docx" at bounding box center [489, 381] width 82 height 10
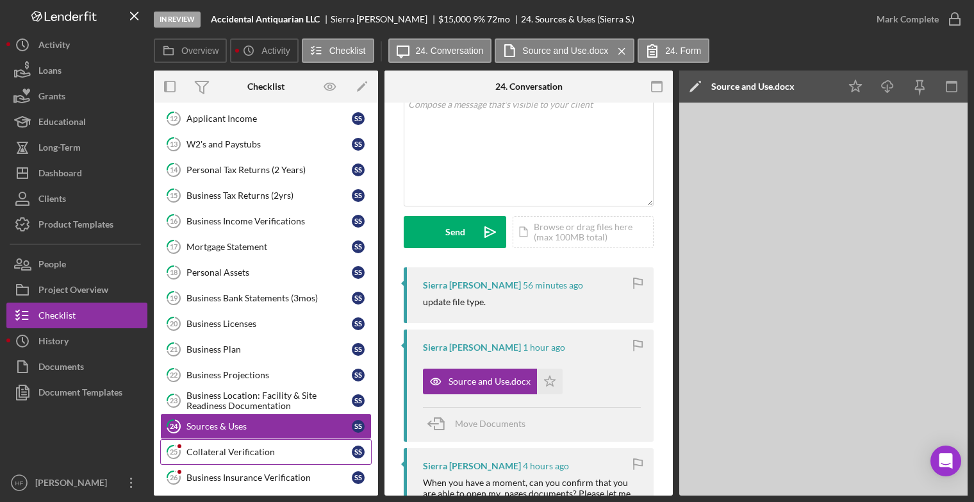
click at [268, 456] on link "25 Collateral Verification S S" at bounding box center [265, 452] width 211 height 26
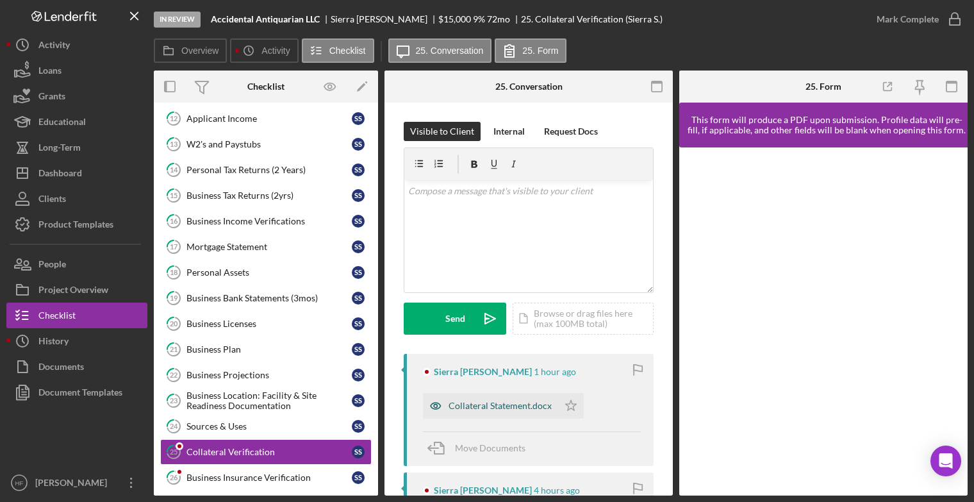
click at [501, 404] on div "Collateral Statement.docx" at bounding box center [499, 405] width 103 height 10
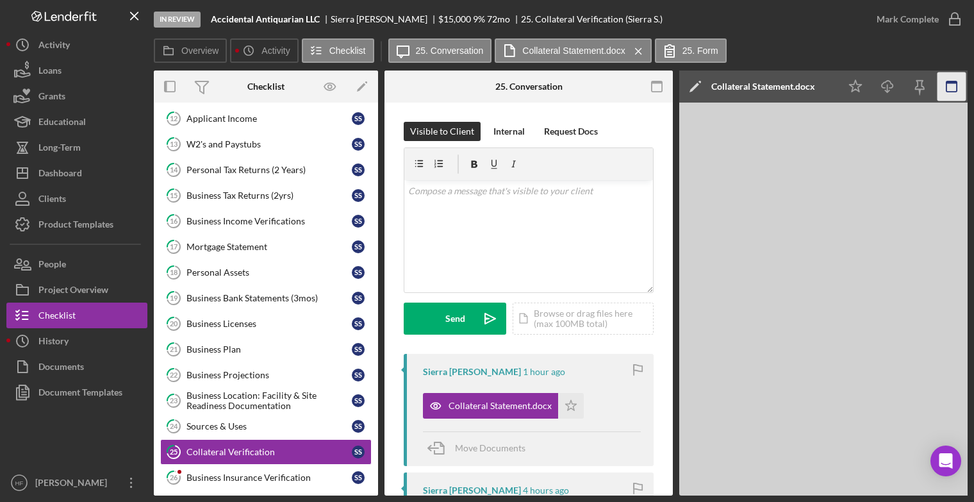
click at [951, 86] on icon "button" at bounding box center [951, 86] width 29 height 29
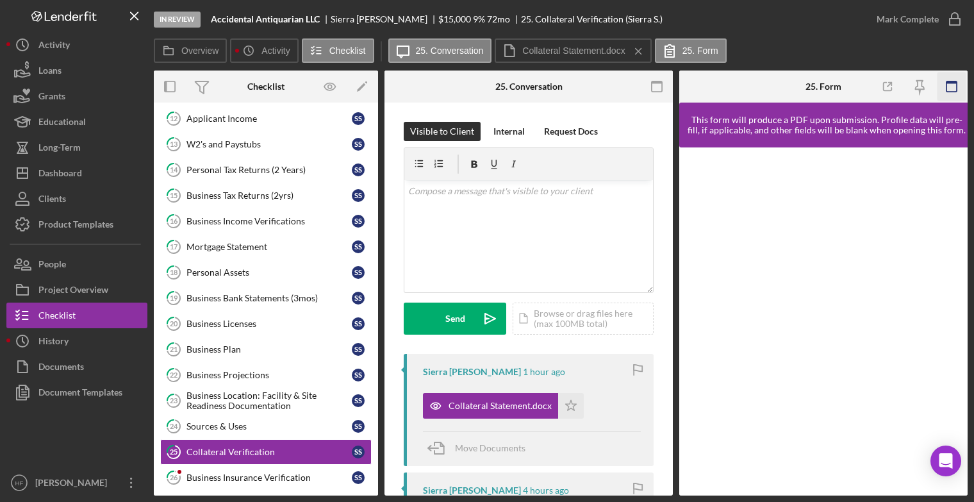
click at [953, 92] on icon "button" at bounding box center [951, 86] width 29 height 29
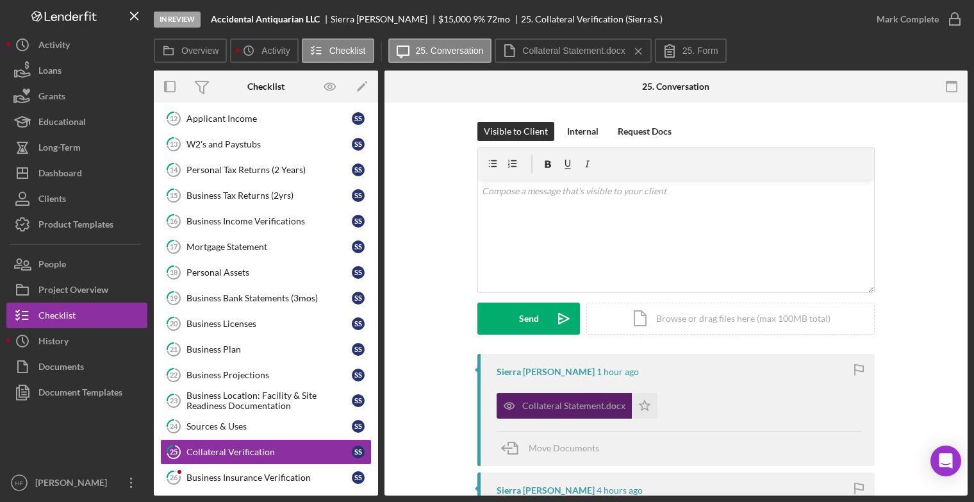
click at [587, 407] on div "Collateral Statement.docx" at bounding box center [573, 405] width 103 height 10
click at [583, 409] on div "Collateral Statement.docx" at bounding box center [573, 405] width 103 height 10
click at [954, 97] on icon "button" at bounding box center [951, 86] width 29 height 29
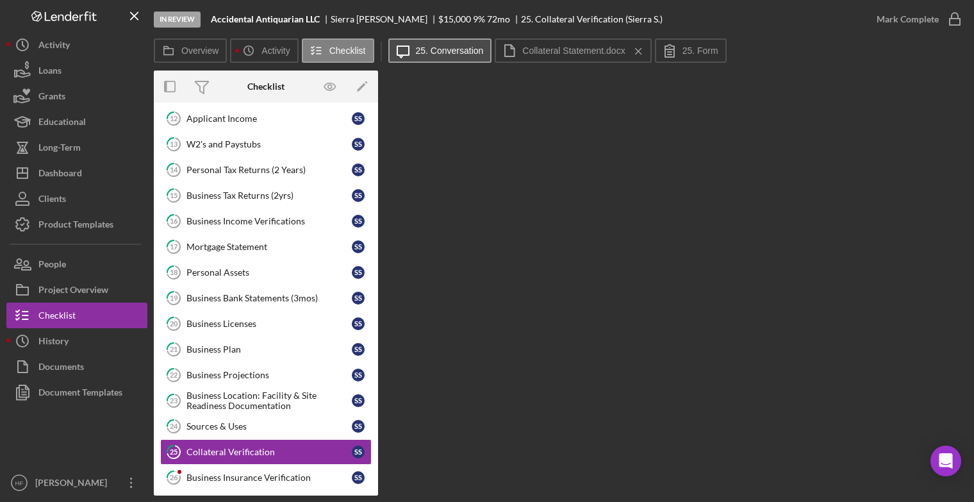
click at [457, 50] on label "25. Conversation" at bounding box center [450, 50] width 68 height 10
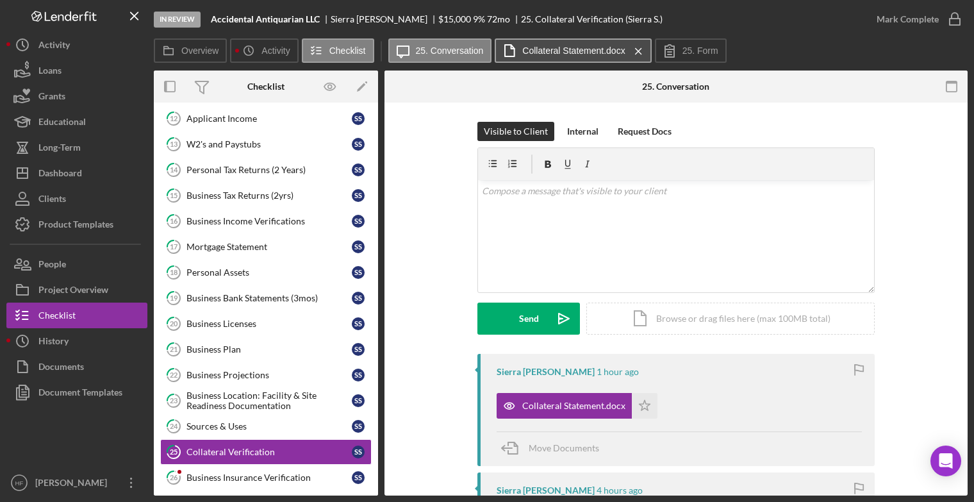
click at [537, 45] on label "Collateral Statement.docx" at bounding box center [573, 50] width 103 height 10
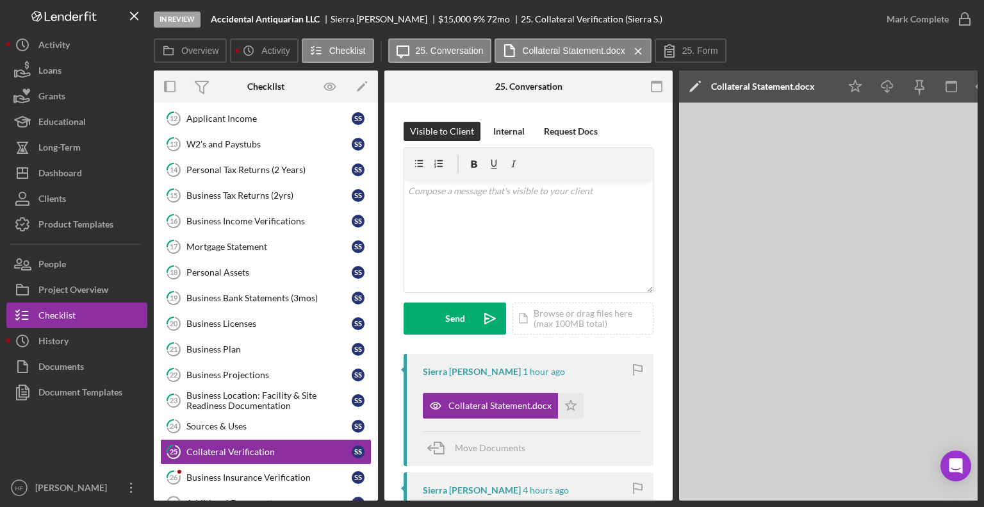
click at [915, 501] on div "In Review Accidental Antiquarian LLC Sierra Sager $15,000 $15,000 9 % 72 mo 25.…" at bounding box center [492, 253] width 984 height 507
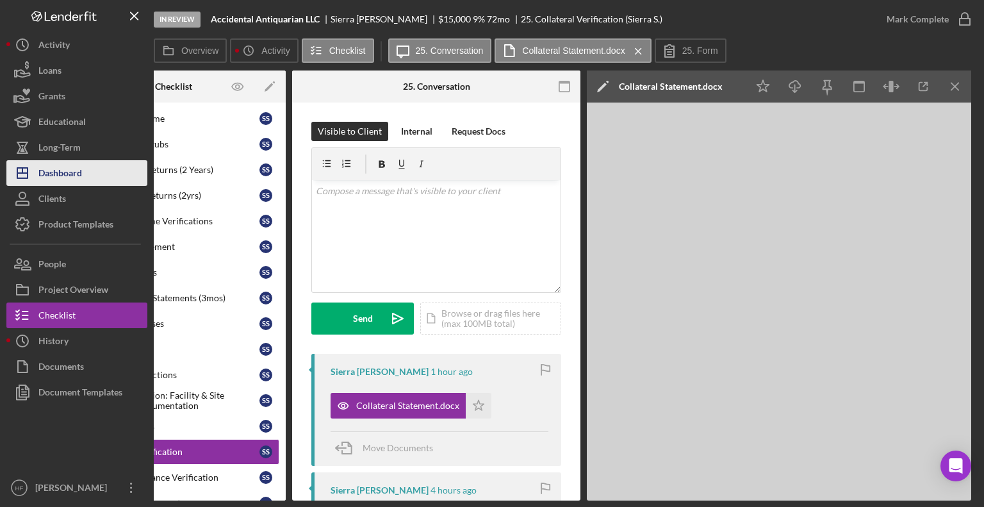
click at [100, 173] on button "Icon/Dashboard Dashboard" at bounding box center [76, 173] width 141 height 26
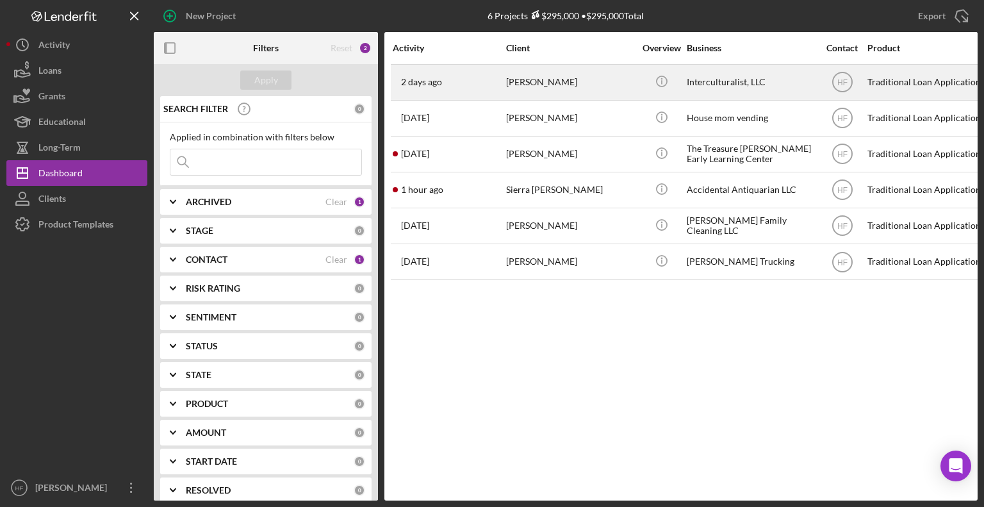
click at [505, 79] on td "[DATE] [PERSON_NAME]" at bounding box center [448, 82] width 113 height 36
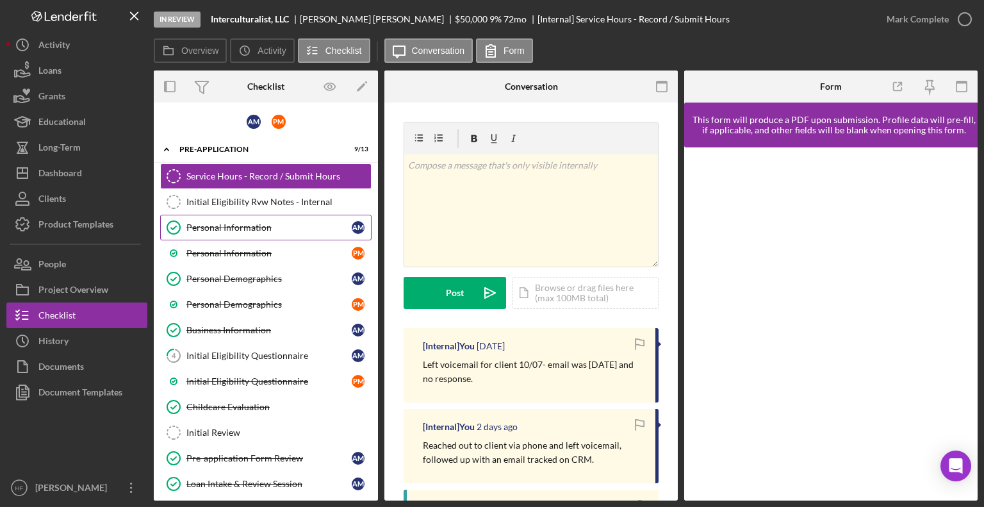
click at [300, 229] on div "Personal Information" at bounding box center [268, 227] width 165 height 10
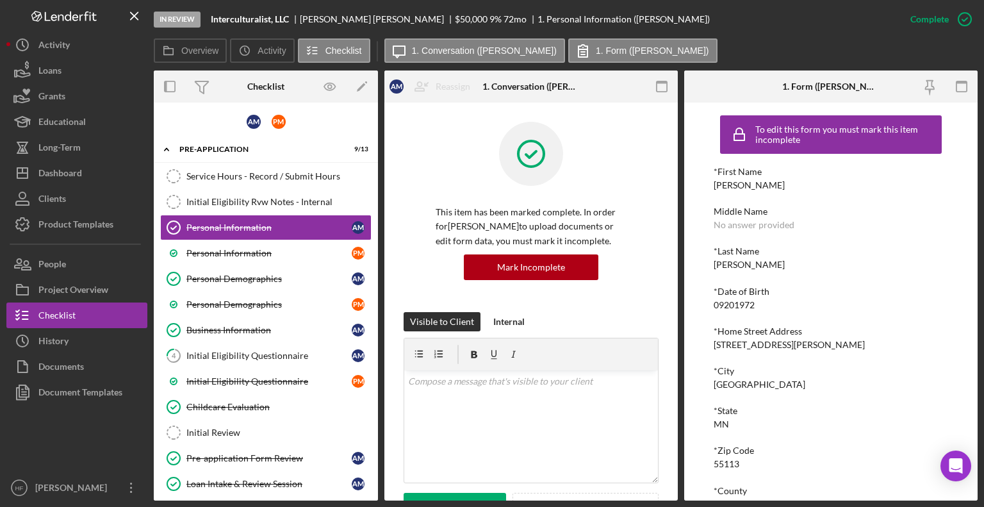
scroll to position [147, 0]
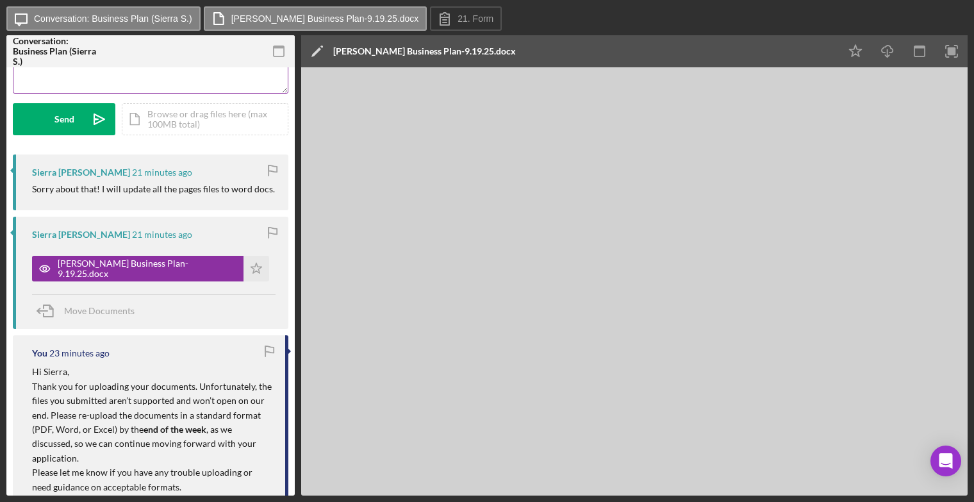
scroll to position [167, 0]
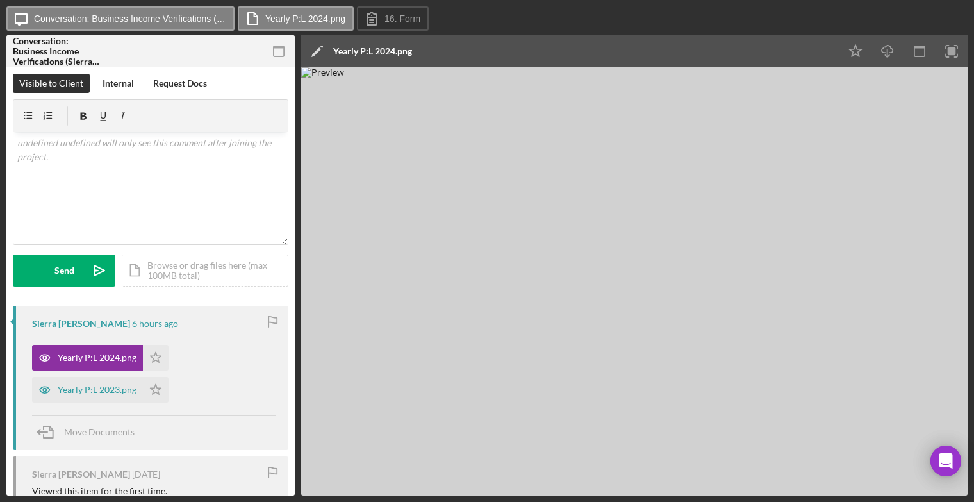
click at [948, 236] on img at bounding box center [634, 281] width 666 height 428
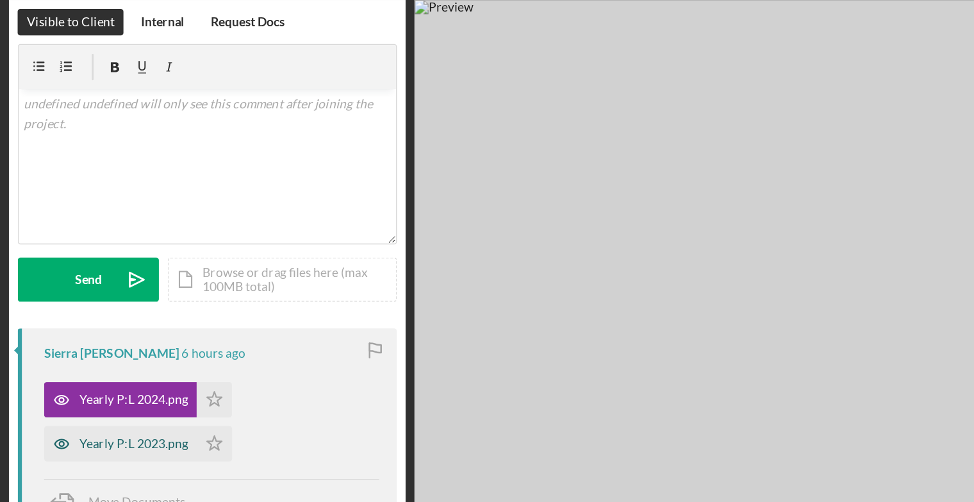
drag, startPoint x: 79, startPoint y: 392, endPoint x: 69, endPoint y: 388, distance: 10.9
click at [69, 388] on div "Yearly P:L 2023.png" at bounding box center [97, 389] width 79 height 10
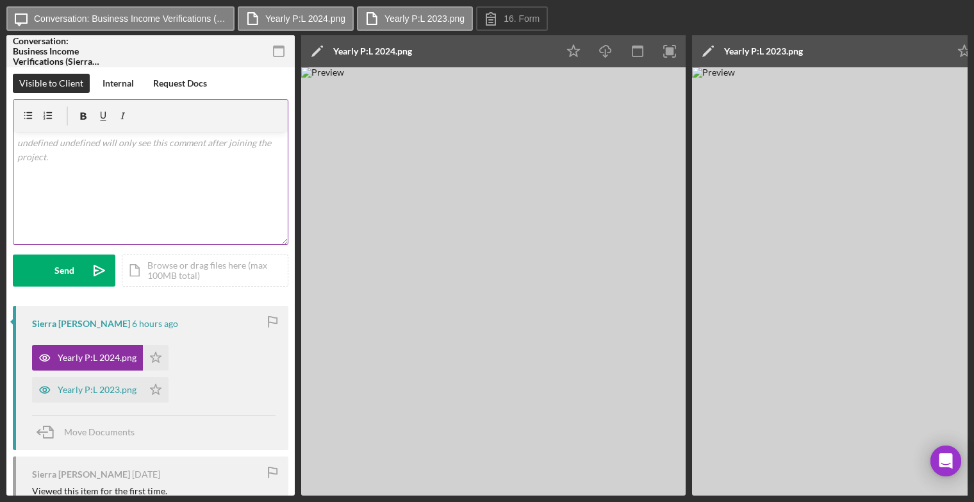
click at [113, 166] on div "v Color teal Color pink Remove color Add row above Add row below Add column bef…" at bounding box center [150, 188] width 274 height 112
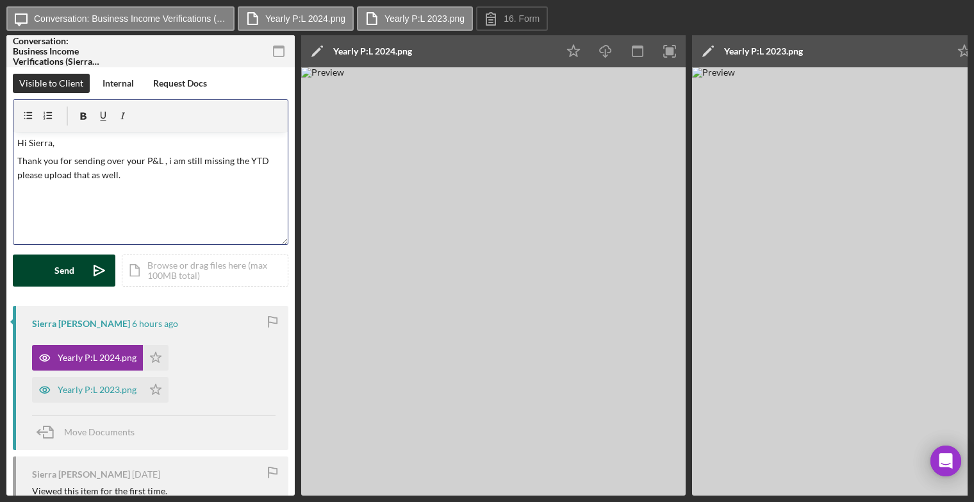
click at [74, 276] on button "Send Icon/icon-invite-send" at bounding box center [64, 270] width 103 height 32
